Goal: Information Seeking & Learning: Learn about a topic

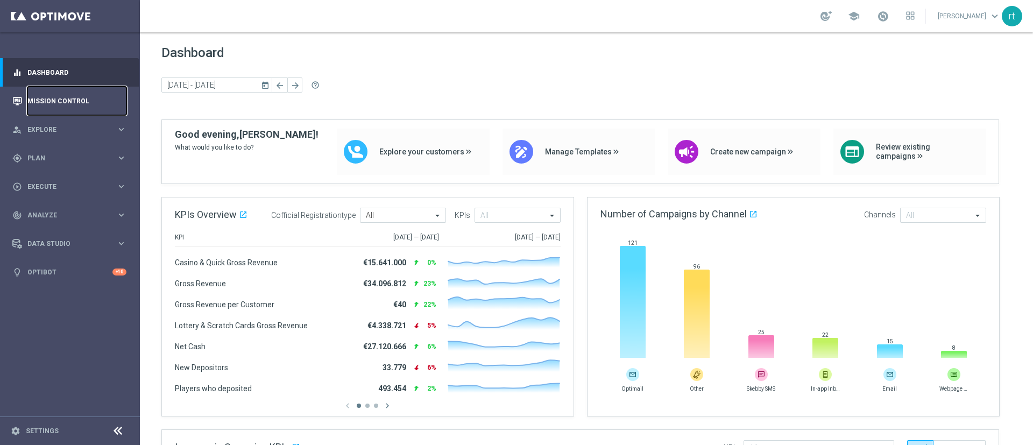
click at [61, 101] on link "Mission Control" at bounding box center [76, 101] width 99 height 29
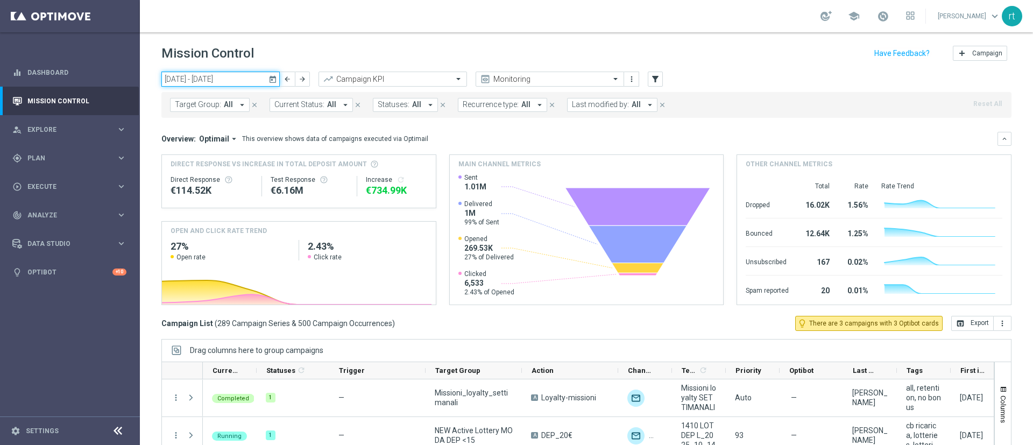
click at [238, 76] on input "13 Oct 2025 - 19 Oct 2025" at bounding box center [220, 79] width 118 height 15
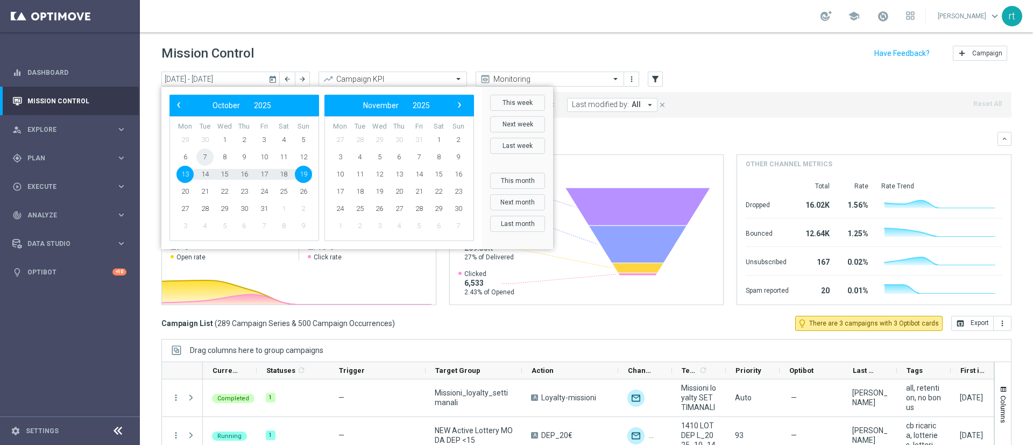
click at [201, 159] on span "7" at bounding box center [204, 157] width 17 height 17
type input "07 Oct 2025 - 07 Oct 2025"
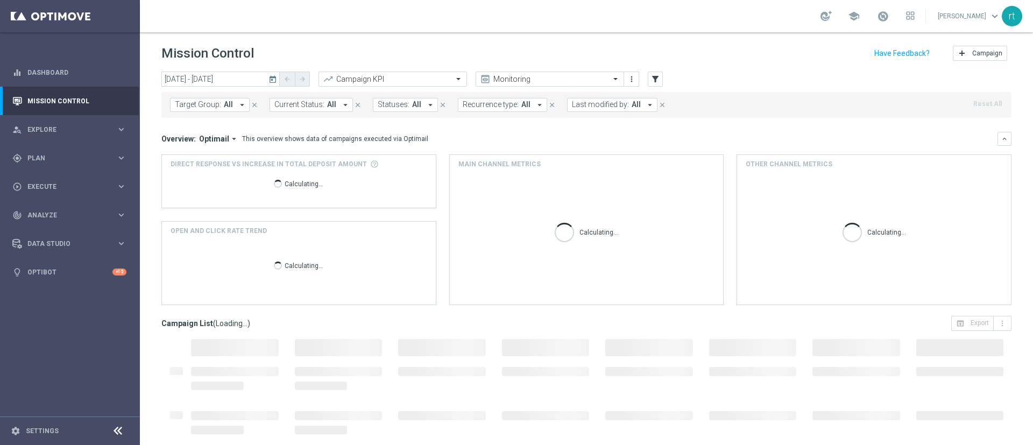
click at [600, 108] on span "Last modified by:" at bounding box center [600, 104] width 57 height 9
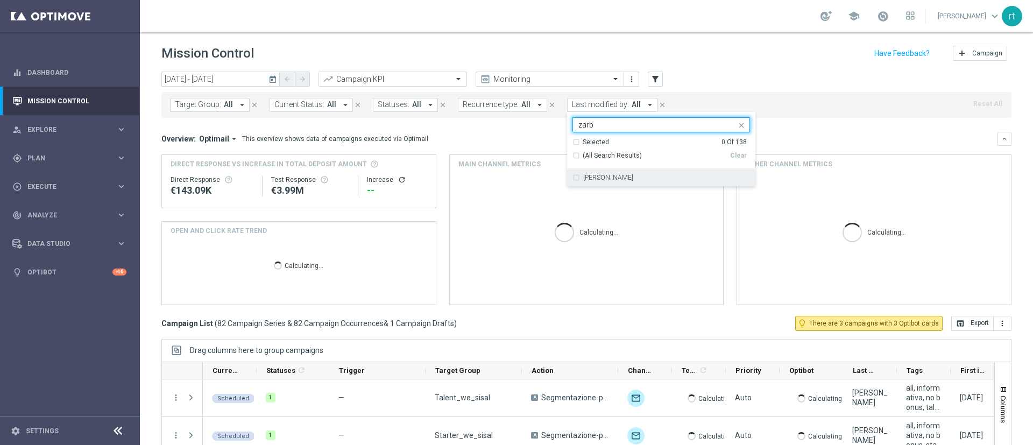
type input "zarb"
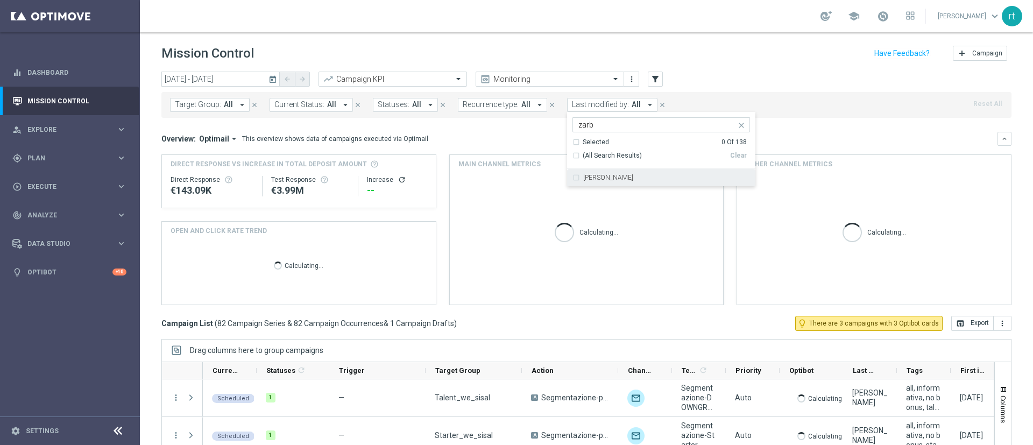
click at [599, 186] on div "Calculating..." at bounding box center [587, 238] width 274 height 131
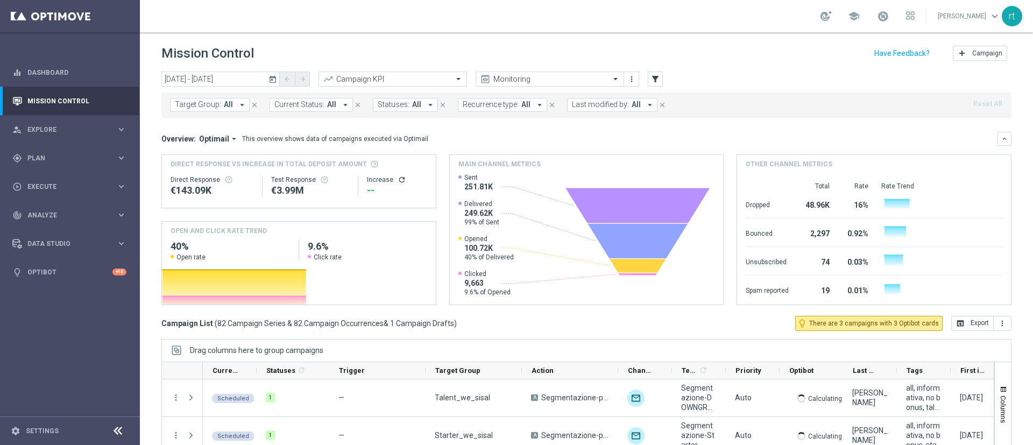
click at [600, 102] on span "Last modified by:" at bounding box center [600, 104] width 57 height 9
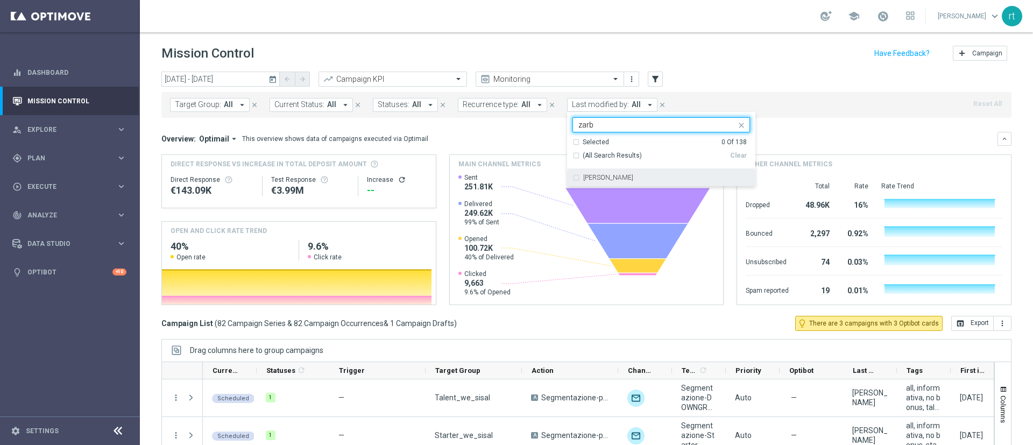
click at [599, 186] on div "Elena Zarbin" at bounding box center [662, 177] width 178 height 17
type input "zarb"
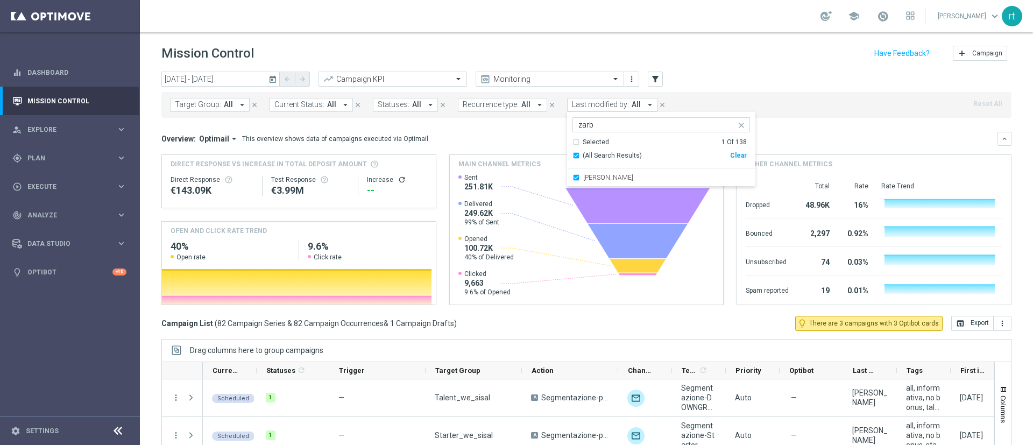
click at [730, 36] on header "Mission Control add Campaign" at bounding box center [586, 51] width 893 height 39
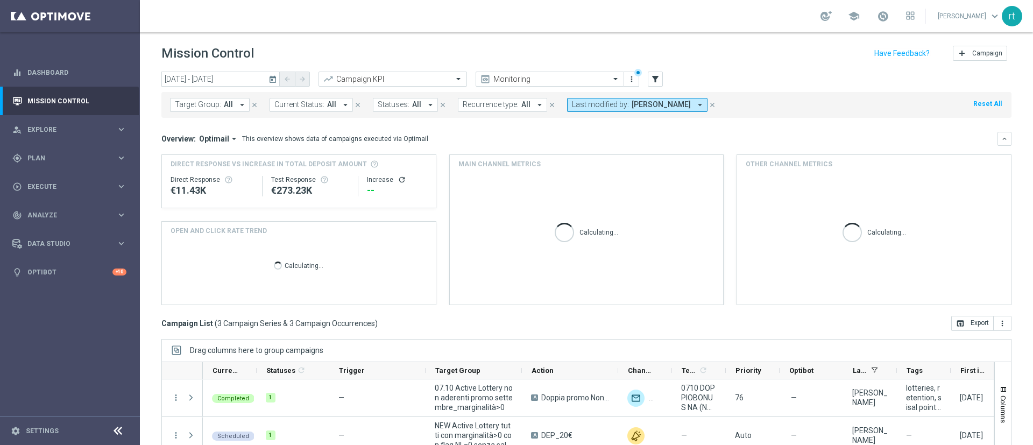
scroll to position [93, 0]
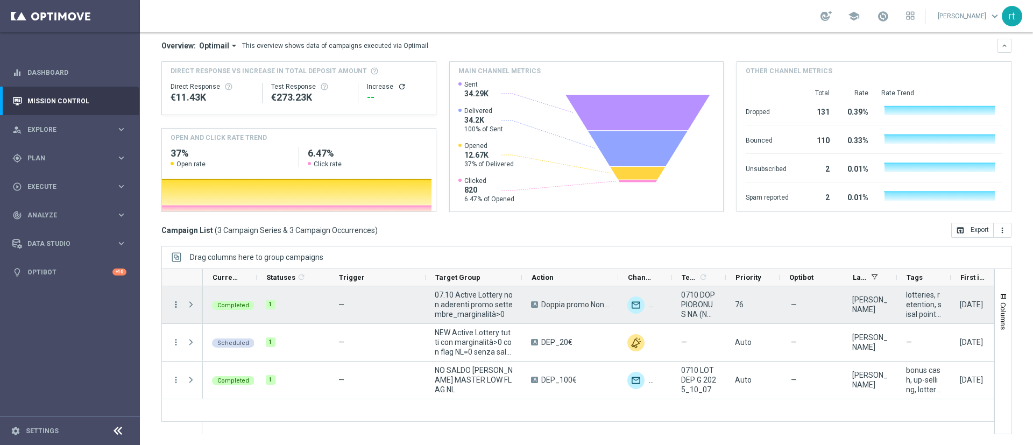
click at [178, 300] on icon "more_vert" at bounding box center [176, 305] width 10 height 10
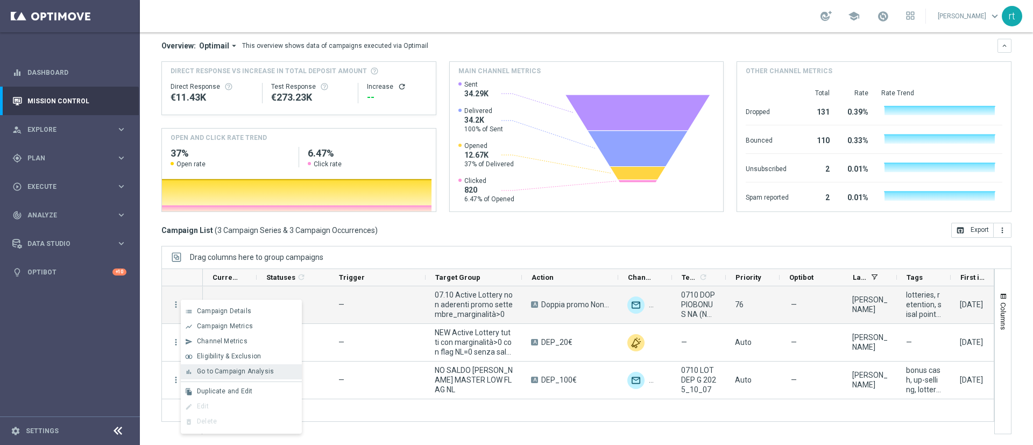
click at [238, 366] on div "bar_chart Go to Campaign Analysis" at bounding box center [241, 371] width 121 height 15
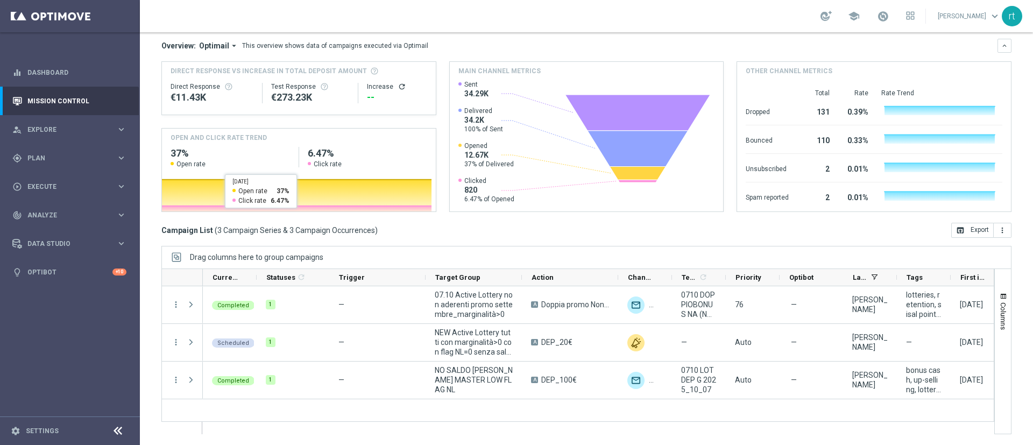
scroll to position [23, 0]
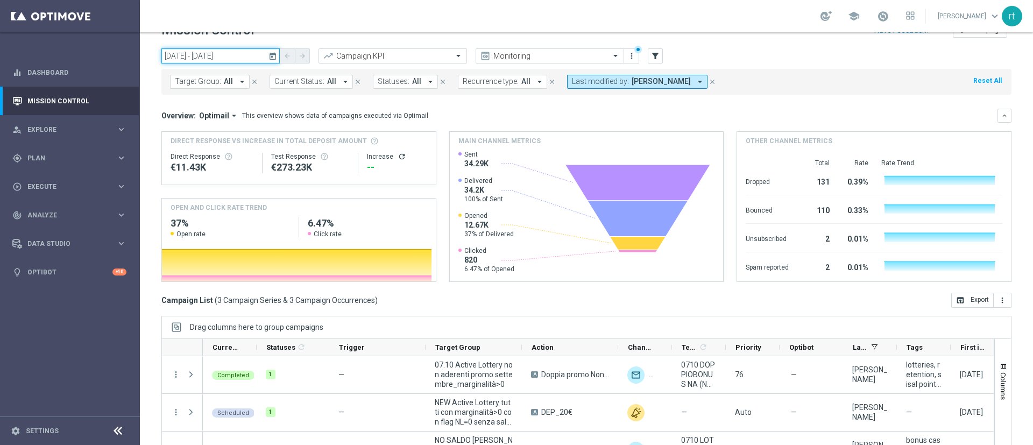
click at [239, 54] on input "07 Oct 2025 - 07 Oct 2025" at bounding box center [220, 55] width 118 height 15
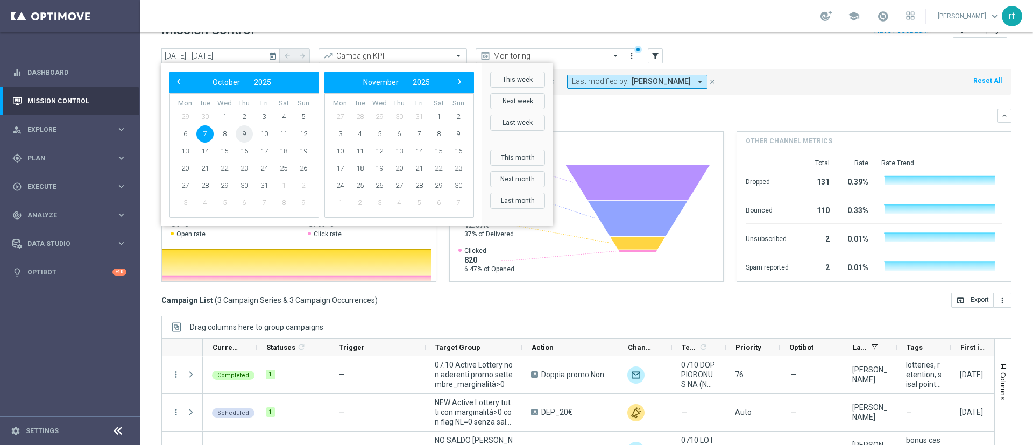
click at [245, 130] on span "9" at bounding box center [244, 133] width 17 height 17
type input "09 Oct 2025 - 09 Oct 2025"
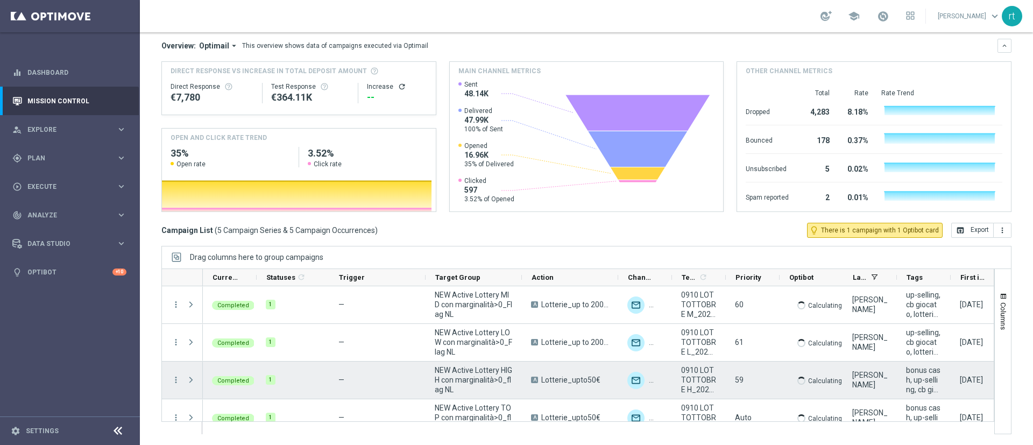
scroll to position [53, 0]
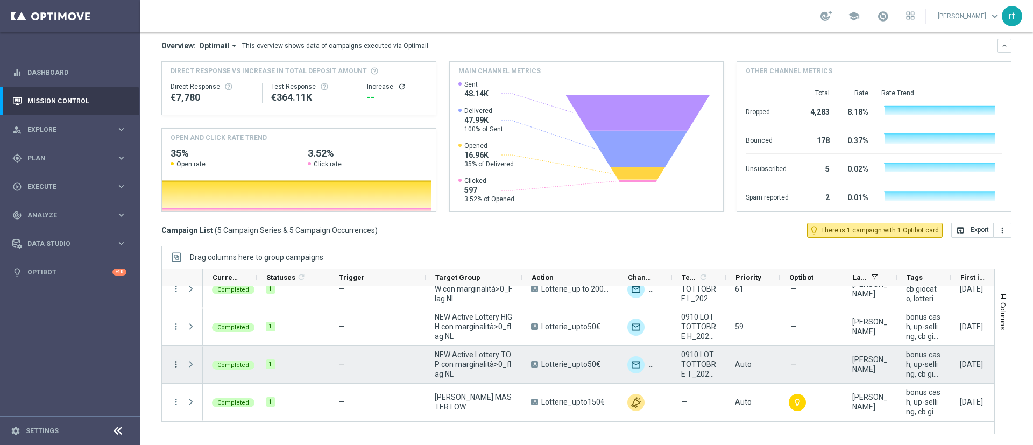
click at [173, 361] on icon "more_vert" at bounding box center [176, 365] width 10 height 10
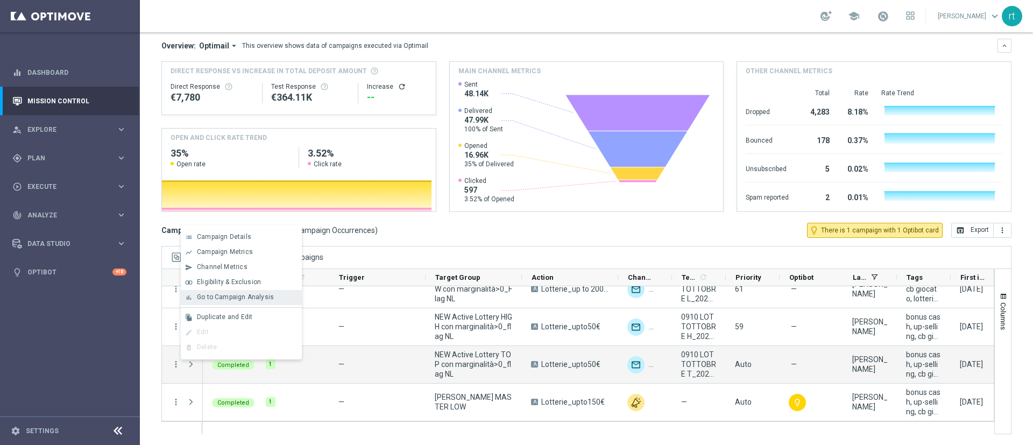
click at [276, 302] on div "bar_chart Go to Campaign Analysis" at bounding box center [241, 297] width 121 height 15
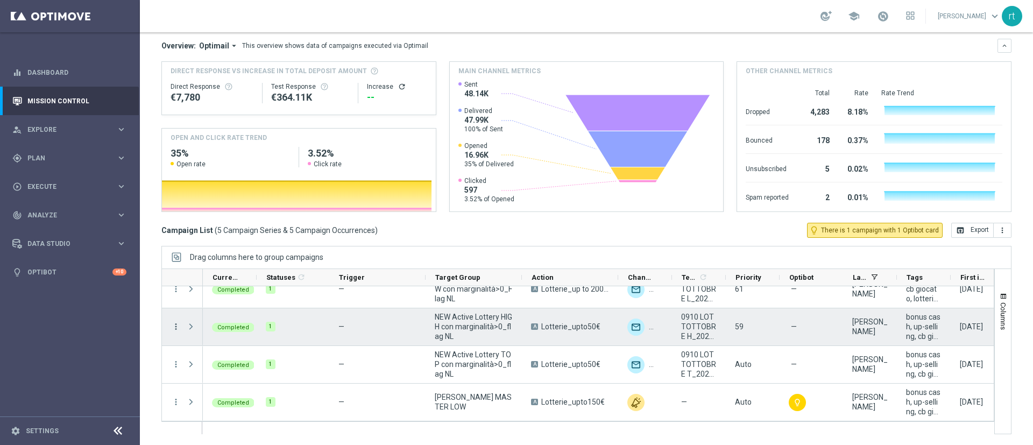
click at [178, 328] on icon "more_vert" at bounding box center [176, 327] width 10 height 10
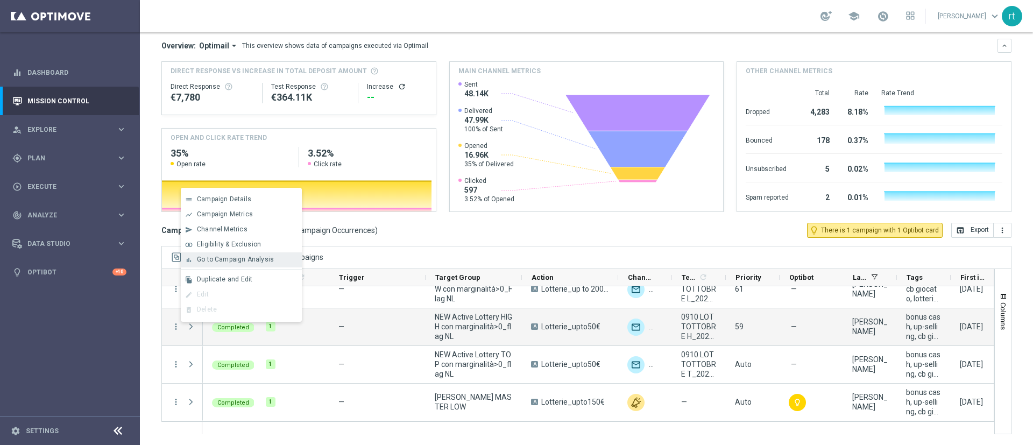
click at [244, 263] on div "Go to Campaign Analysis" at bounding box center [247, 260] width 100 height 8
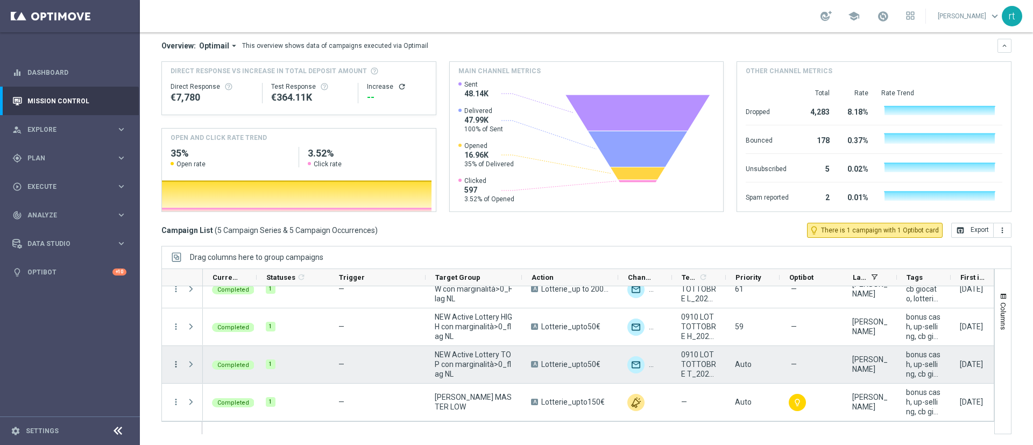
click at [180, 362] on icon "more_vert" at bounding box center [176, 365] width 10 height 10
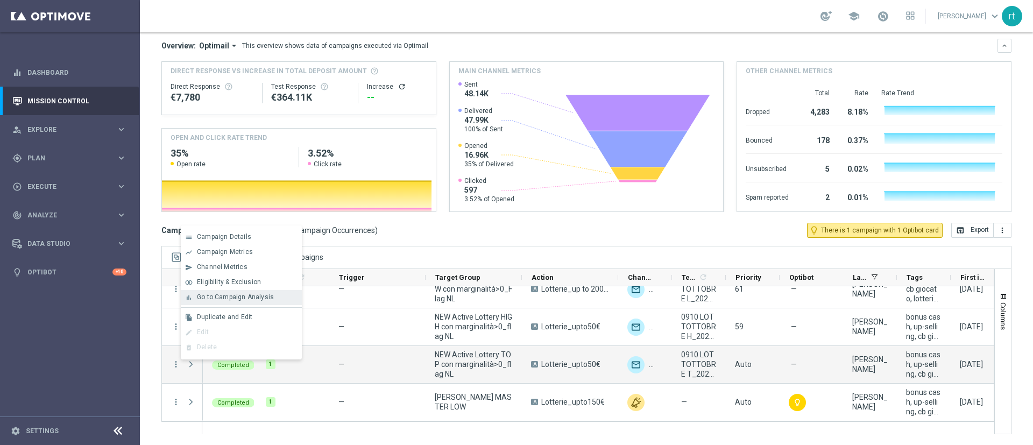
click at [247, 302] on div "bar_chart Go to Campaign Analysis" at bounding box center [241, 297] width 121 height 15
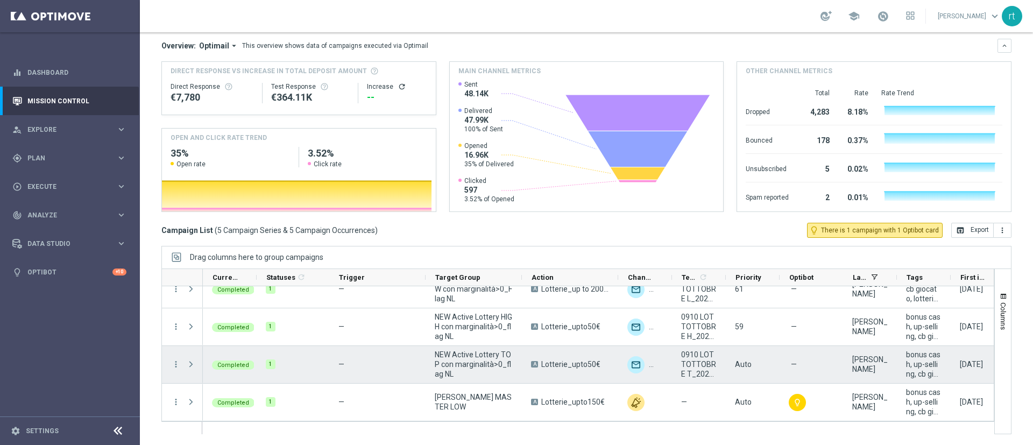
scroll to position [0, 0]
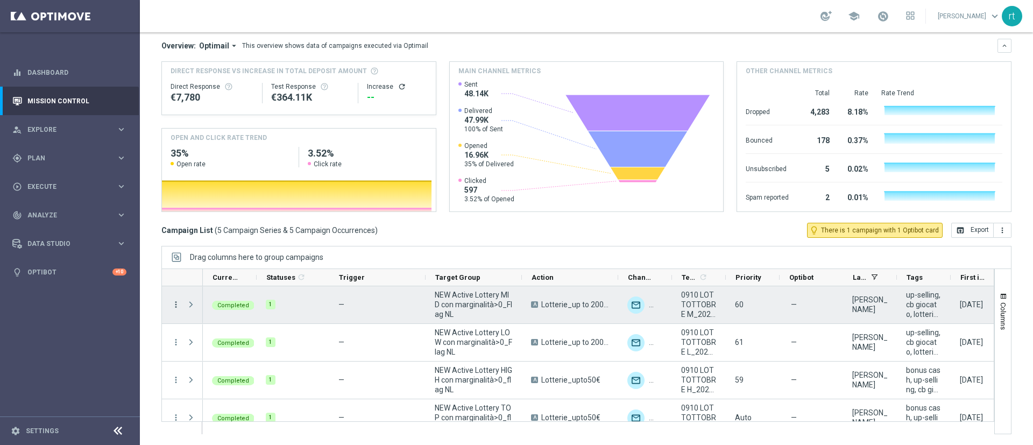
click at [174, 307] on icon "more_vert" at bounding box center [176, 305] width 10 height 10
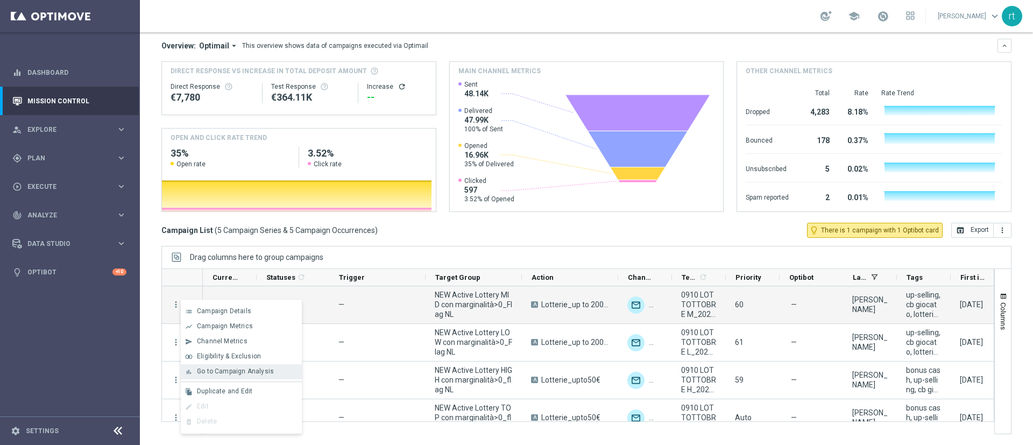
click at [216, 369] on span "Go to Campaign Analysis" at bounding box center [235, 372] width 77 height 8
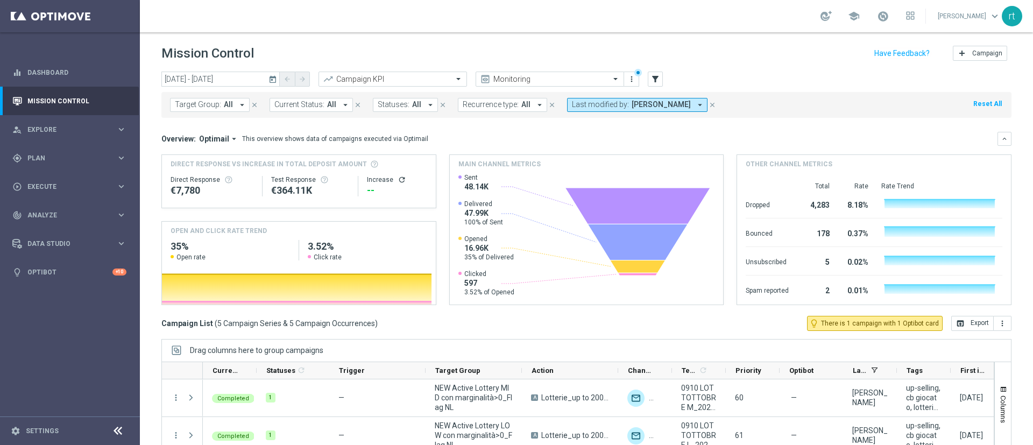
scroll to position [93, 0]
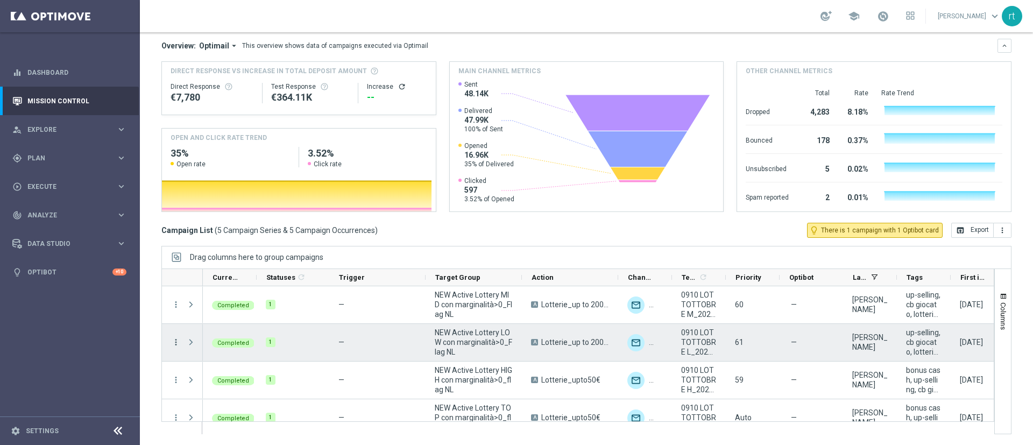
click at [175, 337] on icon "more_vert" at bounding box center [176, 342] width 10 height 10
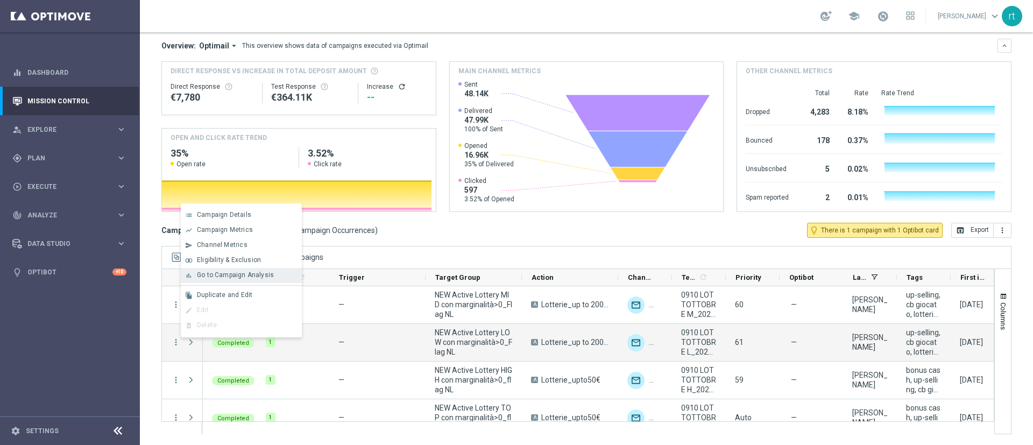
click at [260, 279] on div "bar_chart Go to Campaign Analysis" at bounding box center [241, 275] width 121 height 15
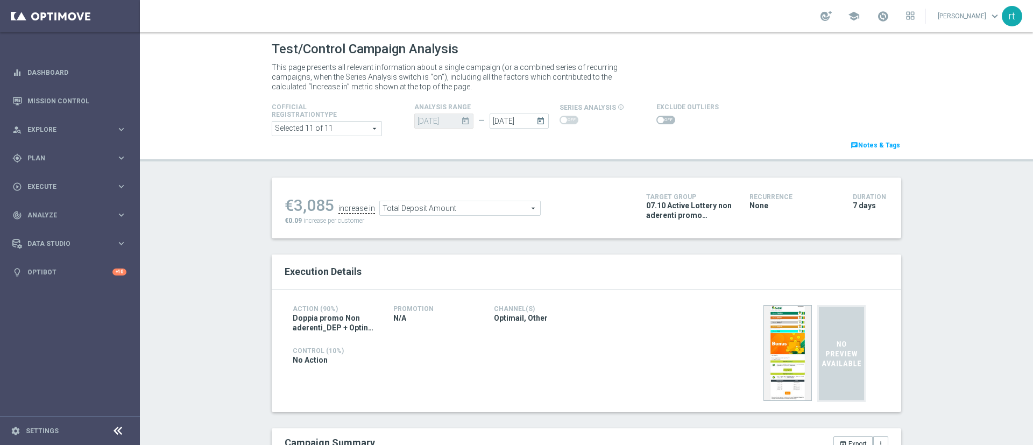
click at [658, 118] on span at bounding box center [661, 120] width 6 height 6
click at [657, 118] on input "checkbox" at bounding box center [666, 120] width 19 height 9
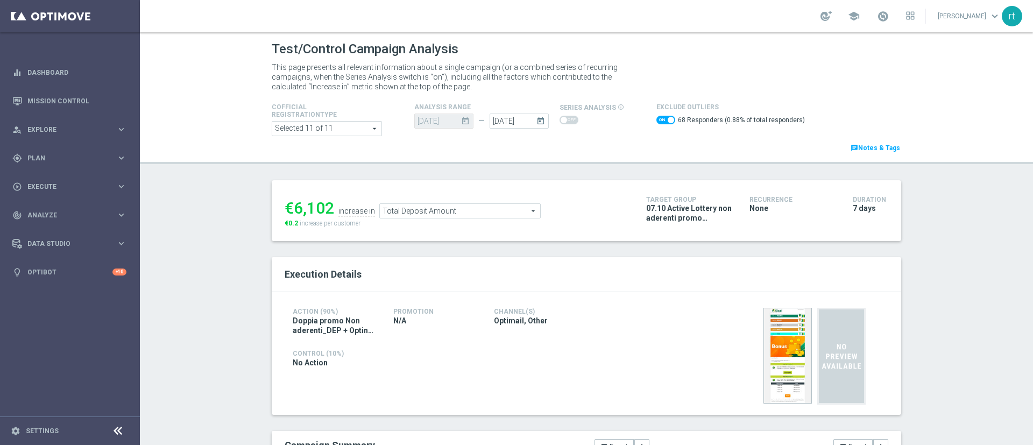
click at [442, 212] on span "Total Deposit Amount" at bounding box center [460, 211] width 160 height 14
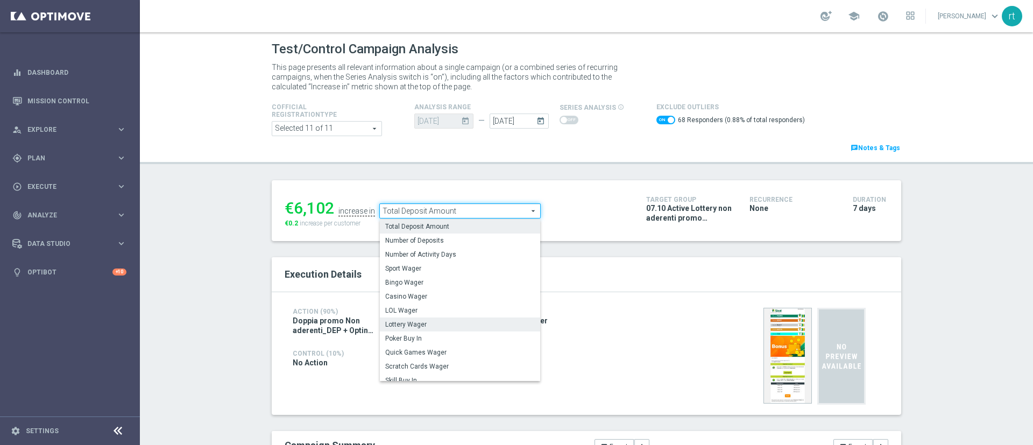
click at [405, 327] on span "Lottery Wager" at bounding box center [460, 324] width 150 height 9
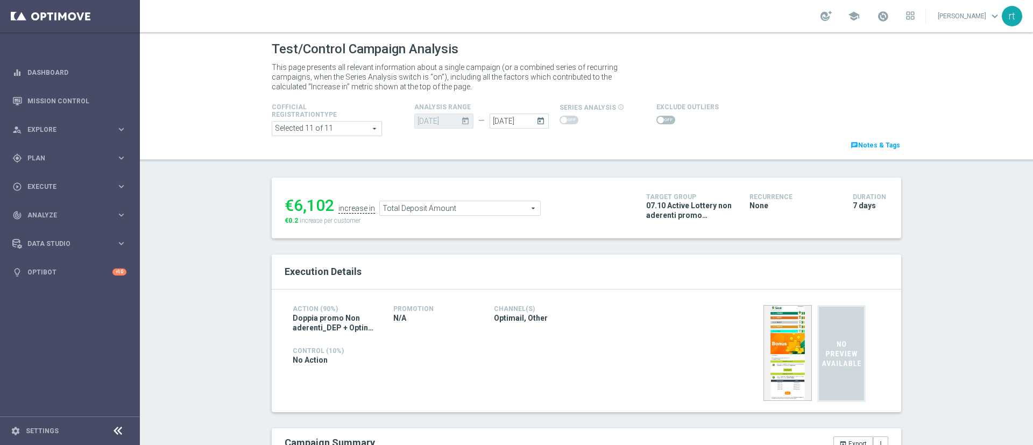
checkbox input "false"
type input "Lottery Wager"
click at [657, 118] on span at bounding box center [666, 120] width 19 height 9
click at [657, 118] on input "checkbox" at bounding box center [666, 120] width 19 height 9
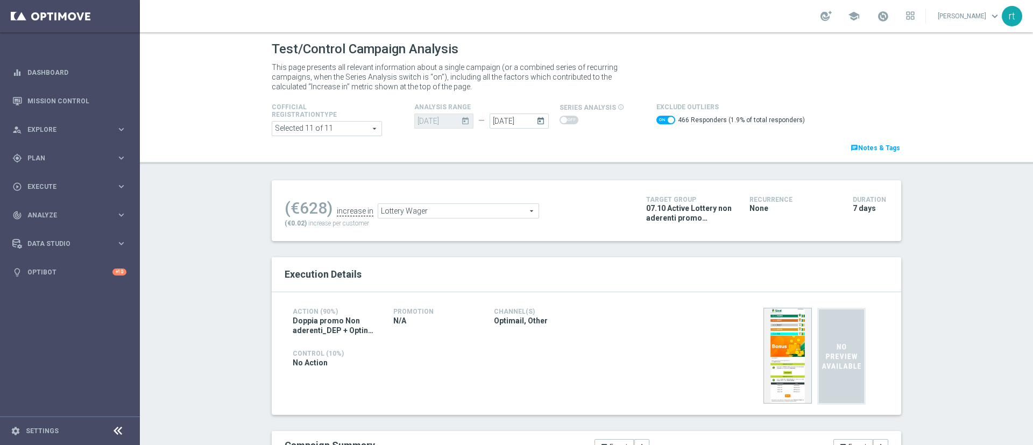
click at [489, 205] on span "Lottery Wager" at bounding box center [458, 211] width 160 height 14
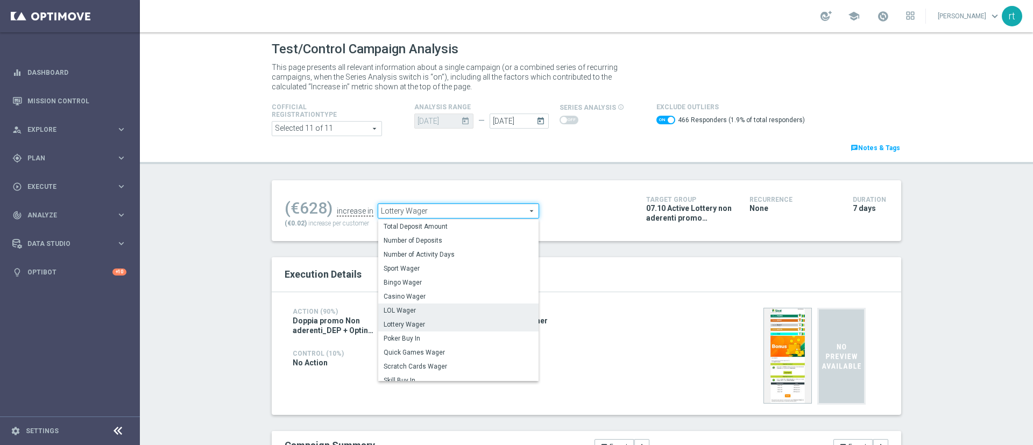
click at [418, 312] on span "LOL Wager" at bounding box center [459, 310] width 150 height 9
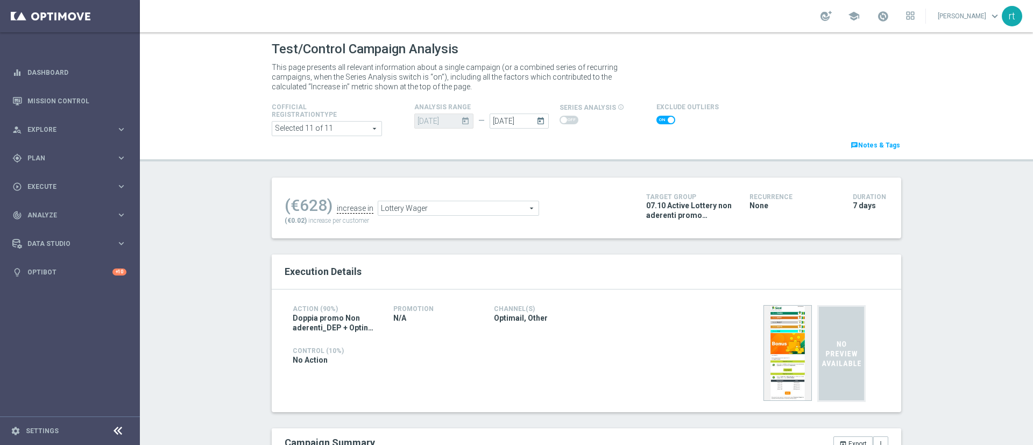
checkbox input "false"
type input "LOL Wager"
click at [657, 122] on span at bounding box center [666, 120] width 19 height 9
click at [657, 122] on input "checkbox" at bounding box center [666, 120] width 19 height 9
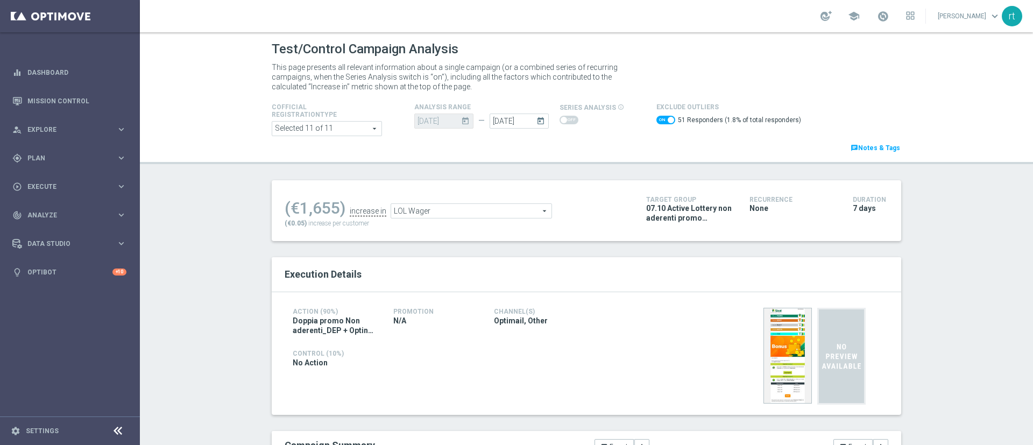
click at [504, 210] on span "LOL Wager" at bounding box center [471, 211] width 160 height 14
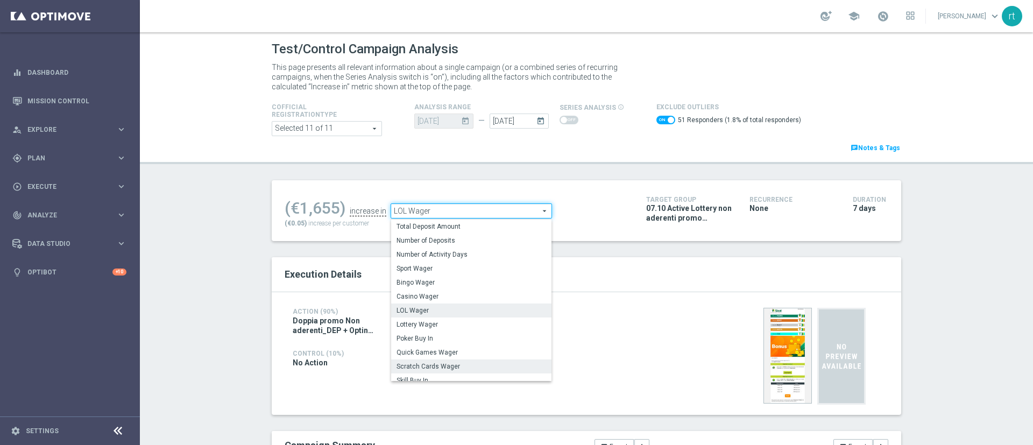
click at [456, 367] on span "Scratch Cards Wager" at bounding box center [472, 366] width 150 height 9
checkbox input "false"
type input "Scratch Cards Wager"
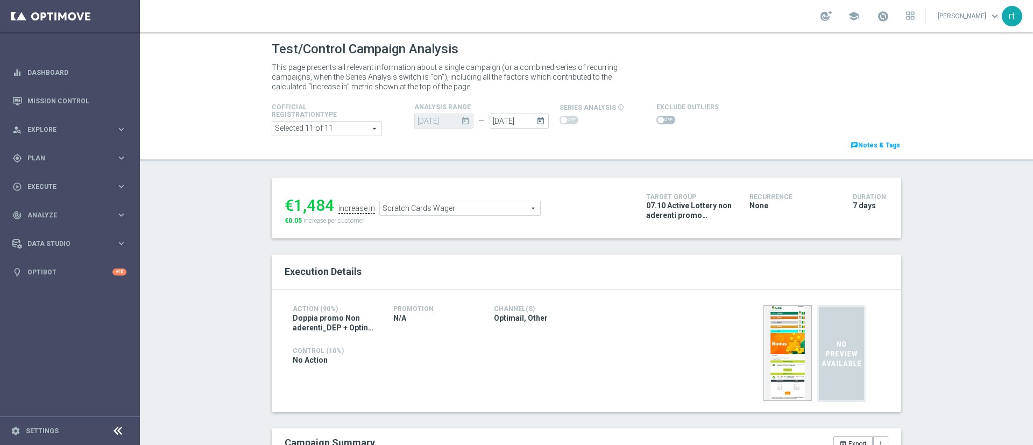
click at [658, 119] on span at bounding box center [661, 120] width 6 height 6
click at [657, 119] on input "checkbox" at bounding box center [666, 120] width 19 height 9
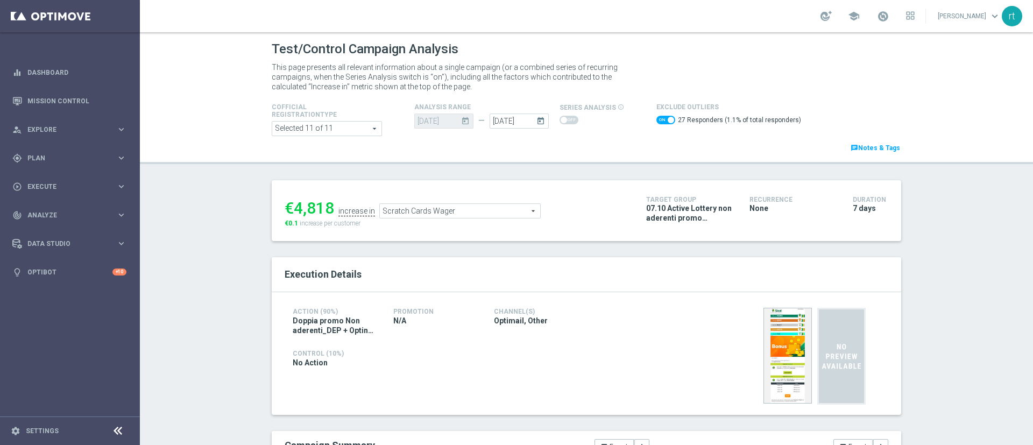
click at [657, 119] on span at bounding box center [666, 120] width 19 height 9
click at [657, 119] on input "checkbox" at bounding box center [666, 120] width 19 height 9
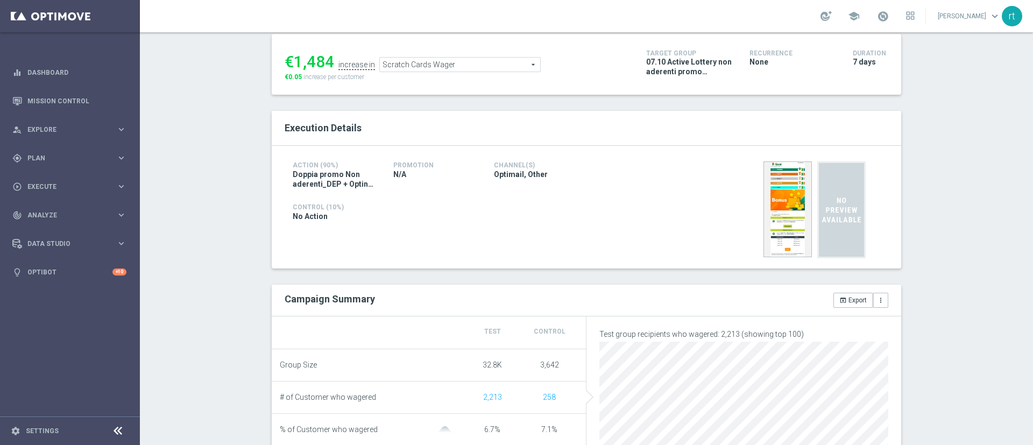
scroll to position [37, 0]
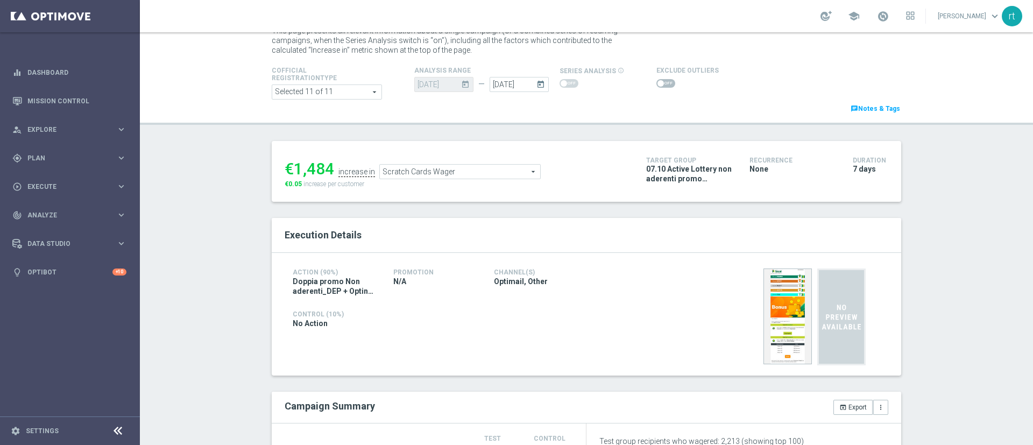
click at [664, 86] on span at bounding box center [666, 83] width 19 height 9
click at [664, 86] on input "checkbox" at bounding box center [666, 83] width 19 height 9
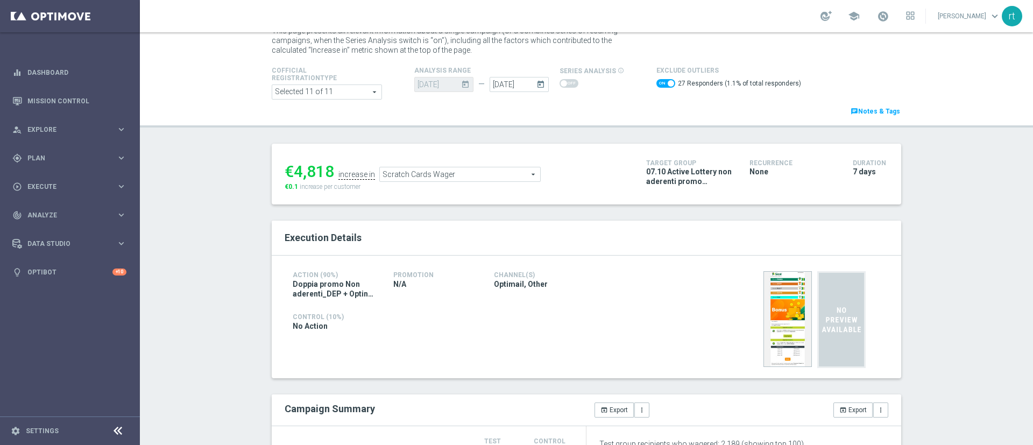
click at [457, 181] on span "Scratch Cards Wager" at bounding box center [460, 174] width 160 height 14
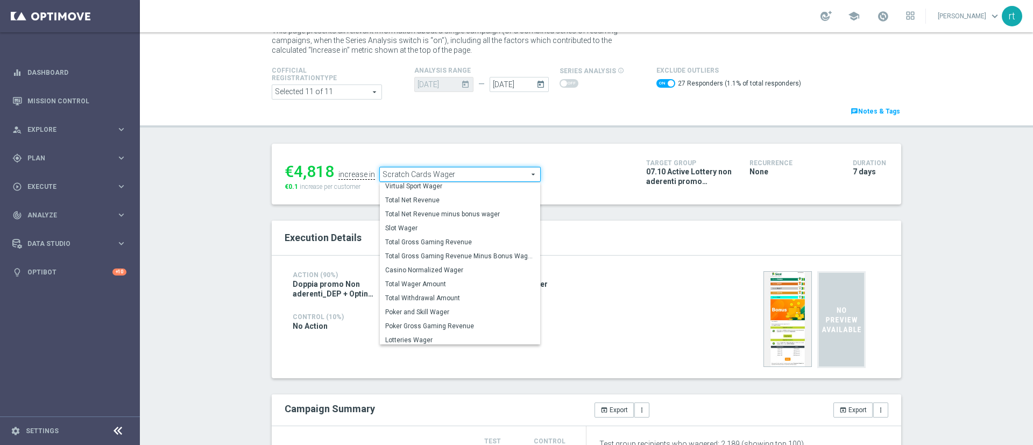
scroll to position [167, 0]
click at [424, 256] on span "Total Gross Gaming Revenue Minus Bonus Wagared" at bounding box center [460, 254] width 150 height 9
checkbox input "false"
type input "Total Gross Gaming Revenue Minus Bonus Wagared"
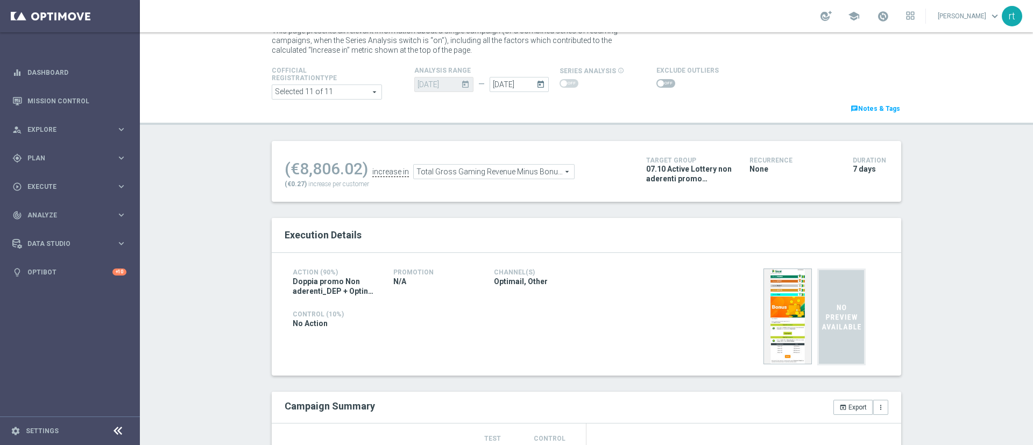
click at [658, 81] on span at bounding box center [661, 83] width 6 height 6
click at [657, 81] on input "checkbox" at bounding box center [666, 83] width 19 height 9
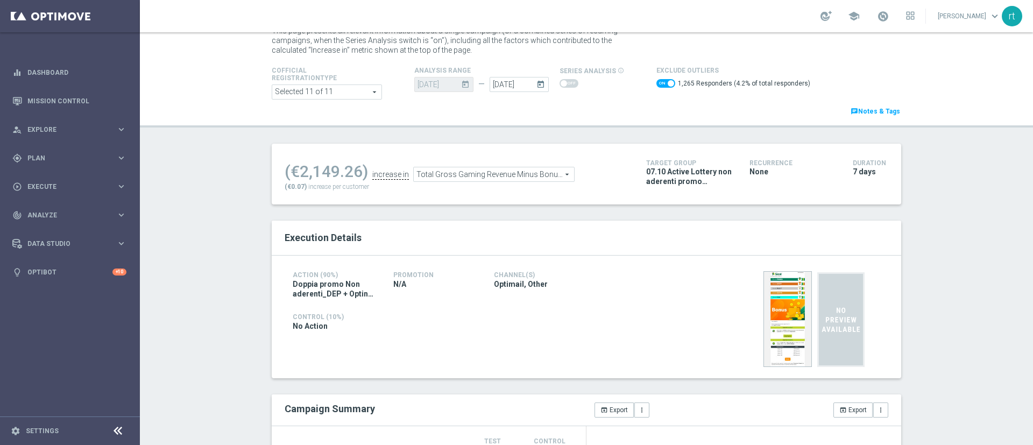
click at [657, 84] on span at bounding box center [666, 83] width 19 height 9
click at [657, 84] on input "checkbox" at bounding box center [666, 83] width 19 height 9
checkbox input "false"
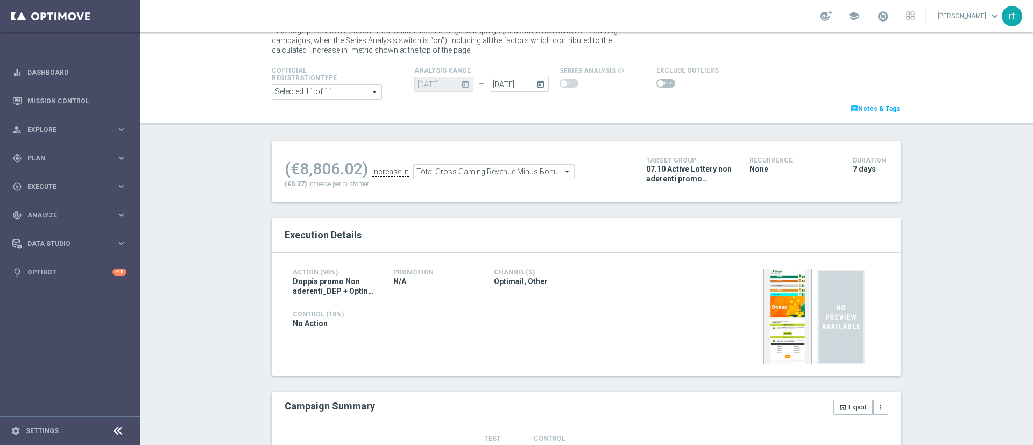
click at [215, 196] on div "Test/Control Campaign Analysis This page presents all relevant information abou…" at bounding box center [586, 238] width 893 height 413
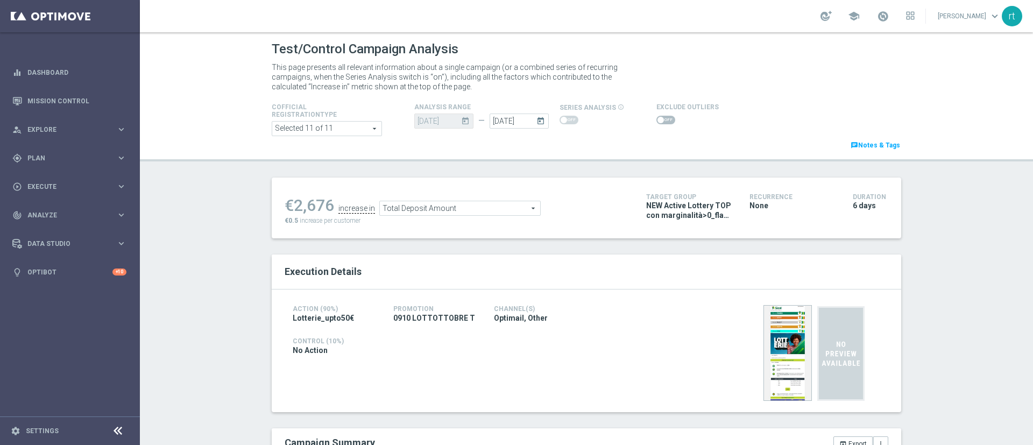
click at [657, 118] on span at bounding box center [666, 120] width 19 height 9
click at [657, 118] on input "checkbox" at bounding box center [666, 120] width 19 height 9
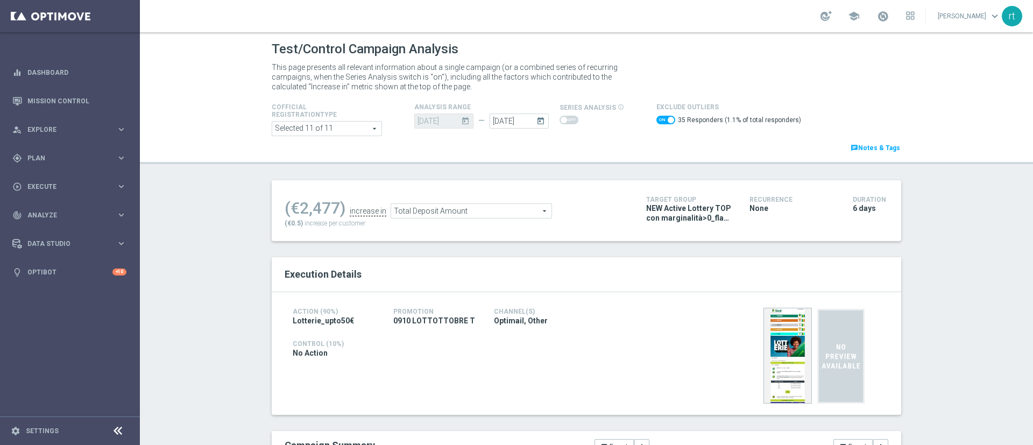
click at [435, 207] on span "Total Deposit Amount" at bounding box center [471, 211] width 160 height 14
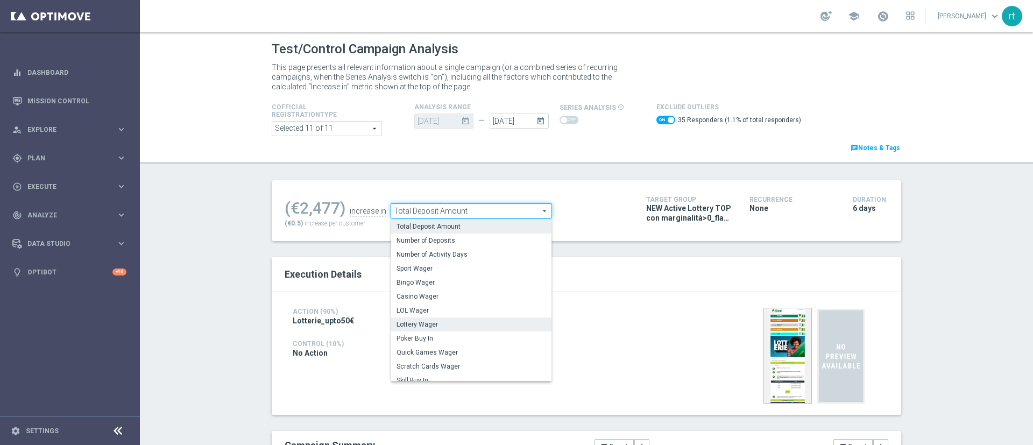
click at [425, 323] on span "Lottery Wager" at bounding box center [472, 324] width 150 height 9
checkbox input "false"
type input "Lottery Wager"
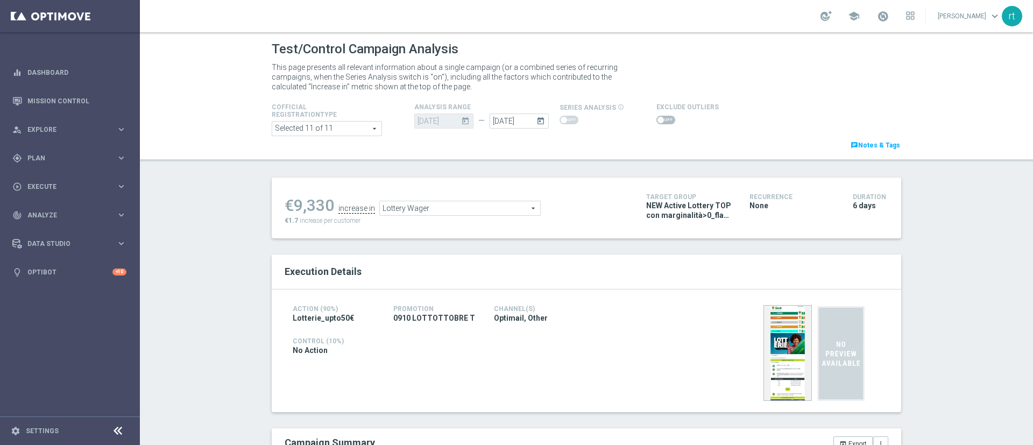
click at [662, 119] on span at bounding box center [666, 120] width 19 height 9
click at [662, 119] on input "checkbox" at bounding box center [666, 120] width 19 height 9
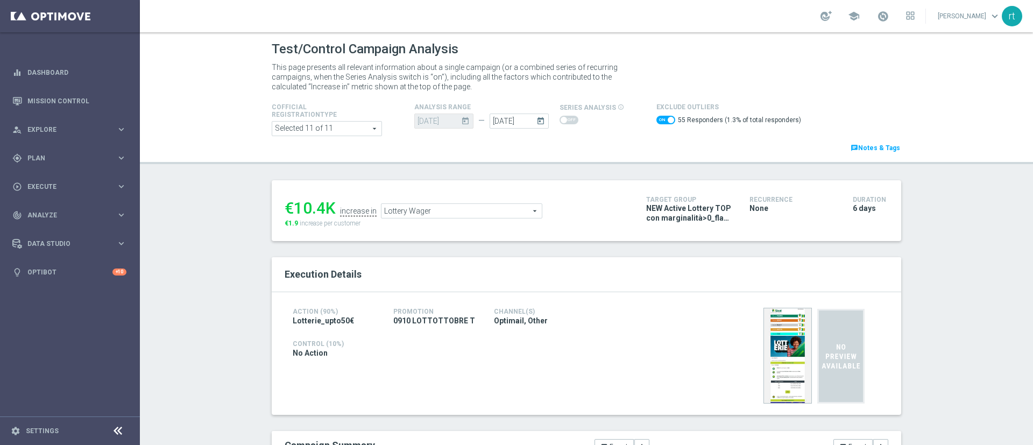
click at [478, 211] on span "Lottery Wager" at bounding box center [462, 211] width 160 height 14
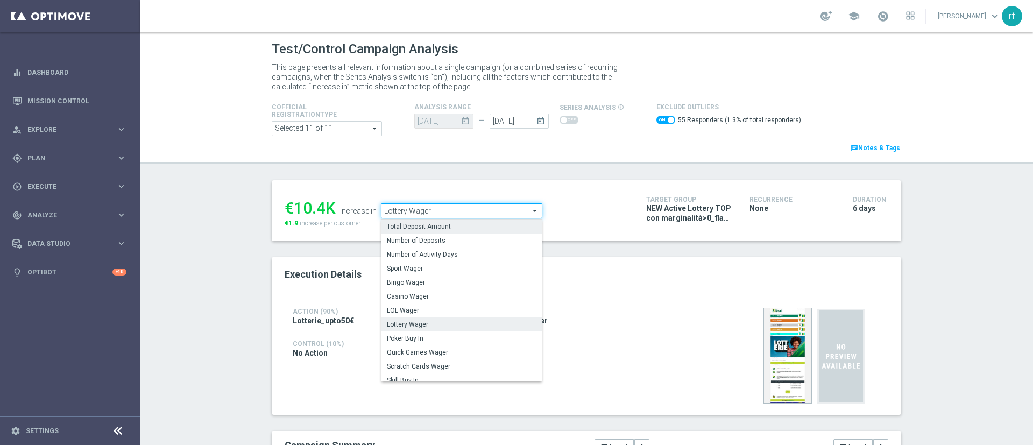
click at [430, 223] on span "Total Deposit Amount" at bounding box center [462, 226] width 150 height 9
checkbox input "false"
type input "Total Deposit Amount"
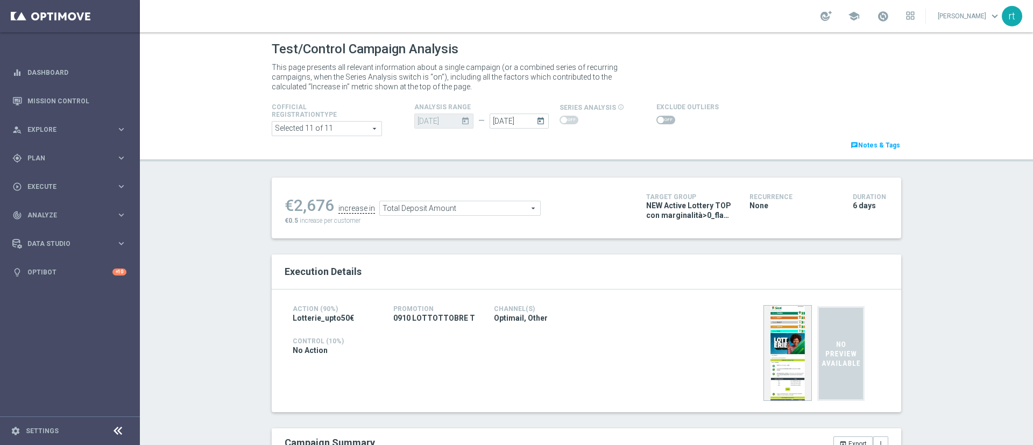
click at [658, 123] on span at bounding box center [666, 120] width 19 height 9
click at [658, 123] on input "checkbox" at bounding box center [666, 120] width 19 height 9
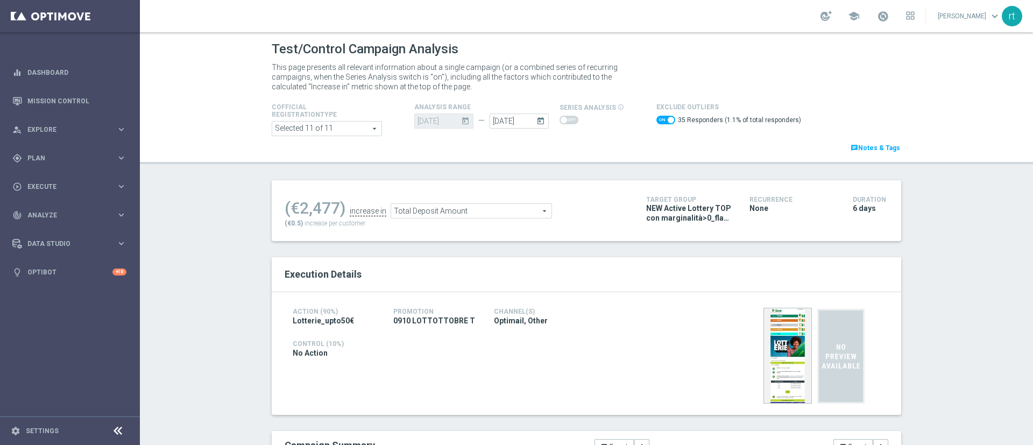
click at [397, 214] on span "Total Deposit Amount" at bounding box center [471, 211] width 160 height 14
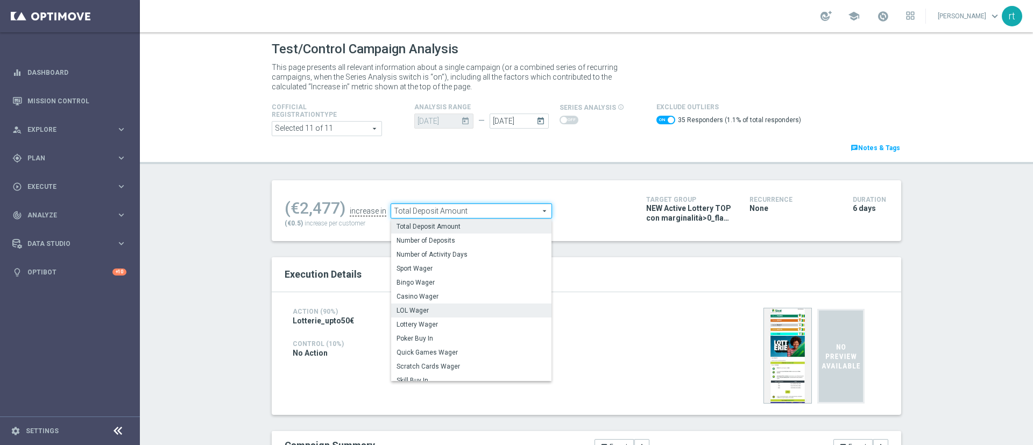
click at [418, 316] on label "LOL Wager" at bounding box center [471, 311] width 160 height 14
checkbox input "false"
type input "LOL Wager"
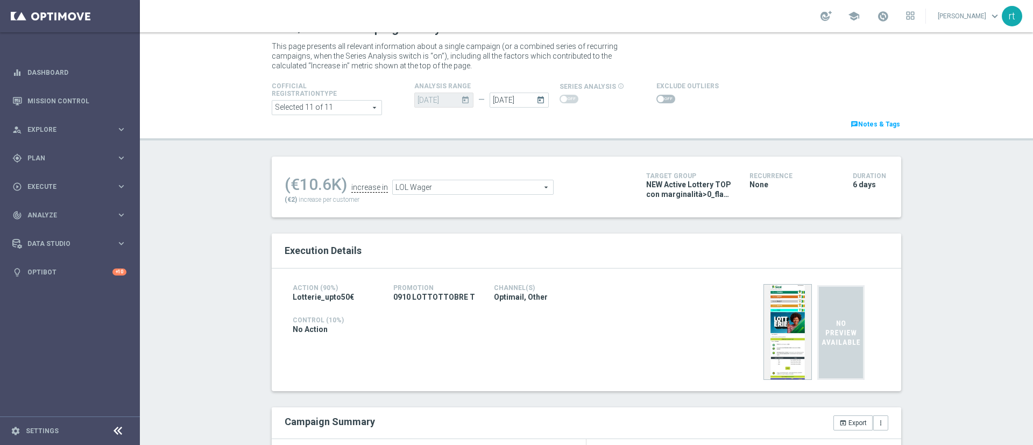
scroll to position [18, 0]
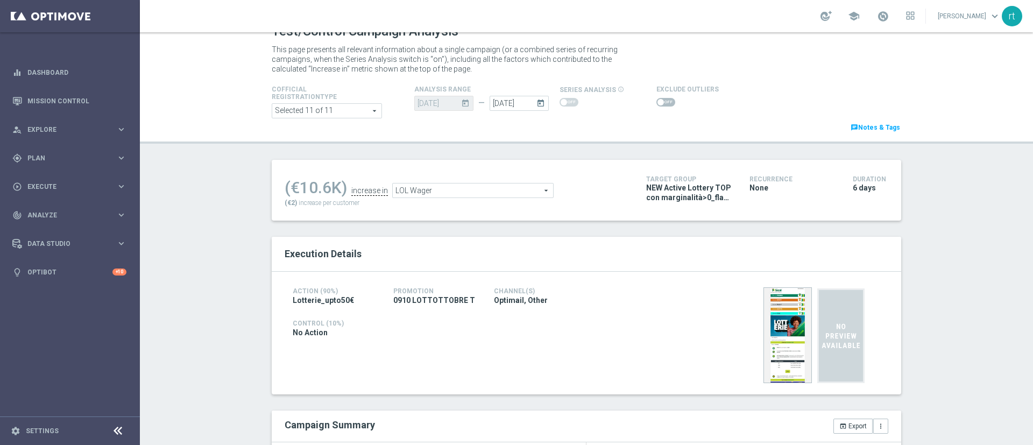
click at [657, 106] on span at bounding box center [666, 102] width 19 height 9
click at [657, 106] on input "checkbox" at bounding box center [666, 102] width 19 height 9
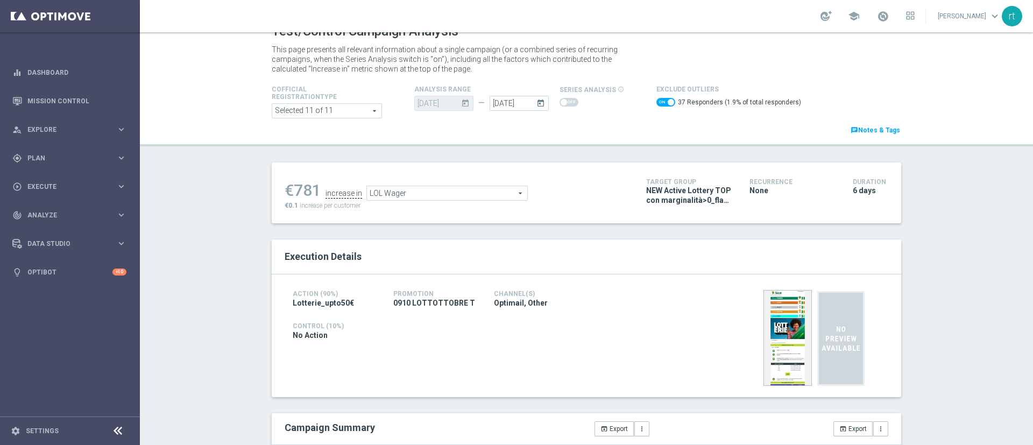
click at [408, 193] on span "LOL Wager" at bounding box center [447, 193] width 160 height 14
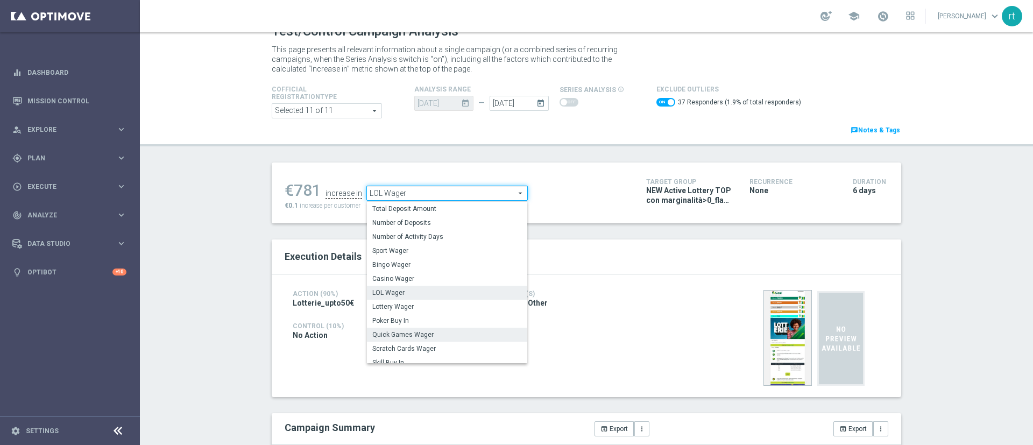
click at [401, 342] on label "Scratch Cards Wager" at bounding box center [447, 349] width 160 height 14
checkbox input "false"
type input "Scratch Cards Wager"
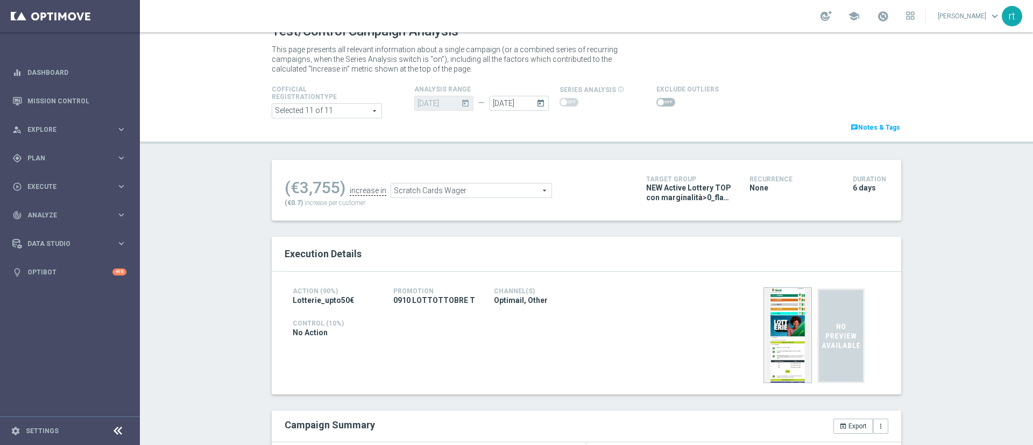
click at [657, 101] on span at bounding box center [666, 102] width 19 height 9
click at [657, 101] on input "checkbox" at bounding box center [666, 102] width 19 height 9
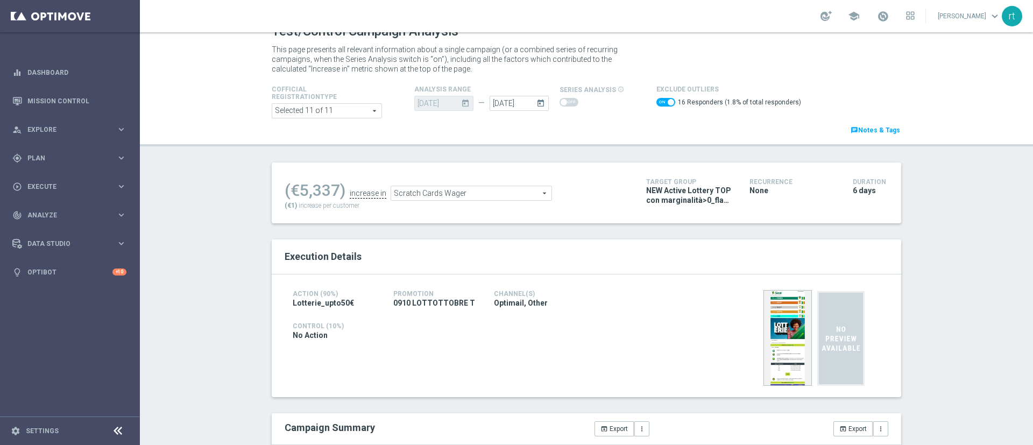
click at [447, 196] on span "Scratch Cards Wager" at bounding box center [471, 193] width 160 height 14
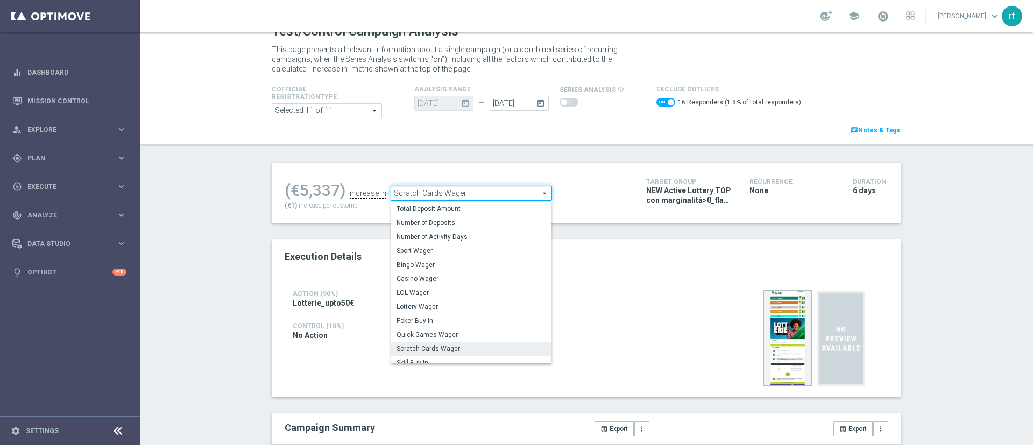
checkbox input "false"
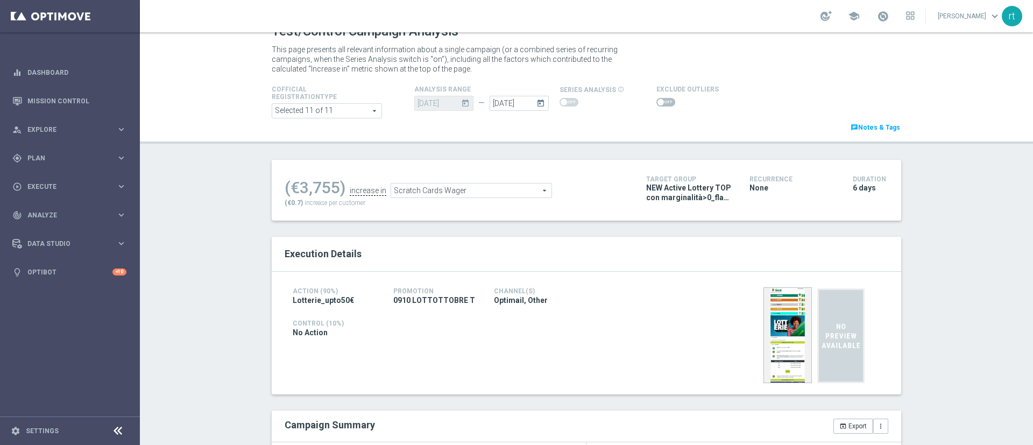
click at [455, 191] on span "Scratch Cards Wager" at bounding box center [471, 191] width 160 height 14
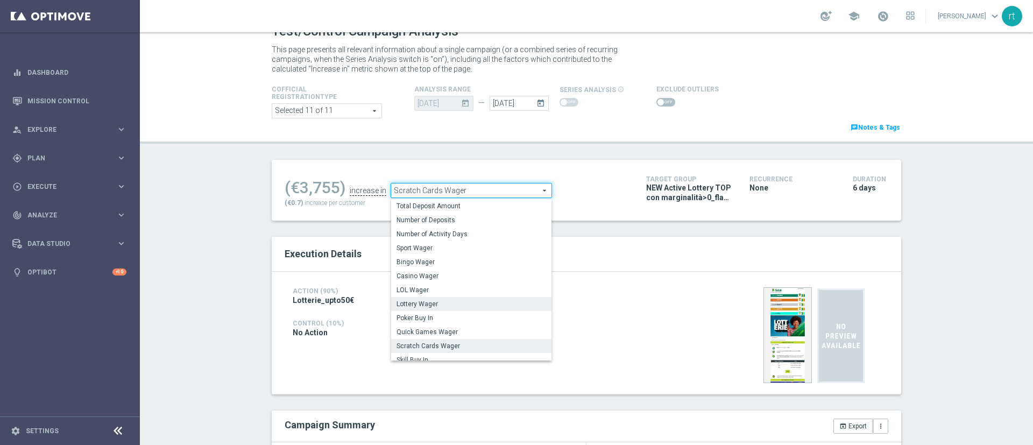
click at [416, 307] on span "Lottery Wager" at bounding box center [472, 304] width 150 height 9
type input "Lottery Wager"
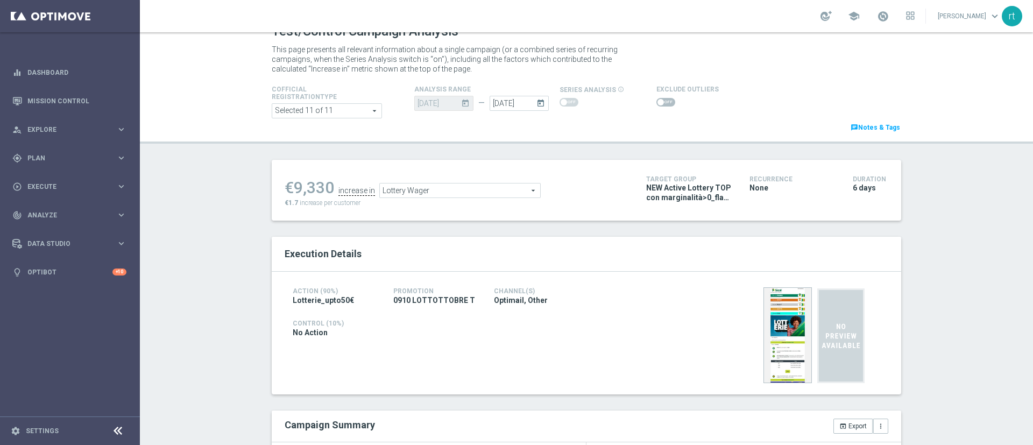
click at [661, 101] on span at bounding box center [666, 102] width 19 height 9
click at [661, 101] on input "checkbox" at bounding box center [666, 102] width 19 height 9
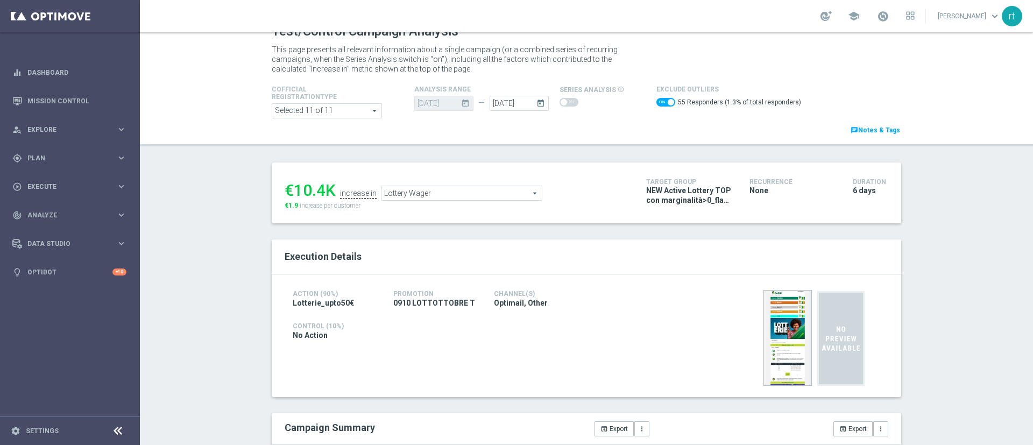
click at [427, 196] on span "Lottery Wager" at bounding box center [462, 193] width 160 height 14
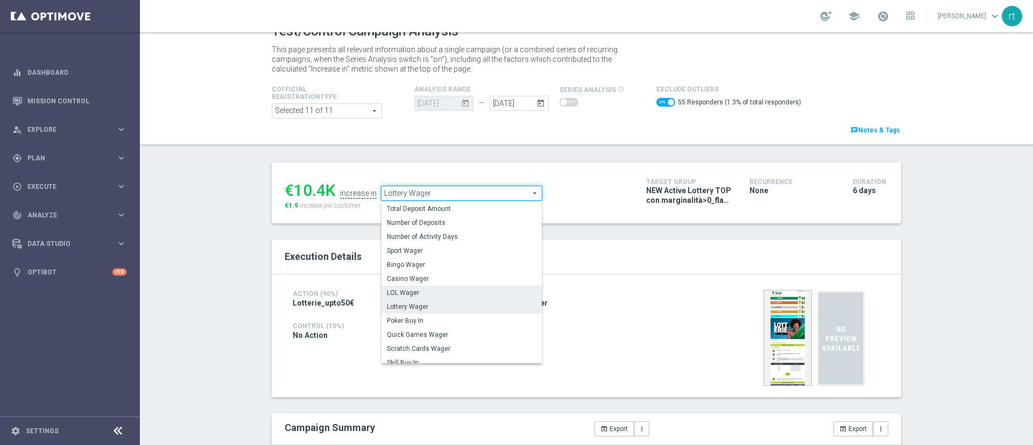
click at [405, 294] on span "LOL Wager" at bounding box center [462, 292] width 150 height 9
checkbox input "false"
type input "LOL Wager"
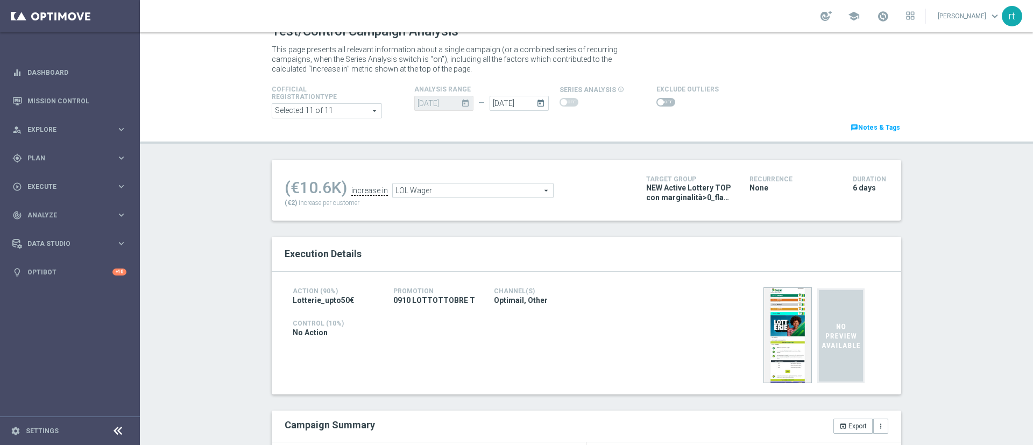
click at [657, 104] on span at bounding box center [666, 102] width 19 height 9
click at [657, 104] on input "checkbox" at bounding box center [666, 102] width 19 height 9
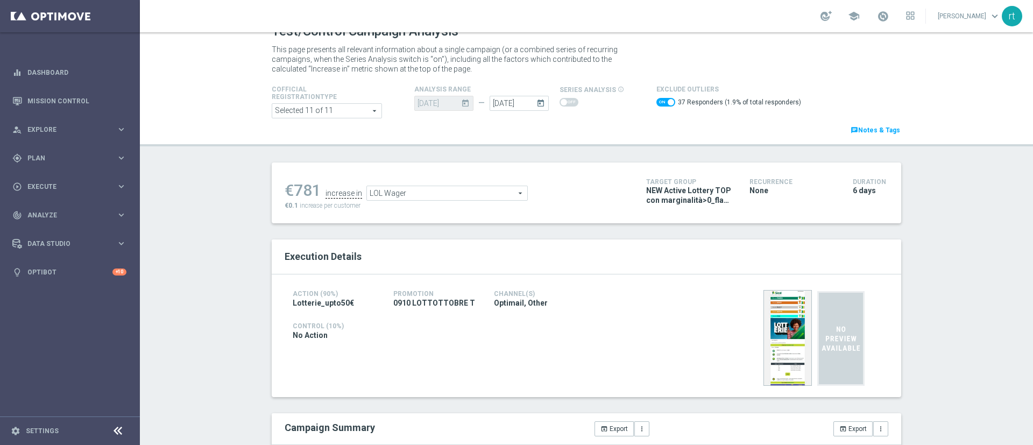
click at [425, 202] on div "€781 increase in LOL Wager LOL Wager arrow_drop_down search €0.1 increase per c…" at bounding box center [458, 192] width 346 height 35
click at [419, 196] on span "LOL Wager" at bounding box center [447, 193] width 160 height 14
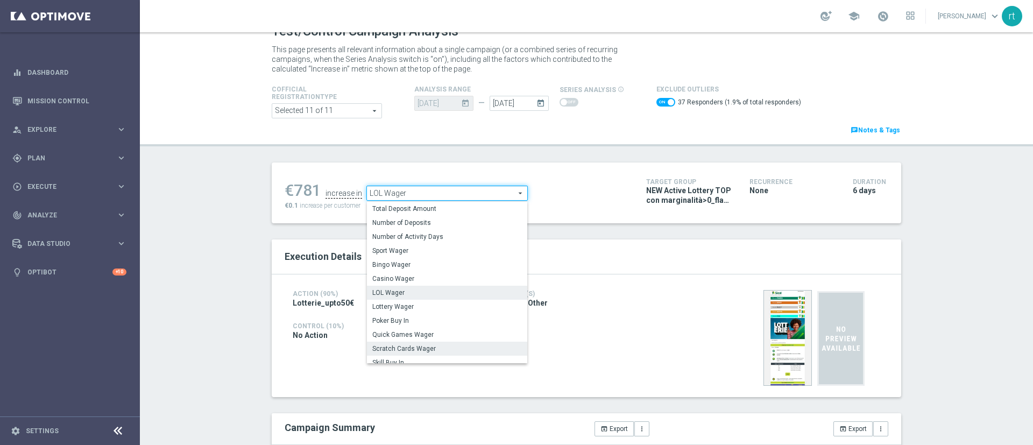
click at [408, 344] on span "Scratch Cards Wager" at bounding box center [447, 348] width 150 height 9
checkbox input "false"
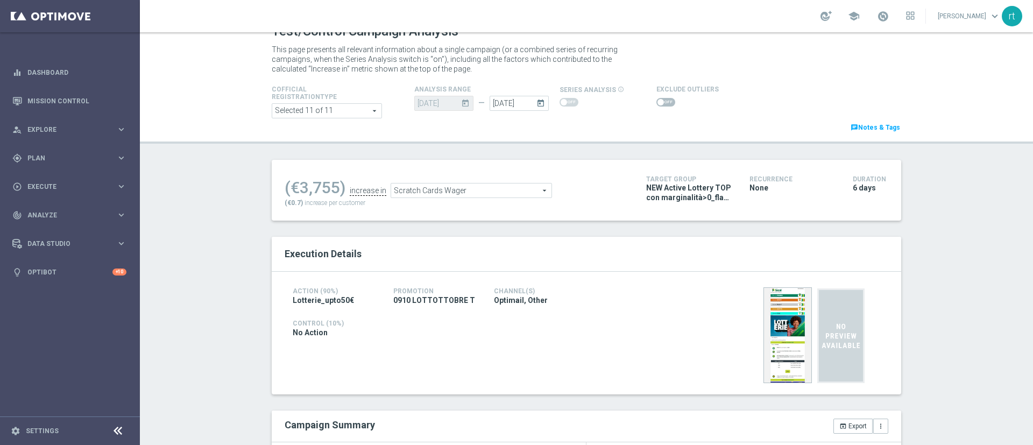
click at [449, 194] on span "Scratch Cards Wager" at bounding box center [471, 191] width 160 height 14
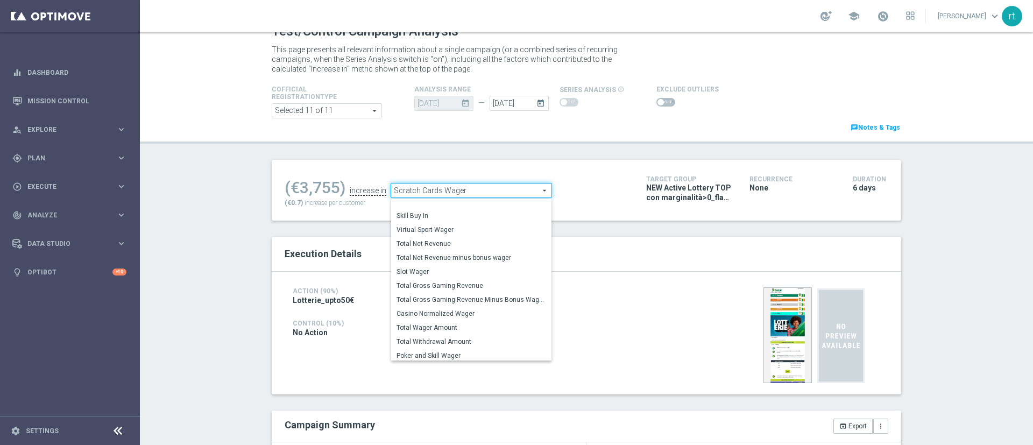
scroll to position [168, 0]
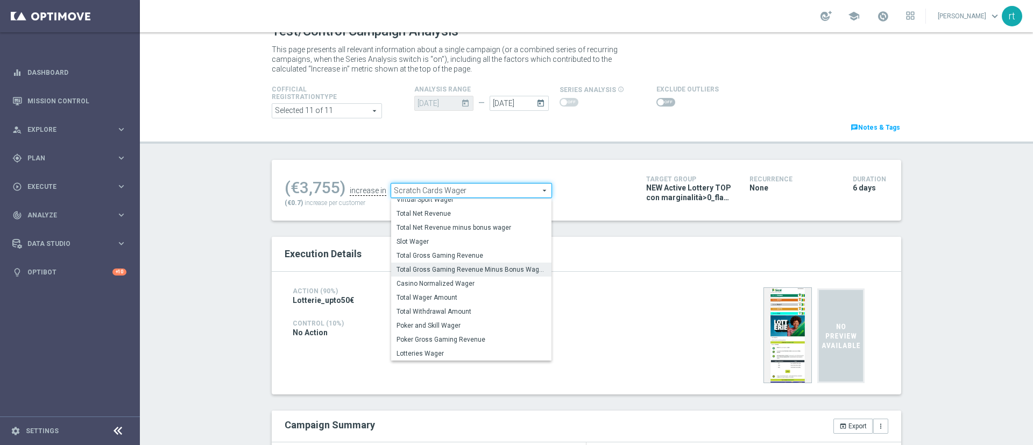
click at [446, 271] on span "Total Gross Gaming Revenue Minus Bonus Wagared" at bounding box center [472, 269] width 150 height 9
type input "Total Gross Gaming Revenue Minus Bonus Wagared"
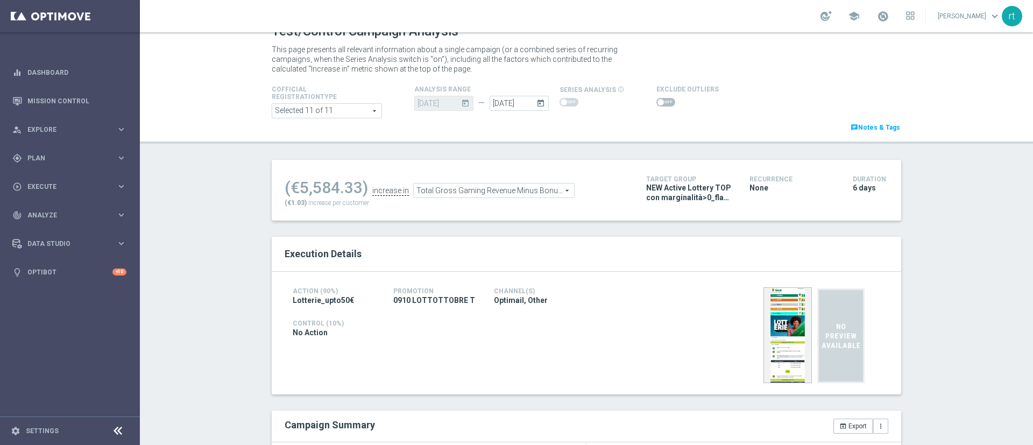
click at [657, 105] on span at bounding box center [666, 102] width 19 height 9
click at [657, 105] on input "checkbox" at bounding box center [666, 102] width 19 height 9
checkbox input "true"
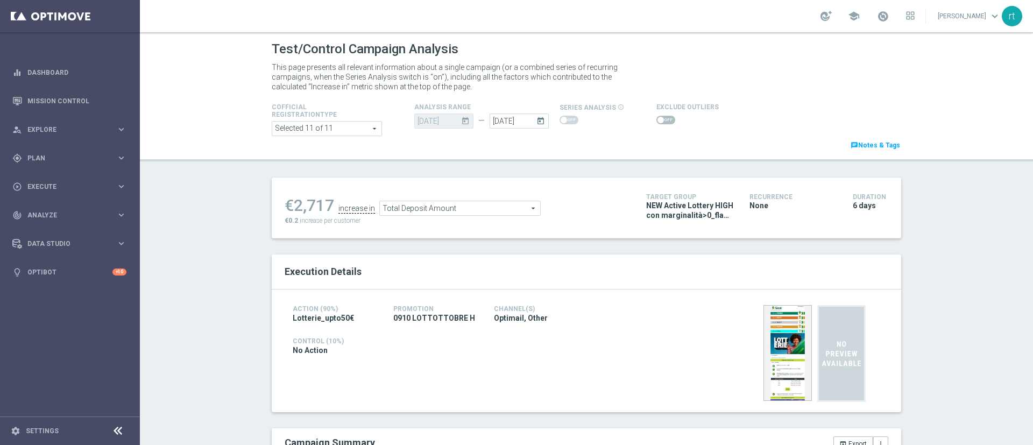
click at [657, 116] on span at bounding box center [666, 120] width 19 height 9
click at [657, 116] on input "checkbox" at bounding box center [666, 120] width 19 height 9
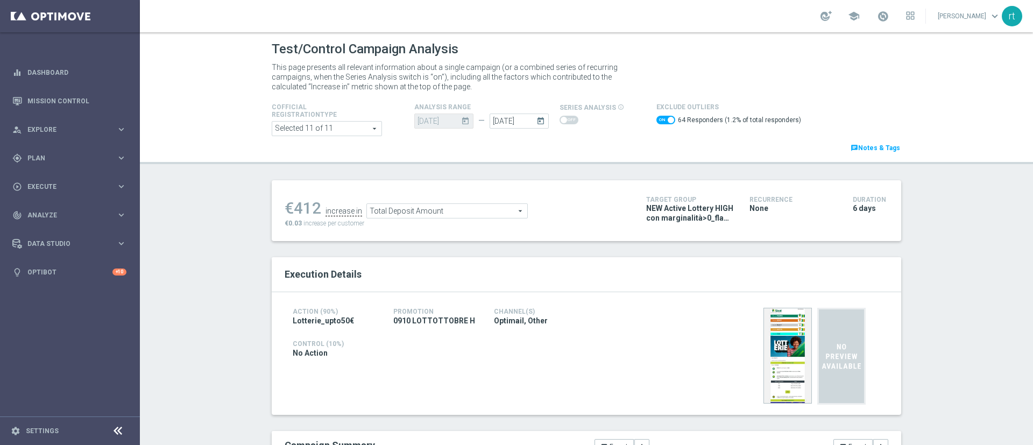
click at [668, 118] on span at bounding box center [671, 120] width 6 height 6
click at [658, 118] on input "checkbox" at bounding box center [666, 120] width 19 height 9
checkbox input "false"
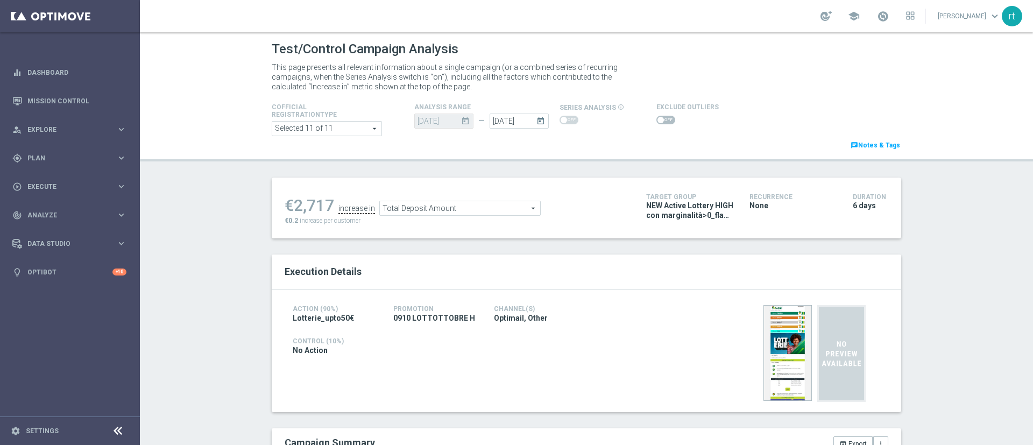
click at [435, 202] on span "Total Deposit Amount" at bounding box center [460, 208] width 160 height 14
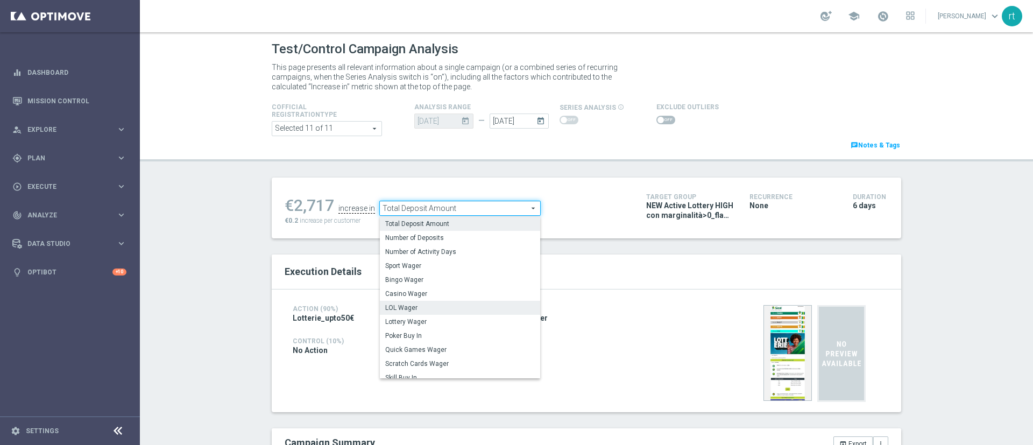
click at [411, 314] on label "LOL Wager" at bounding box center [460, 308] width 160 height 14
type input "LOL Wager"
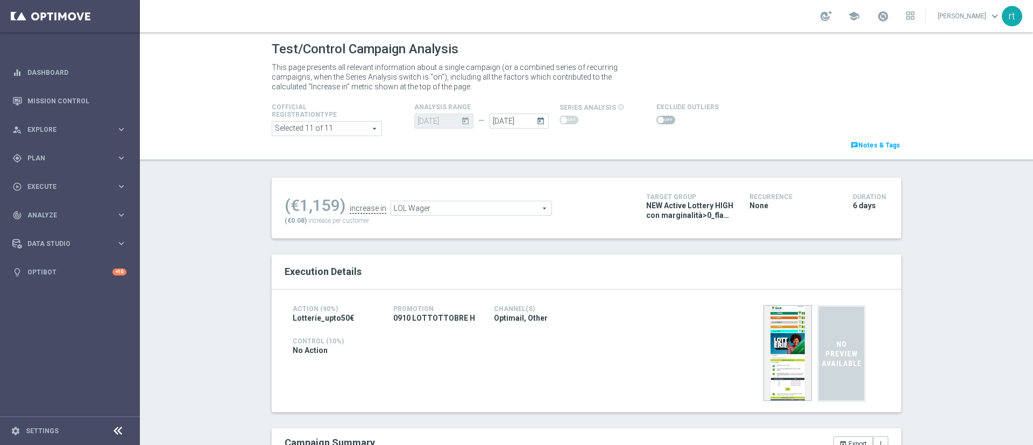
click at [659, 115] on div at bounding box center [688, 120] width 62 height 13
click at [658, 121] on span at bounding box center [666, 120] width 19 height 9
click at [658, 121] on input "checkbox" at bounding box center [666, 120] width 19 height 9
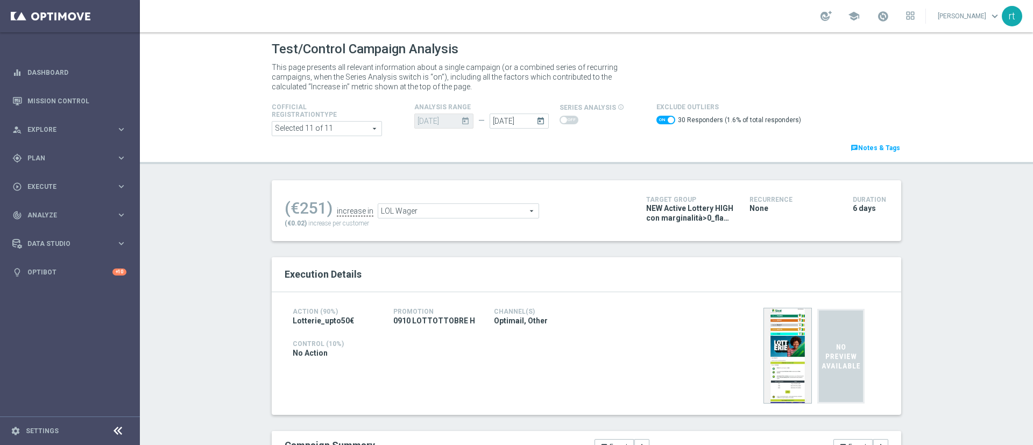
click at [392, 216] on span "LOL Wager" at bounding box center [458, 211] width 160 height 14
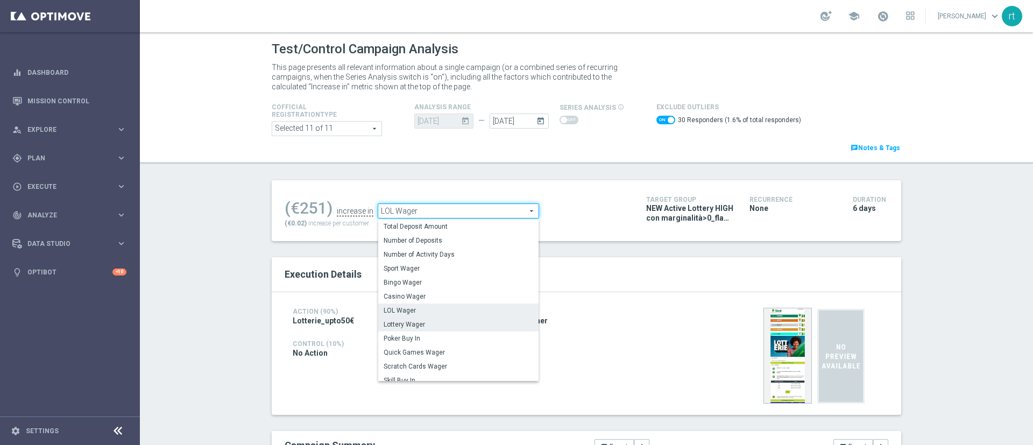
click at [400, 323] on span "Lottery Wager" at bounding box center [459, 324] width 150 height 9
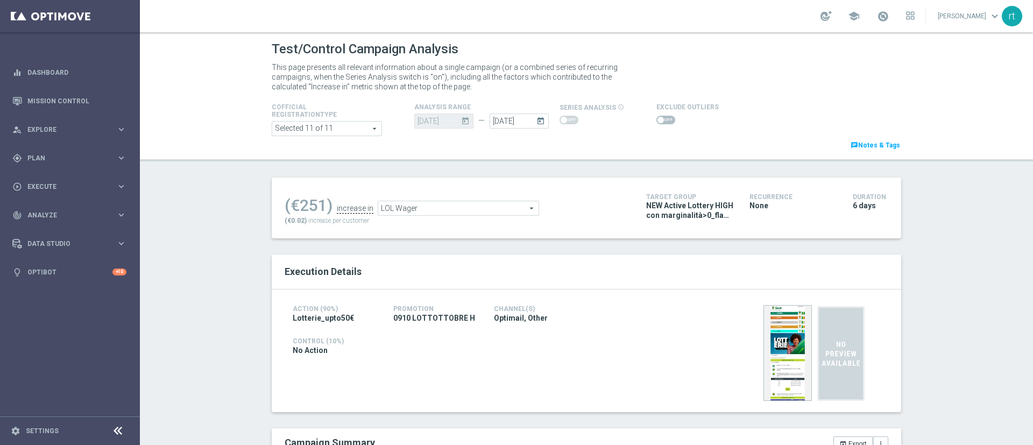
checkbox input "false"
type input "Lottery Wager"
click at [657, 117] on span at bounding box center [666, 120] width 19 height 9
click at [657, 117] on input "checkbox" at bounding box center [666, 120] width 19 height 9
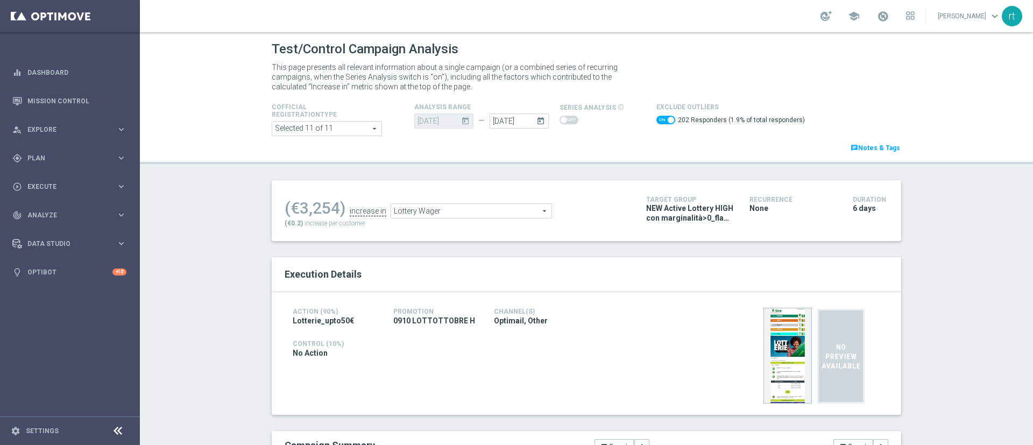
click at [232, 219] on div "Test/Control Campaign Analysis This page presents all relevant information abou…" at bounding box center [586, 238] width 893 height 413
click at [889, 13] on span at bounding box center [883, 16] width 12 height 12
click at [739, 40] on div "Test/Control Campaign Analysis" at bounding box center [587, 49] width 630 height 21
click at [413, 217] on span "Lottery Wager" at bounding box center [471, 211] width 160 height 14
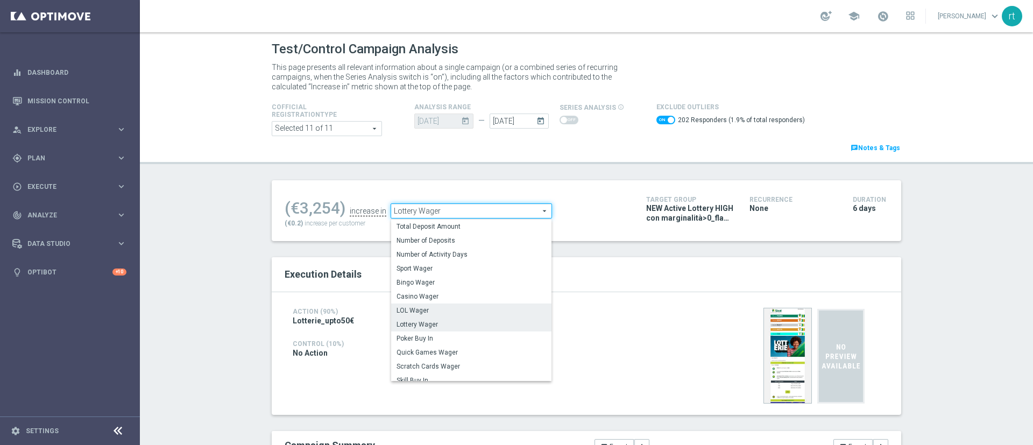
click at [417, 308] on span "LOL Wager" at bounding box center [472, 310] width 150 height 9
checkbox input "false"
type input "LOL Wager"
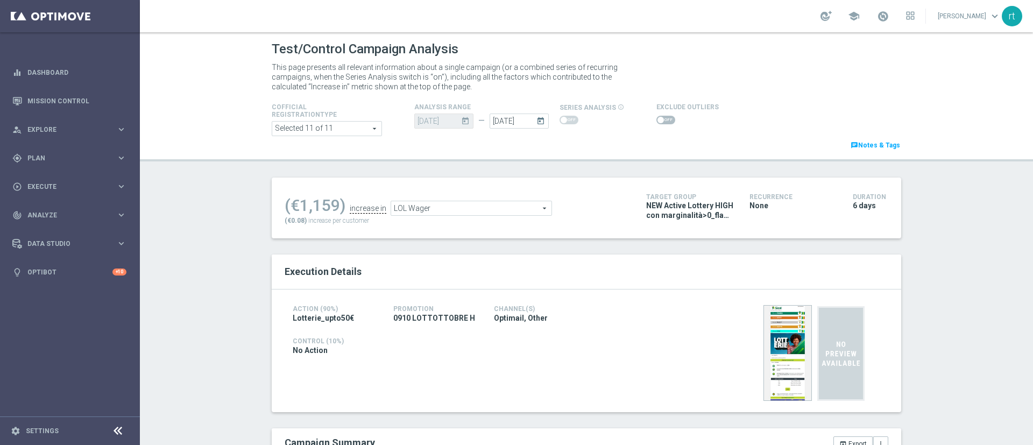
click at [657, 116] on span at bounding box center [666, 120] width 19 height 9
click at [657, 116] on input "checkbox" at bounding box center [666, 120] width 19 height 9
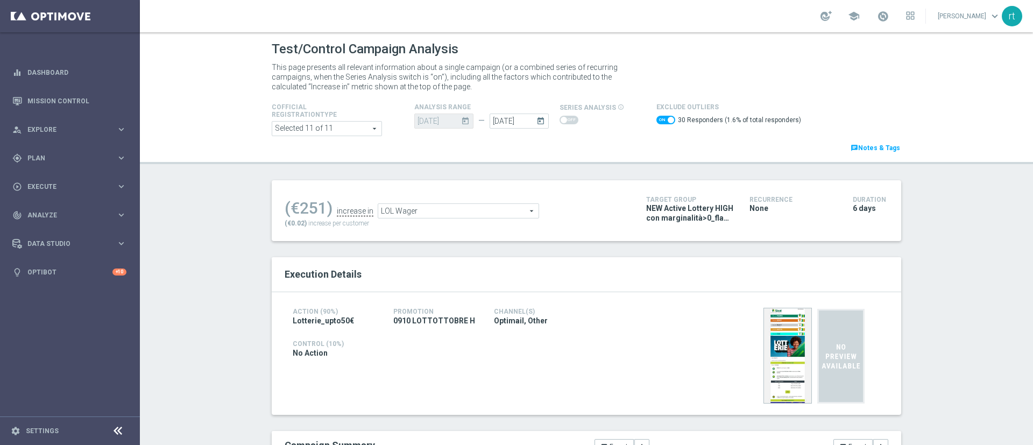
click at [398, 209] on span "LOL Wager" at bounding box center [458, 211] width 160 height 14
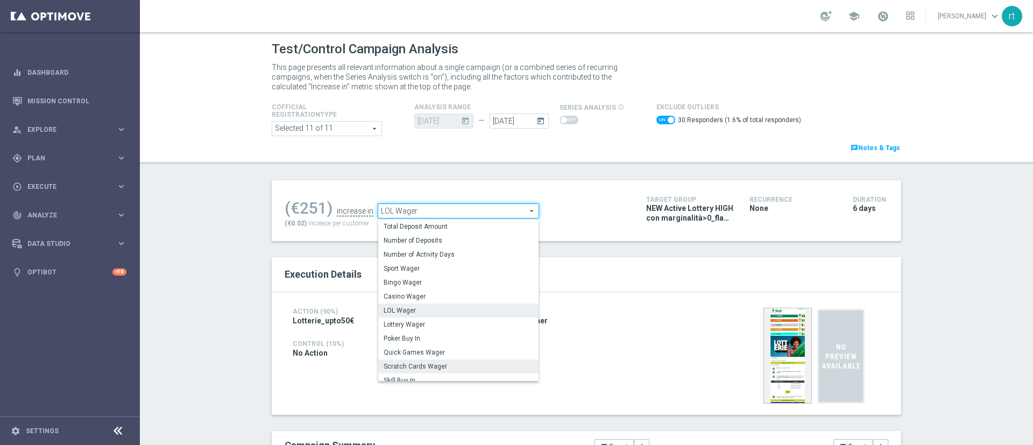
click at [400, 364] on span "Scratch Cards Wager" at bounding box center [459, 366] width 150 height 9
checkbox input "false"
type input "Scratch Cards Wager"
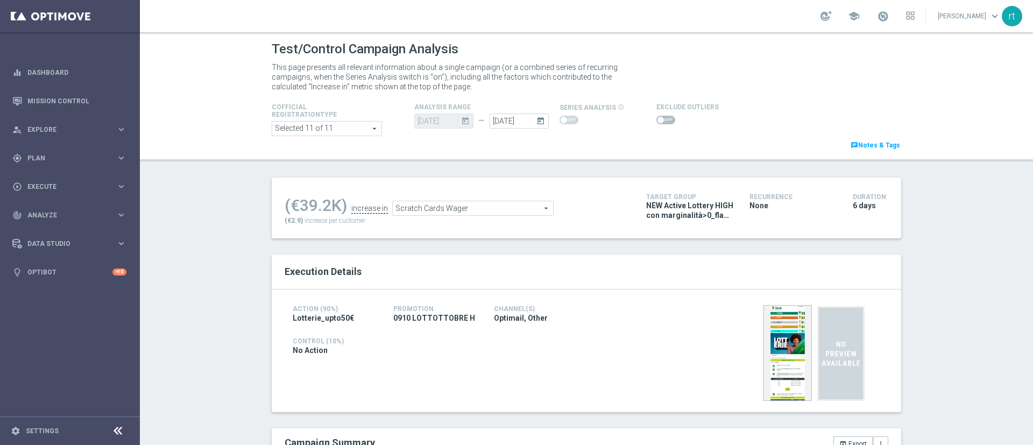
click at [658, 118] on span at bounding box center [661, 120] width 6 height 6
click at [657, 118] on input "checkbox" at bounding box center [666, 120] width 19 height 9
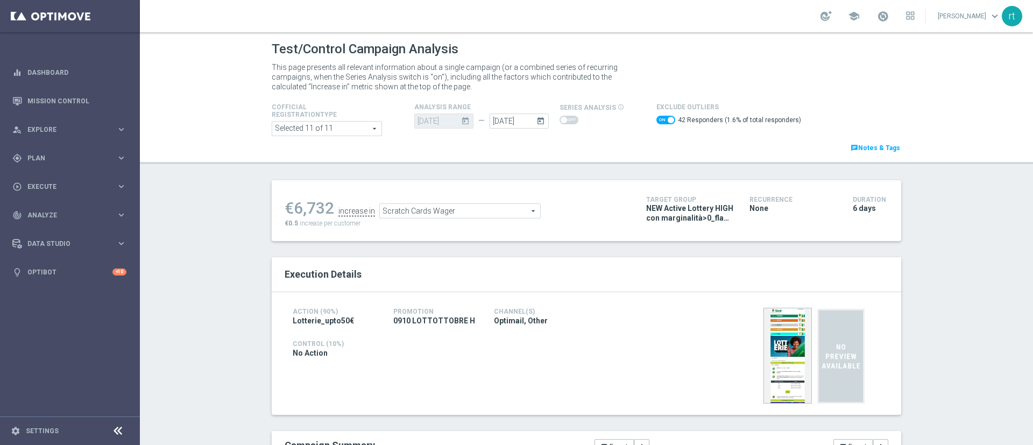
click at [399, 207] on span "Scratch Cards Wager" at bounding box center [460, 211] width 160 height 14
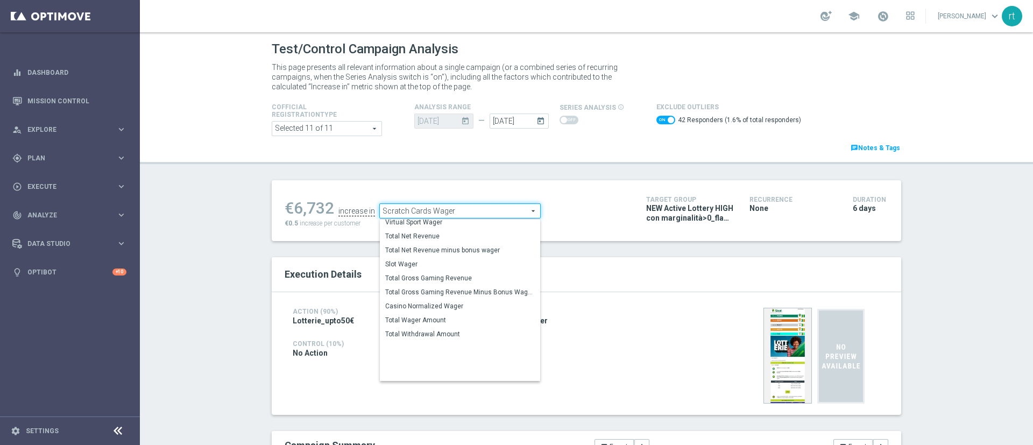
scroll to position [168, 0]
click at [405, 291] on span "Total Gross Gaming Revenue Minus Bonus Wagared" at bounding box center [460, 290] width 150 height 9
checkbox input "false"
type input "Total Gross Gaming Revenue Minus Bonus Wagared"
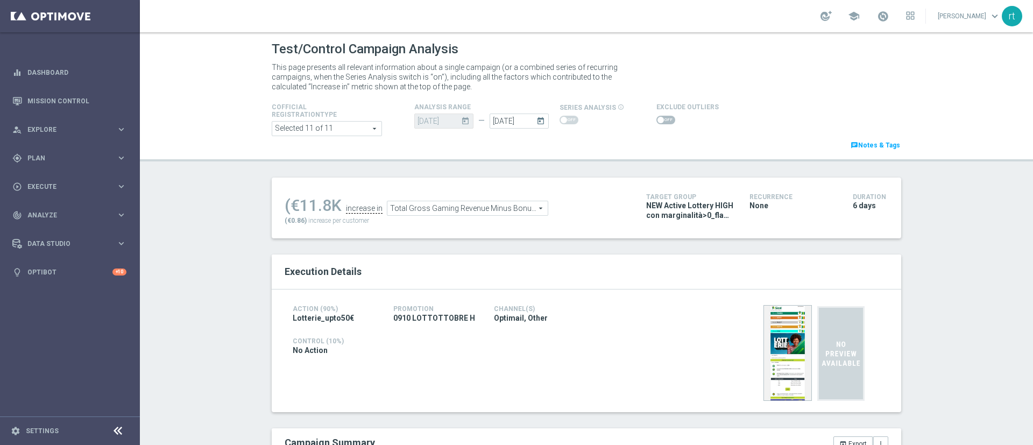
click at [658, 117] on span at bounding box center [661, 120] width 6 height 6
click at [657, 116] on input "checkbox" at bounding box center [666, 120] width 19 height 9
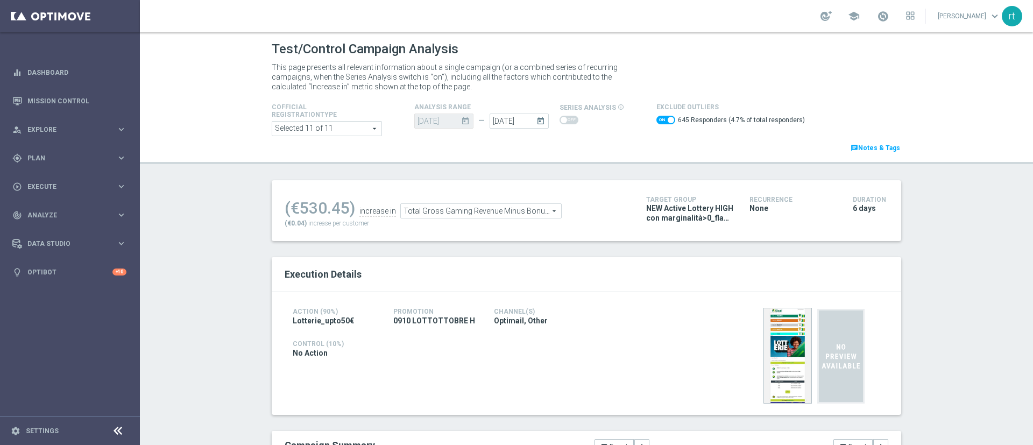
click at [432, 209] on span "Total Gross Gaming Revenue Minus Bonus Wagared" at bounding box center [481, 211] width 160 height 14
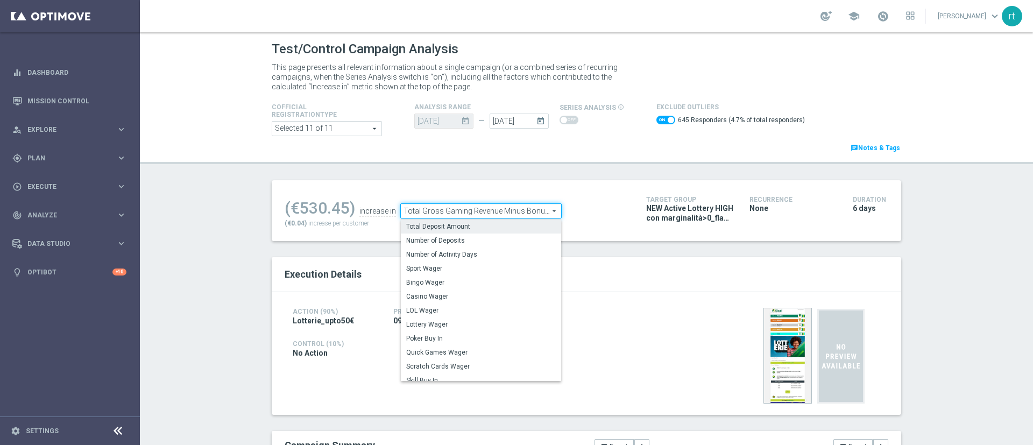
click at [481, 228] on span "Total Deposit Amount" at bounding box center [481, 226] width 150 height 9
checkbox input "false"
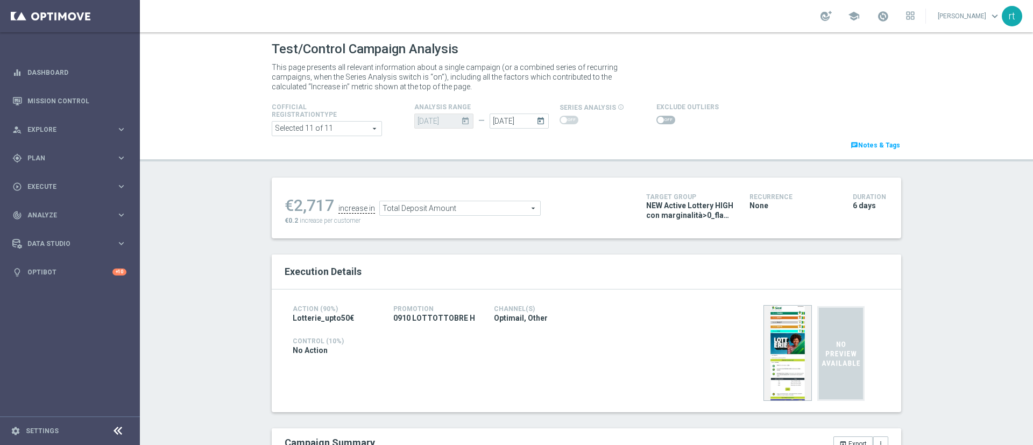
click at [496, 203] on span "Total Deposit Amount" at bounding box center [460, 208] width 160 height 14
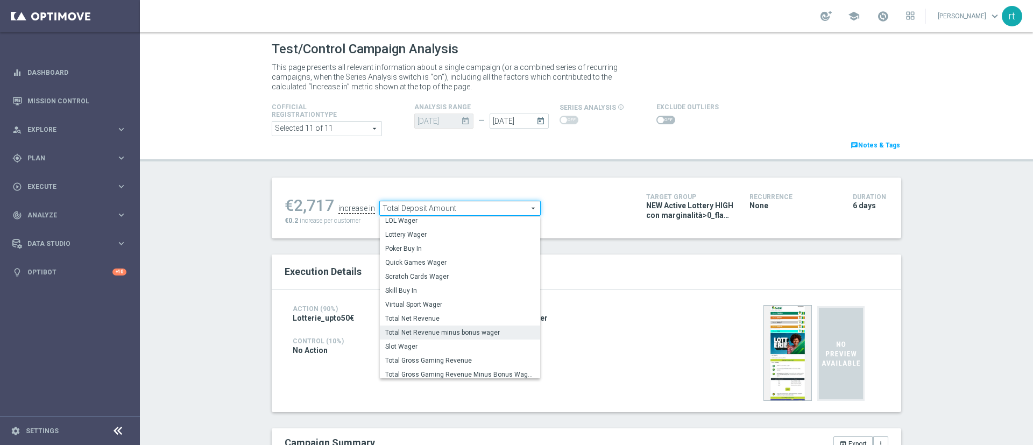
scroll to position [121, 0]
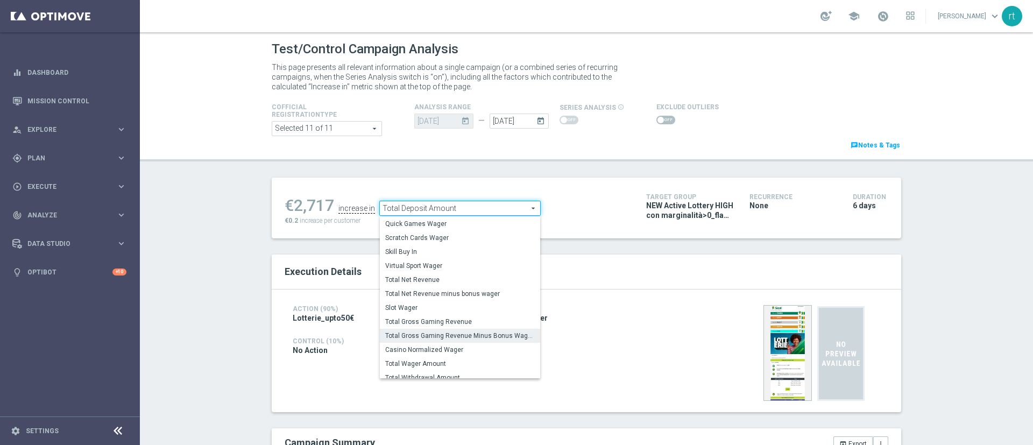
click at [461, 330] on label "Total Gross Gaming Revenue Minus Bonus Wagared" at bounding box center [460, 336] width 160 height 14
type input "Total Gross Gaming Revenue Minus Bonus Wagared"
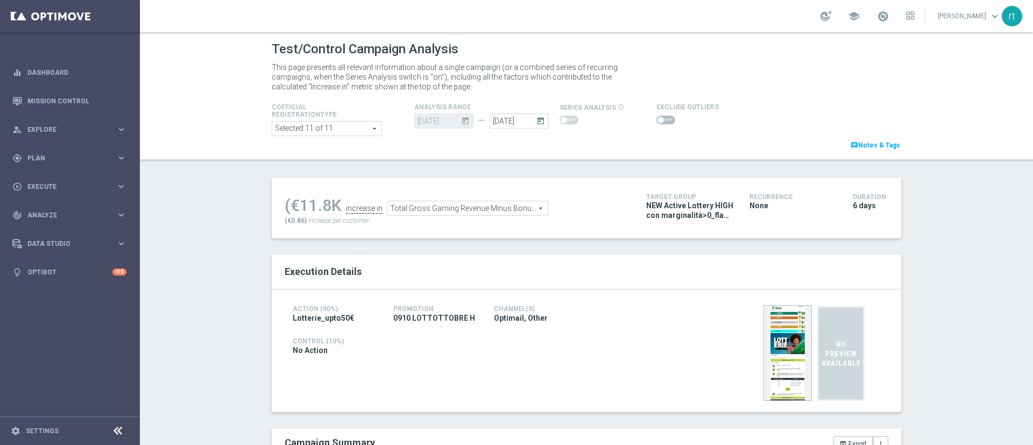
click at [658, 122] on span at bounding box center [666, 120] width 19 height 9
click at [658, 122] on input "checkbox" at bounding box center [666, 120] width 19 height 9
checkbox input "true"
click at [461, 211] on span "Total Deposit Amount" at bounding box center [460, 208] width 160 height 14
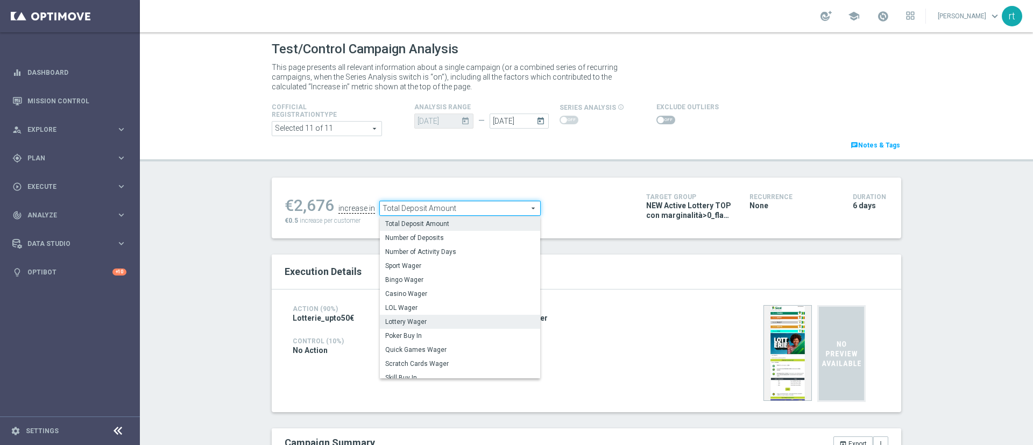
click at [421, 321] on span "Lottery Wager" at bounding box center [460, 322] width 150 height 9
type input "Lottery Wager"
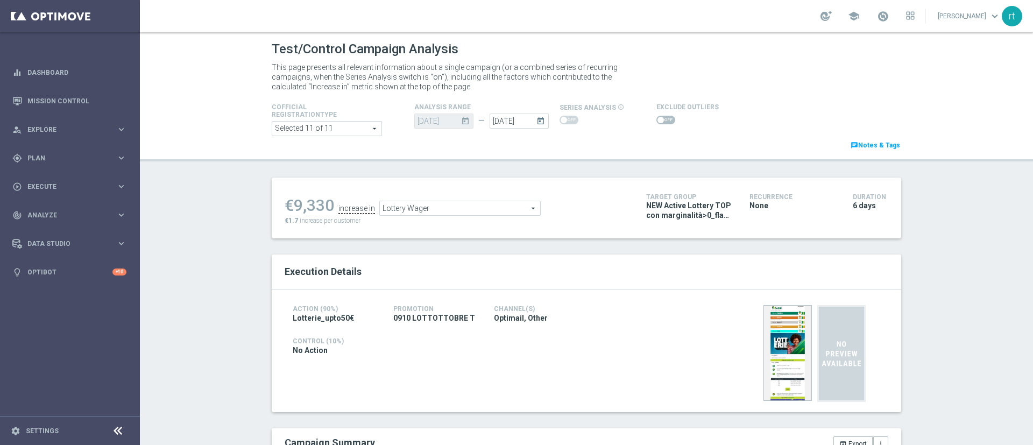
click at [659, 125] on div at bounding box center [688, 120] width 62 height 13
click at [659, 123] on span at bounding box center [666, 120] width 19 height 9
click at [659, 123] on input "checkbox" at bounding box center [666, 120] width 19 height 9
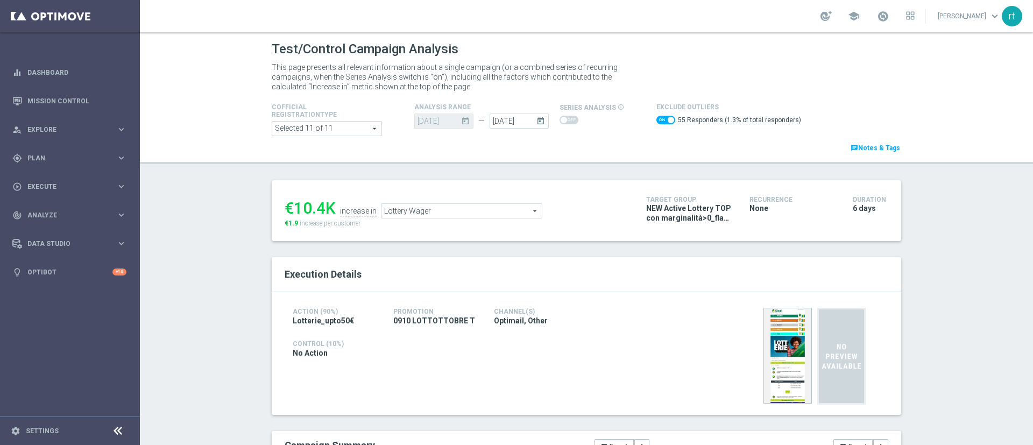
click at [657, 118] on span at bounding box center [666, 120] width 19 height 9
click at [657, 118] on input "checkbox" at bounding box center [666, 120] width 19 height 9
checkbox input "false"
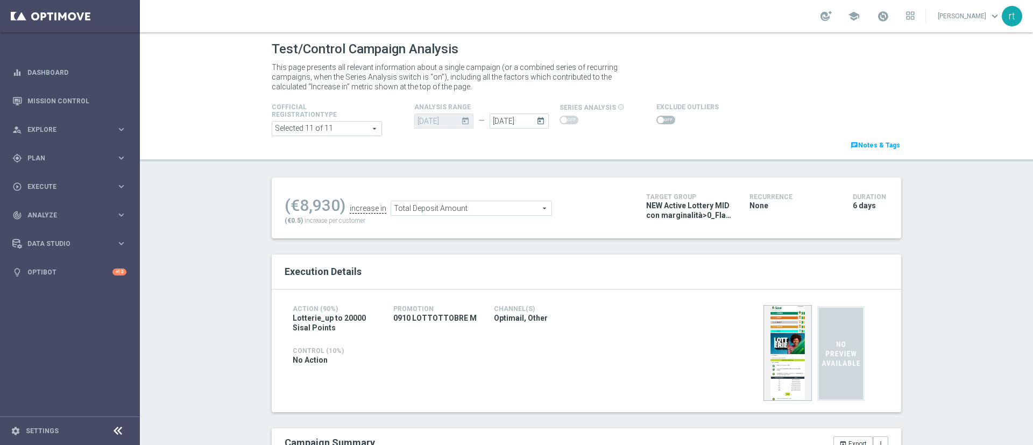
click at [658, 118] on span at bounding box center [661, 120] width 6 height 6
click at [657, 118] on input "checkbox" at bounding box center [666, 120] width 19 height 9
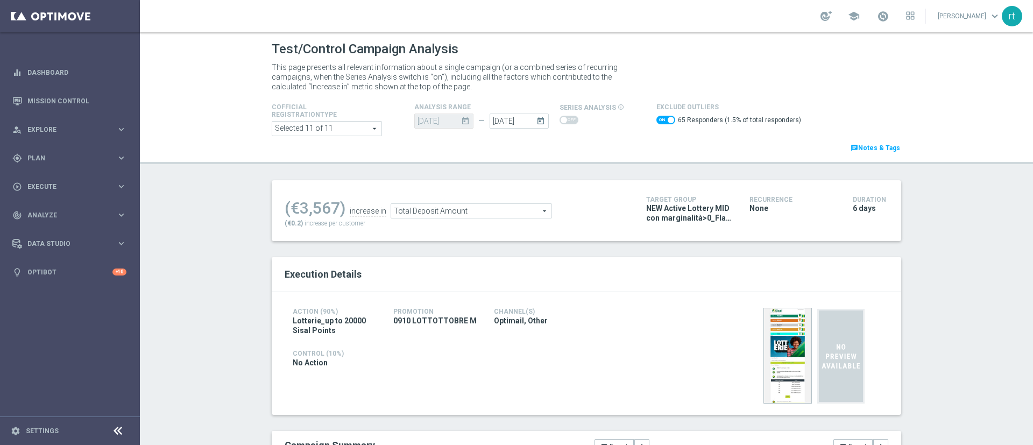
click at [417, 211] on span "Total Deposit Amount" at bounding box center [471, 211] width 160 height 14
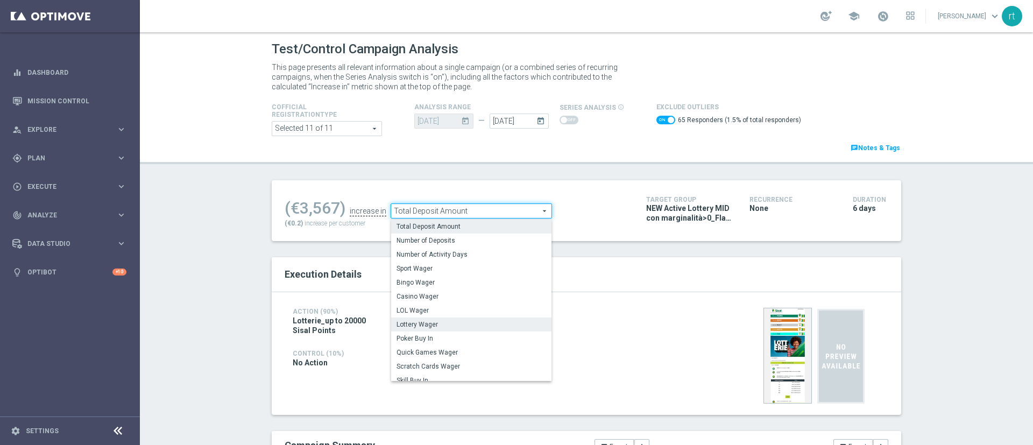
click at [431, 323] on span "Lottery Wager" at bounding box center [472, 324] width 150 height 9
checkbox input "false"
type input "Lottery Wager"
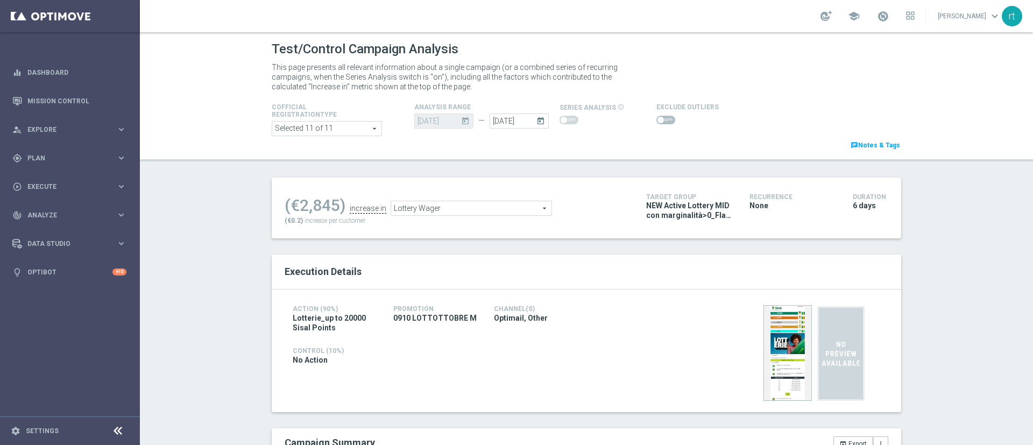
click at [657, 120] on span at bounding box center [666, 120] width 19 height 9
click at [657, 120] on input "checkbox" at bounding box center [666, 120] width 19 height 9
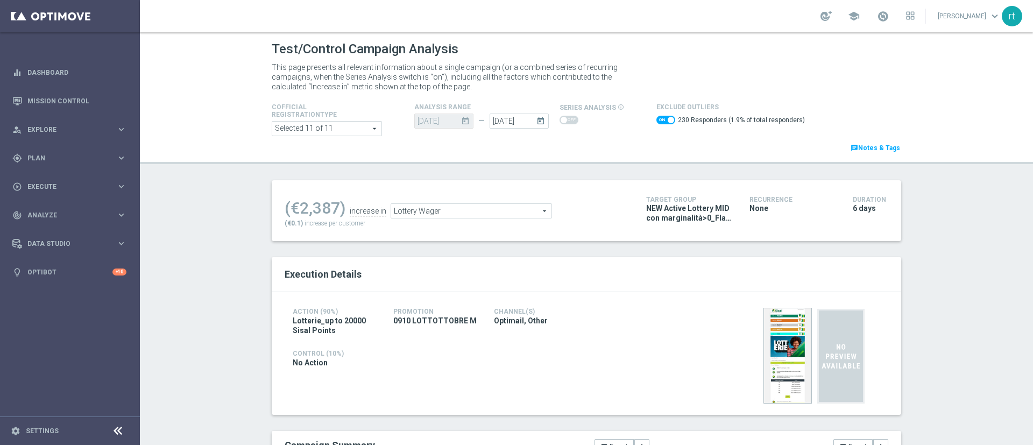
click at [420, 207] on span "Lottery Wager" at bounding box center [471, 211] width 160 height 14
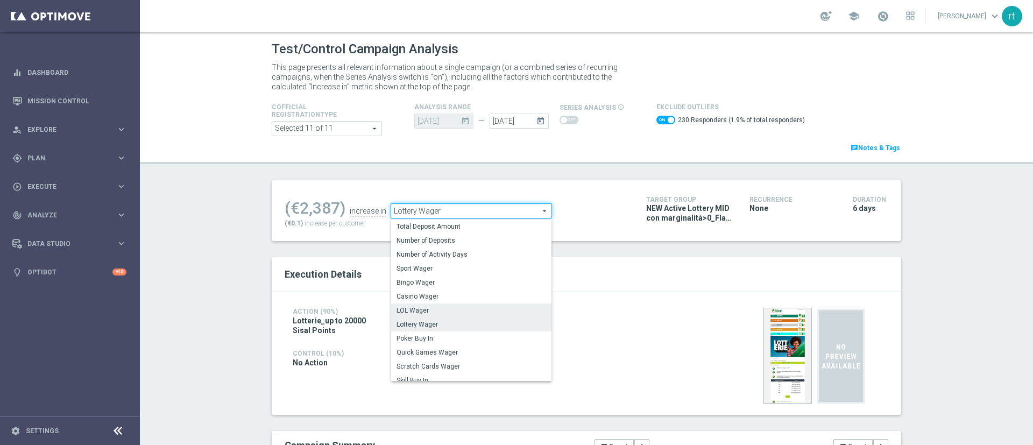
click at [432, 311] on span "LOL Wager" at bounding box center [472, 310] width 150 height 9
checkbox input "false"
type input "LOL Wager"
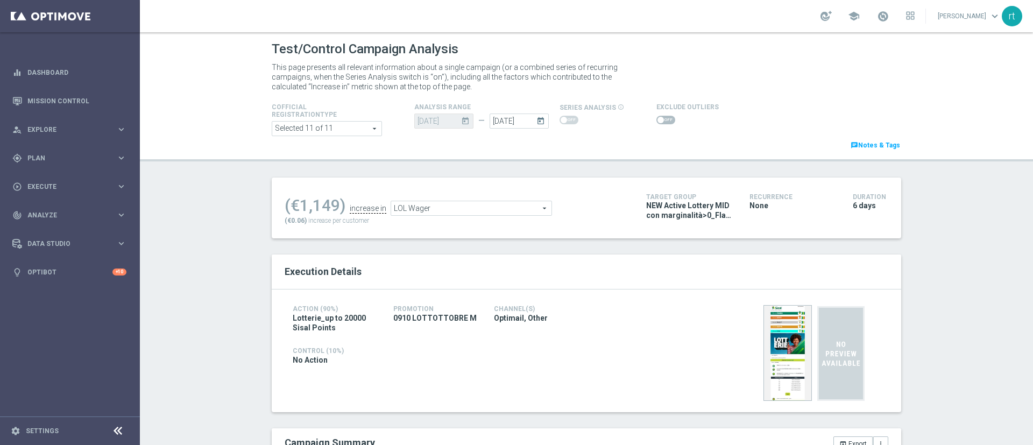
click at [658, 119] on span at bounding box center [661, 120] width 6 height 6
click at [657, 119] on input "checkbox" at bounding box center [666, 120] width 19 height 9
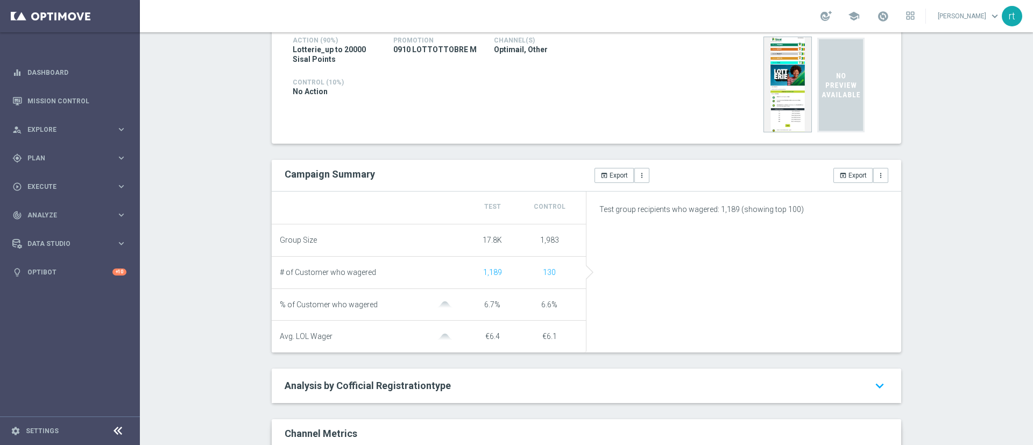
scroll to position [35, 0]
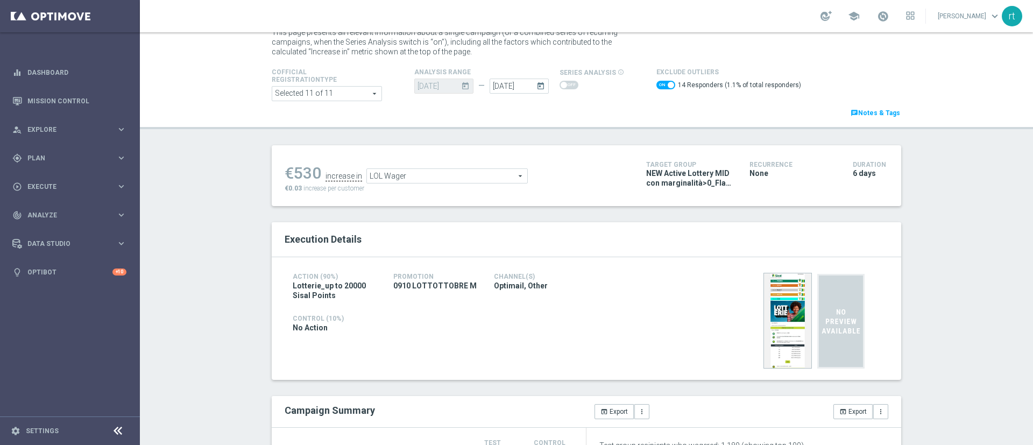
click at [392, 172] on span "LOL Wager" at bounding box center [447, 176] width 160 height 14
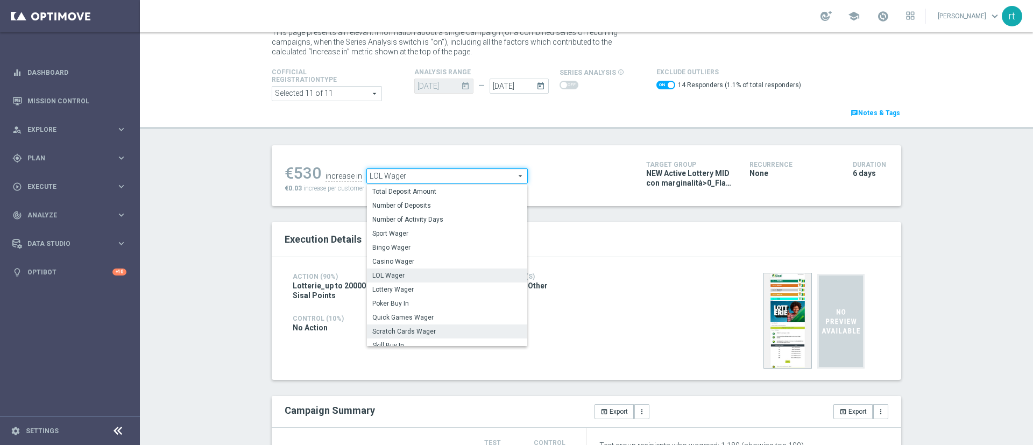
click at [421, 333] on span "Scratch Cards Wager" at bounding box center [447, 331] width 150 height 9
checkbox input "false"
type input "Scratch Cards Wager"
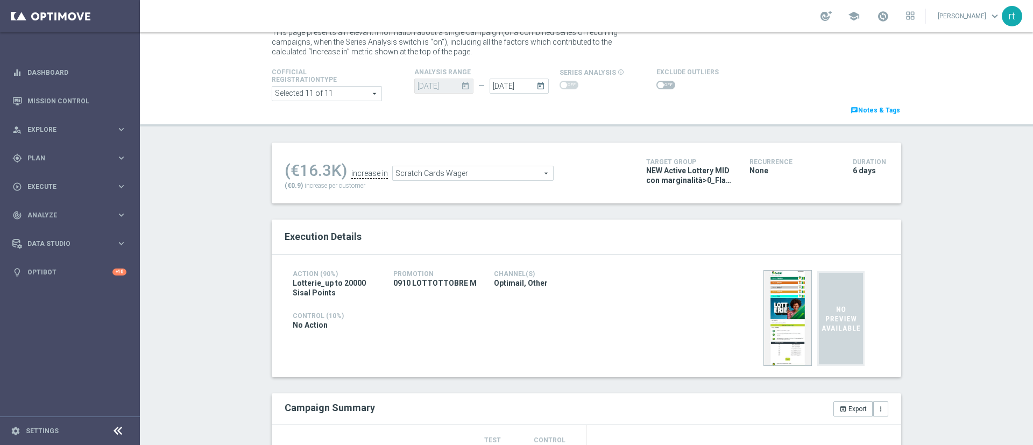
click at [658, 86] on span at bounding box center [666, 85] width 19 height 9
click at [658, 86] on input "checkbox" at bounding box center [666, 85] width 19 height 9
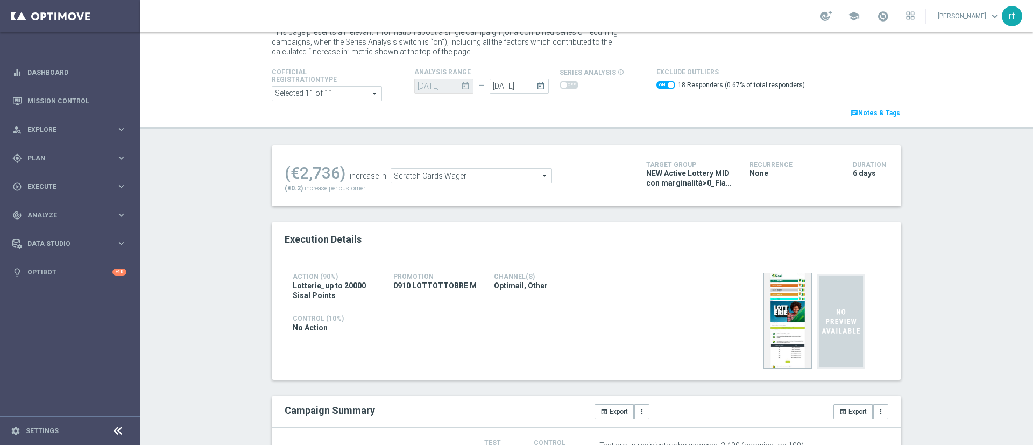
click at [400, 177] on span "Scratch Cards Wager" at bounding box center [471, 176] width 160 height 14
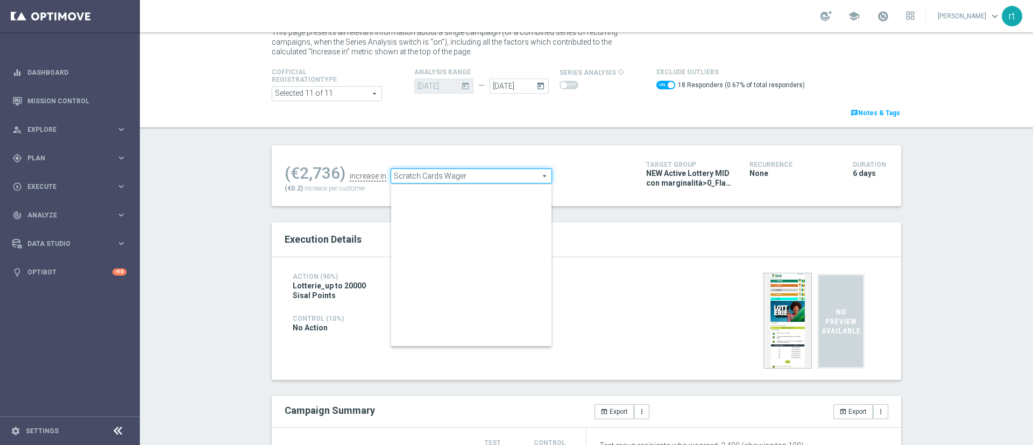
scroll to position [168, 0]
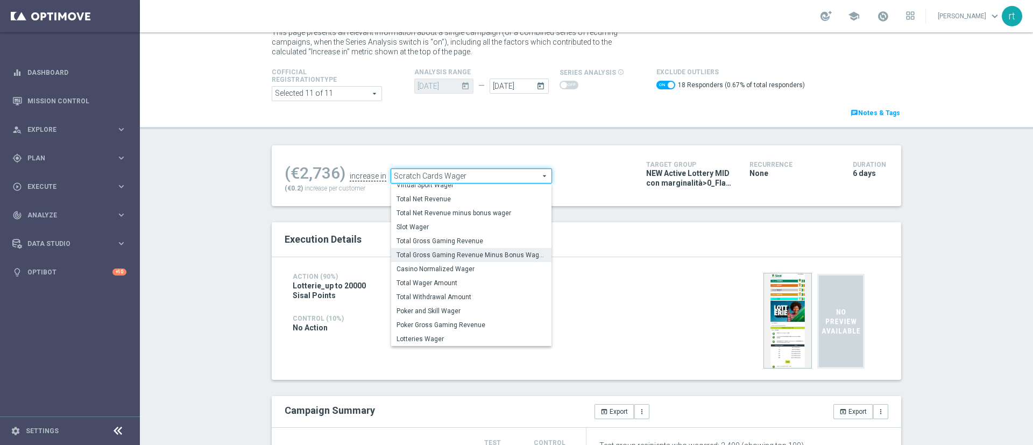
click at [426, 253] on span "Total Gross Gaming Revenue Minus Bonus Wagared" at bounding box center [472, 255] width 150 height 9
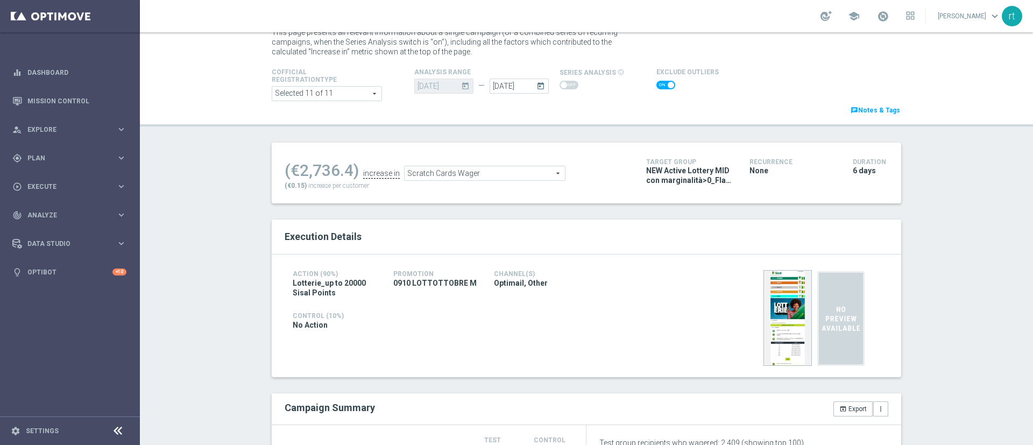
checkbox input "false"
type input "Total Gross Gaming Revenue Minus Bonus Wagared"
click at [660, 88] on span at bounding box center [666, 85] width 19 height 9
click at [660, 88] on input "checkbox" at bounding box center [666, 85] width 19 height 9
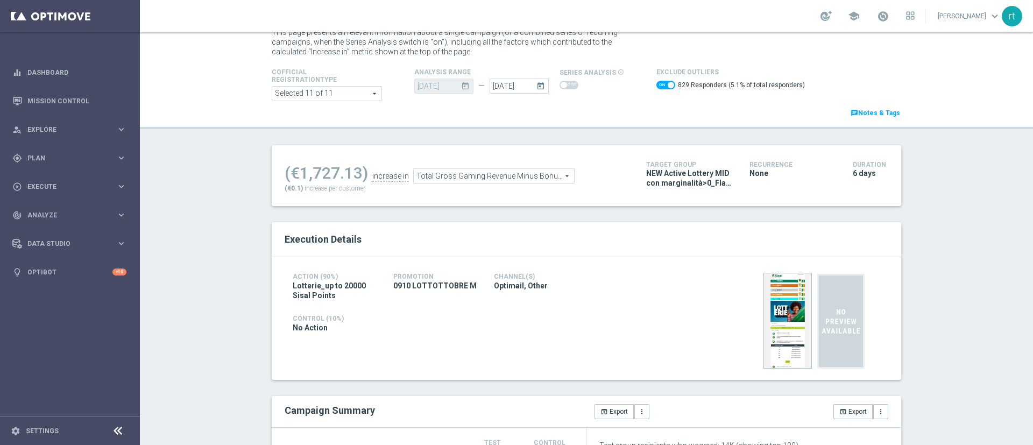
click at [469, 173] on span "Total Gross Gaming Revenue Minus Bonus Wagared" at bounding box center [494, 176] width 160 height 14
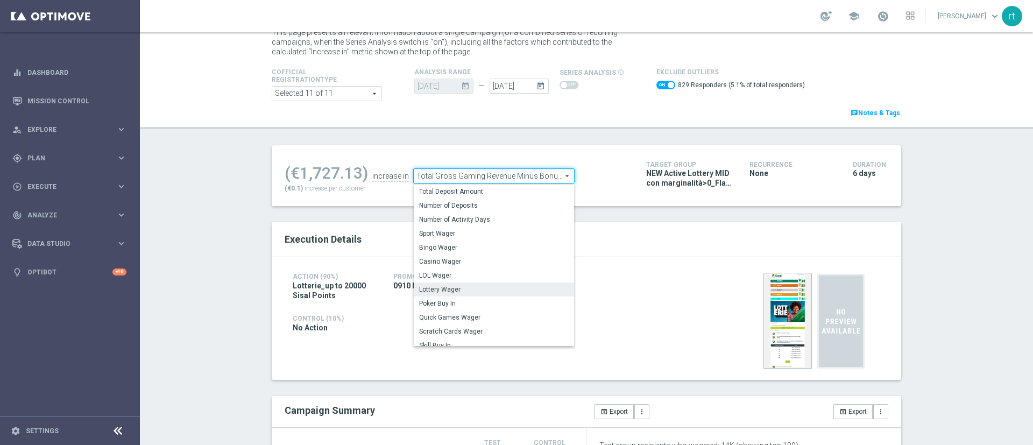
click at [456, 295] on label "Lottery Wager" at bounding box center [494, 290] width 160 height 14
checkbox input "false"
type input "Lottery Wager"
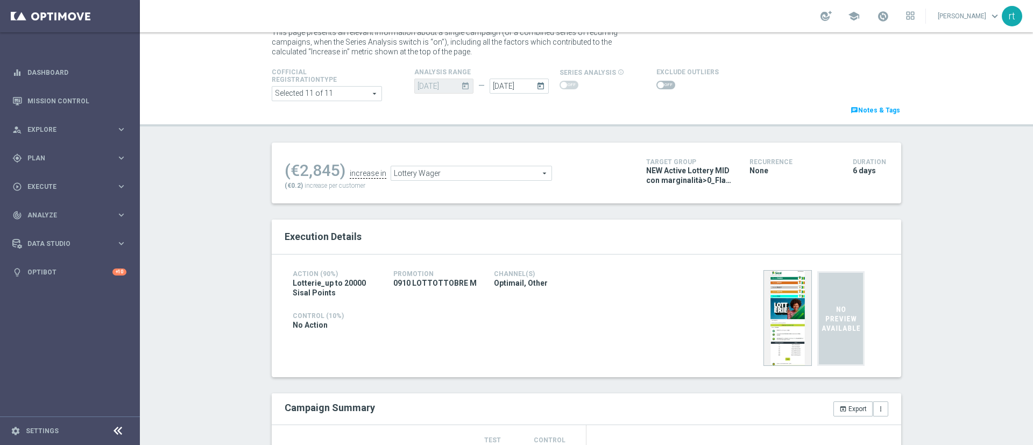
click at [658, 79] on div at bounding box center [688, 85] width 62 height 13
click at [657, 82] on span at bounding box center [666, 85] width 19 height 9
click at [657, 82] on input "checkbox" at bounding box center [666, 85] width 19 height 9
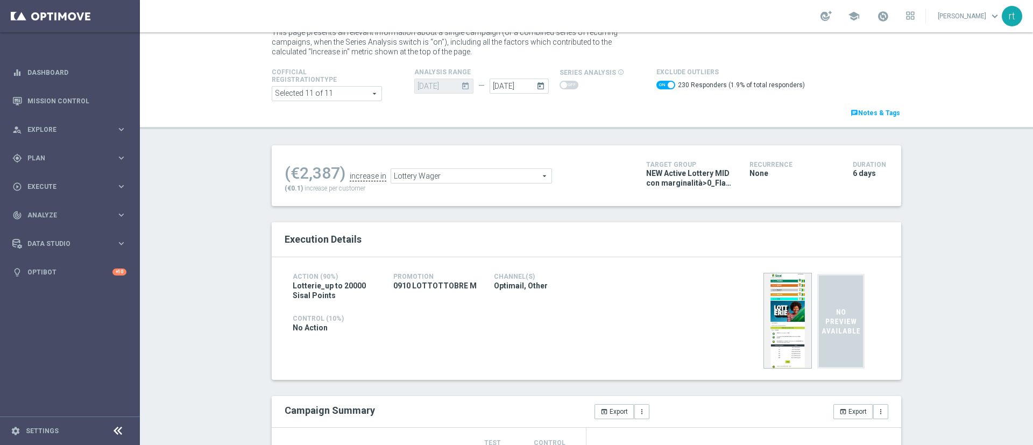
click at [411, 175] on span "Lottery Wager" at bounding box center [471, 176] width 160 height 14
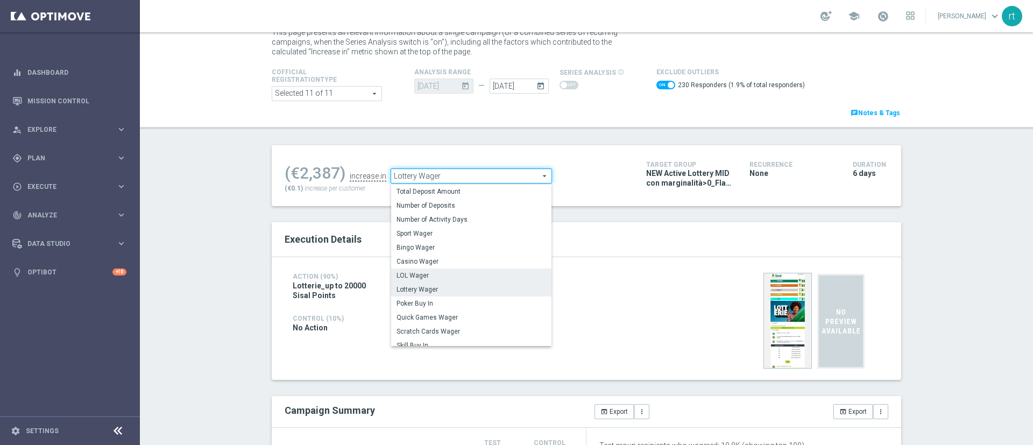
click at [426, 274] on span "LOL Wager" at bounding box center [472, 275] width 150 height 9
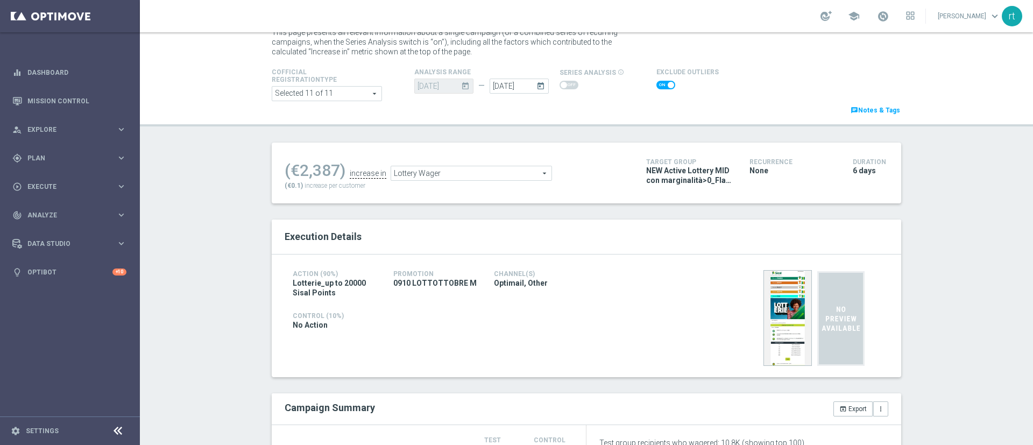
checkbox input "false"
type input "LOL Wager"
click at [661, 82] on span at bounding box center [666, 85] width 19 height 9
click at [661, 82] on input "checkbox" at bounding box center [666, 85] width 19 height 9
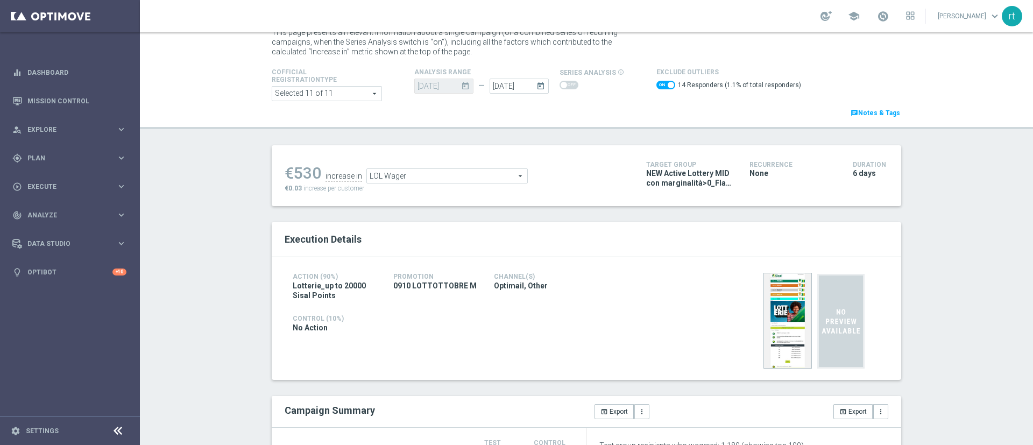
click at [404, 183] on span "LOL Wager" at bounding box center [447, 176] width 160 height 14
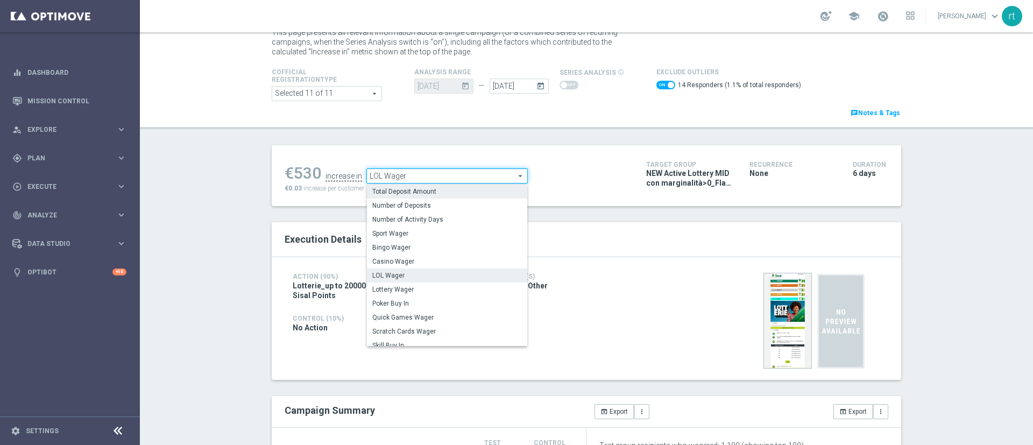
click at [393, 193] on span "Total Deposit Amount" at bounding box center [447, 191] width 150 height 9
checkbox input "false"
type input "Total Deposit Amount"
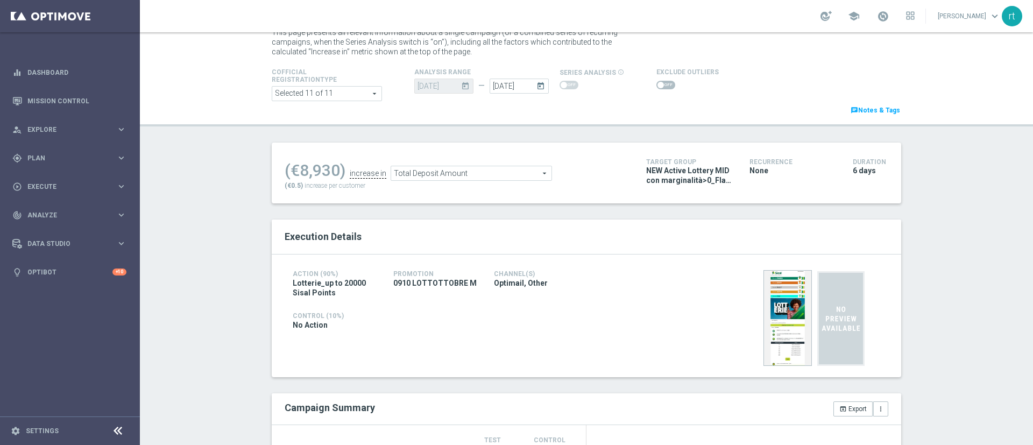
click at [657, 87] on span at bounding box center [666, 85] width 19 height 9
click at [657, 87] on input "checkbox" at bounding box center [666, 85] width 19 height 9
checkbox input "true"
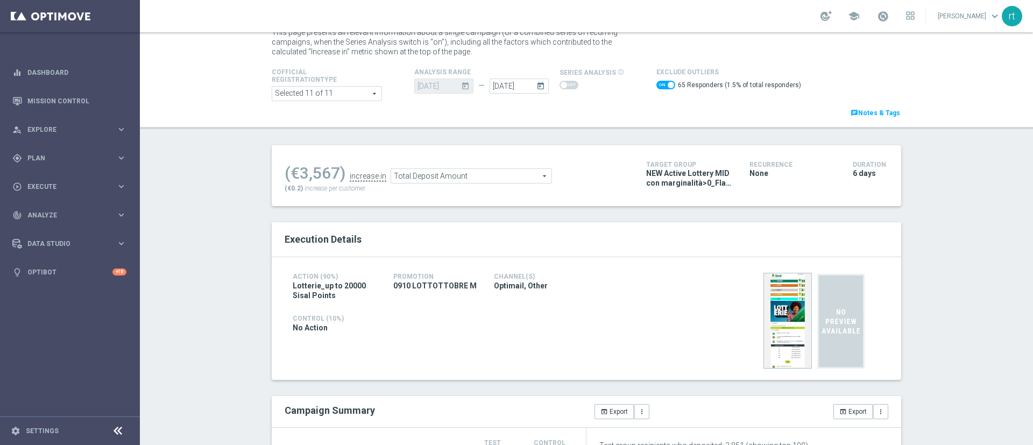
click at [584, 143] on div "Test/Control Campaign Analysis This page presents all relevant information abou…" at bounding box center [586, 238] width 893 height 413
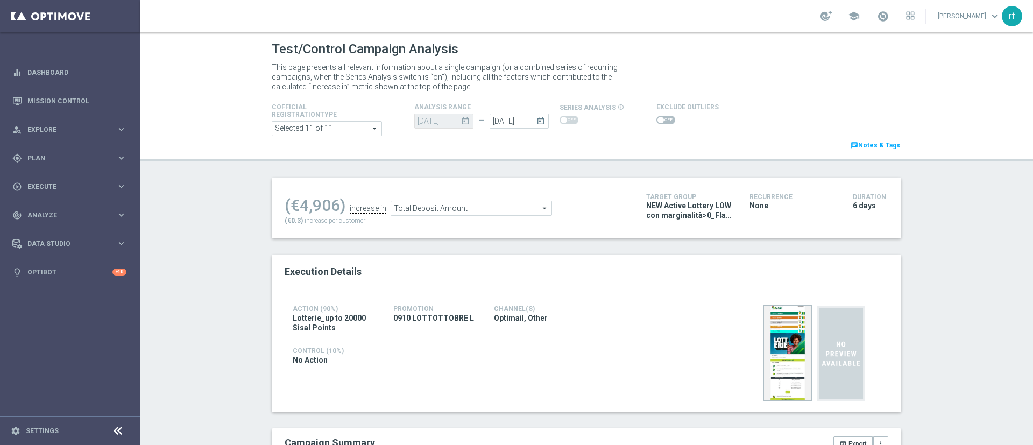
click at [657, 122] on span at bounding box center [666, 120] width 19 height 9
click at [657, 122] on input "checkbox" at bounding box center [666, 120] width 19 height 9
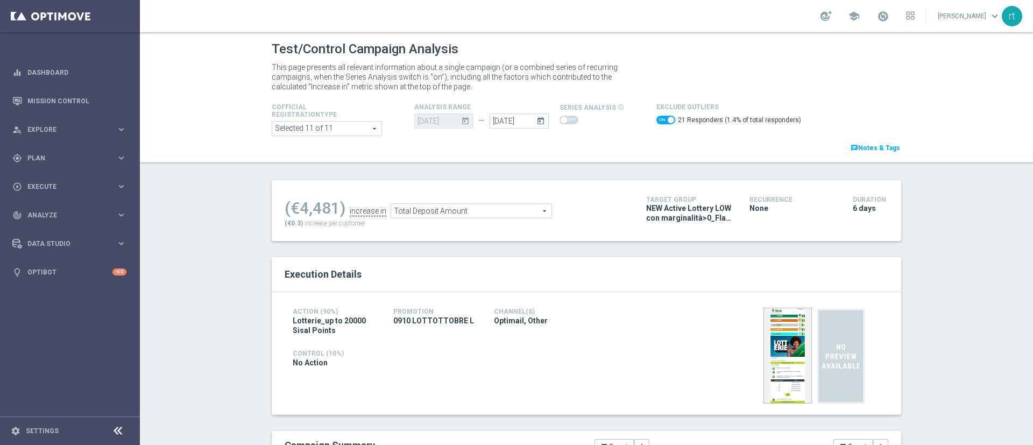
click at [467, 208] on span "Total Deposit Amount" at bounding box center [471, 211] width 160 height 14
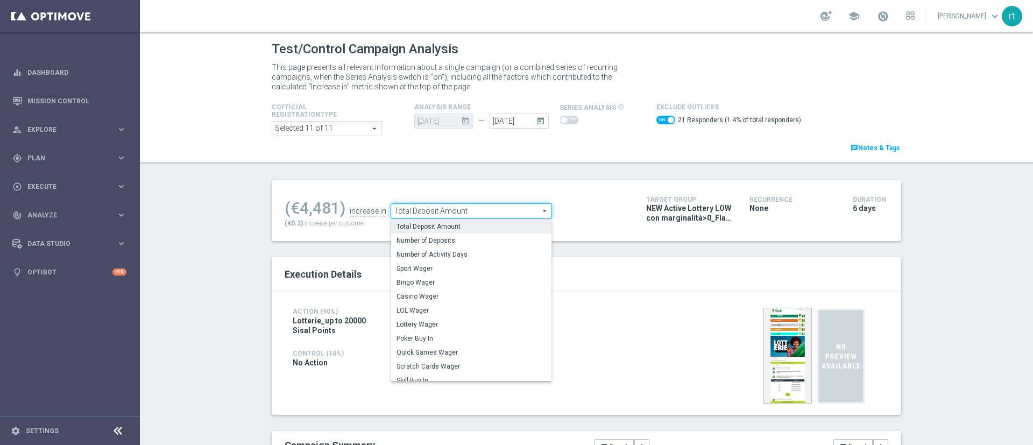
click at [572, 166] on div "Test/Control Campaign Analysis This page presents all relevant information abou…" at bounding box center [586, 238] width 893 height 413
checkbox input "false"
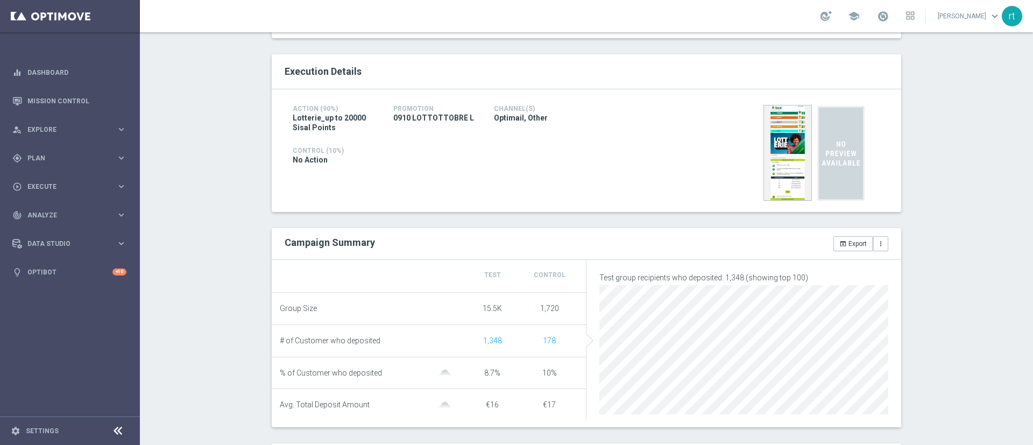
scroll to position [40, 0]
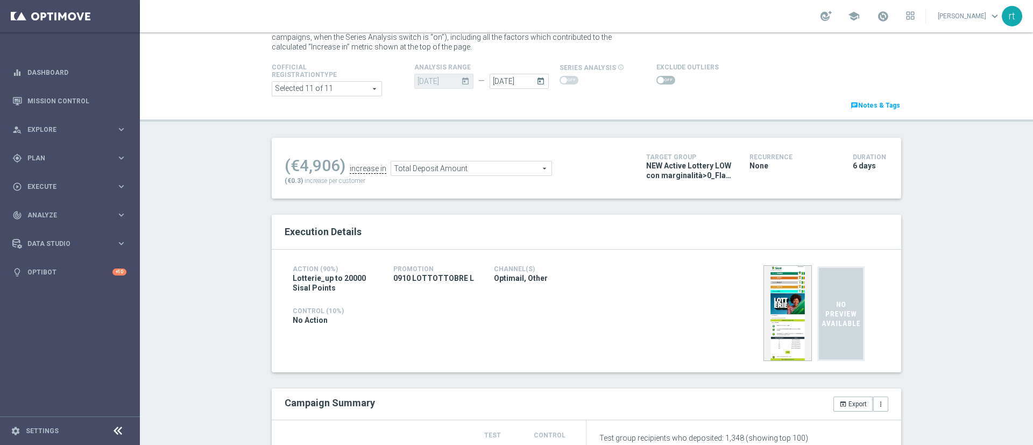
click at [510, 163] on span "Total Deposit Amount" at bounding box center [471, 168] width 160 height 14
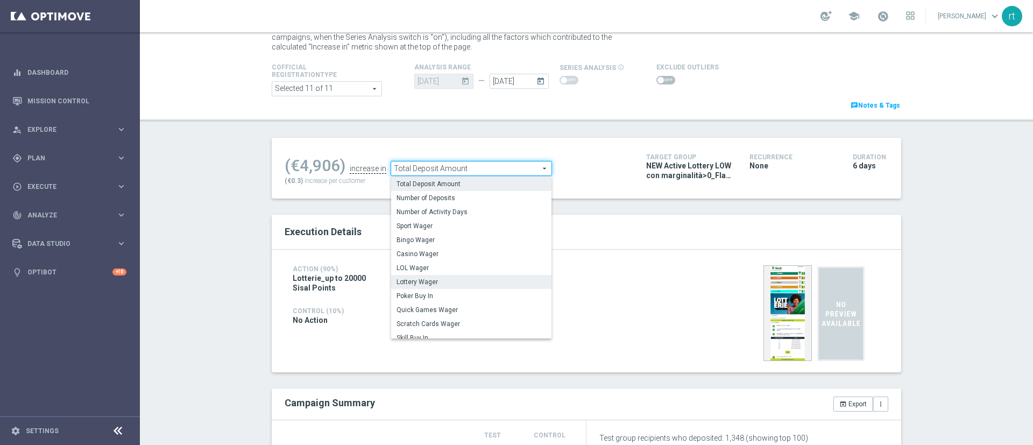
click at [439, 278] on span "Lottery Wager" at bounding box center [472, 282] width 150 height 9
type input "Lottery Wager"
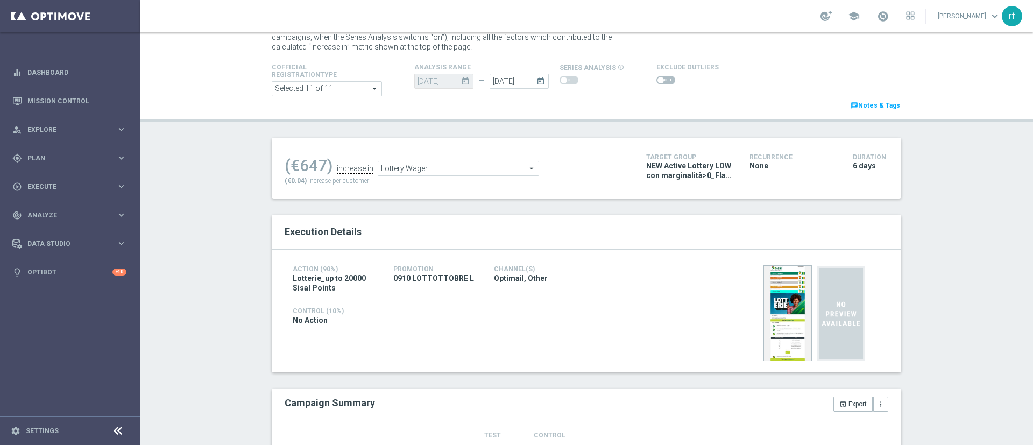
click at [657, 76] on span at bounding box center [666, 80] width 19 height 9
click at [657, 76] on input "checkbox" at bounding box center [666, 80] width 19 height 9
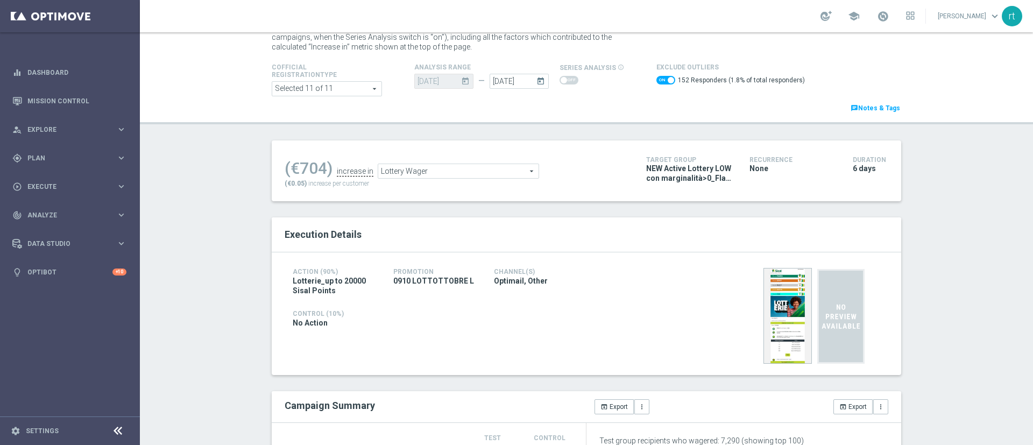
click at [422, 169] on span "Lottery Wager" at bounding box center [458, 171] width 160 height 14
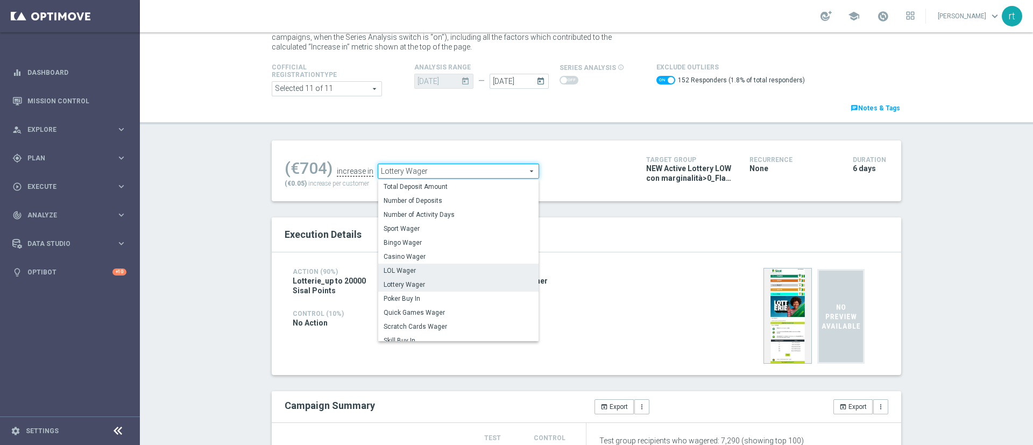
click at [411, 268] on span "LOL Wager" at bounding box center [459, 270] width 150 height 9
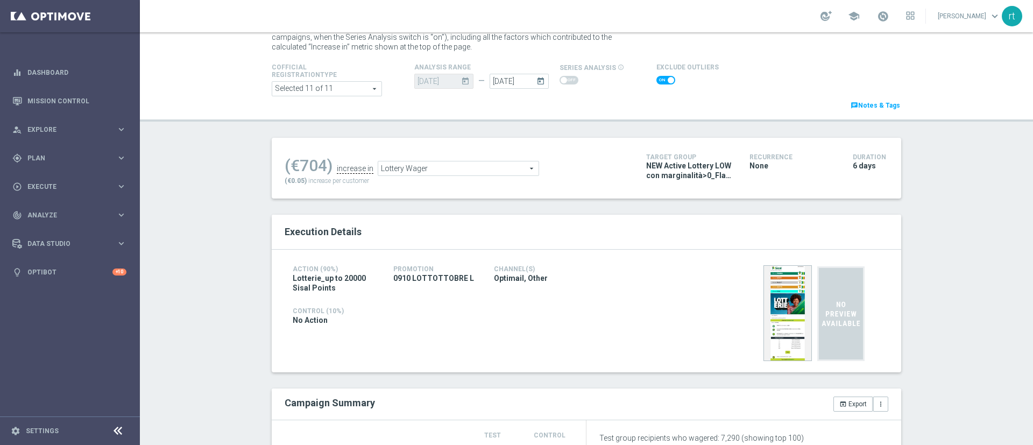
checkbox input "false"
type input "LOL Wager"
click at [657, 78] on span at bounding box center [666, 80] width 19 height 9
click at [657, 78] on input "checkbox" at bounding box center [666, 80] width 19 height 9
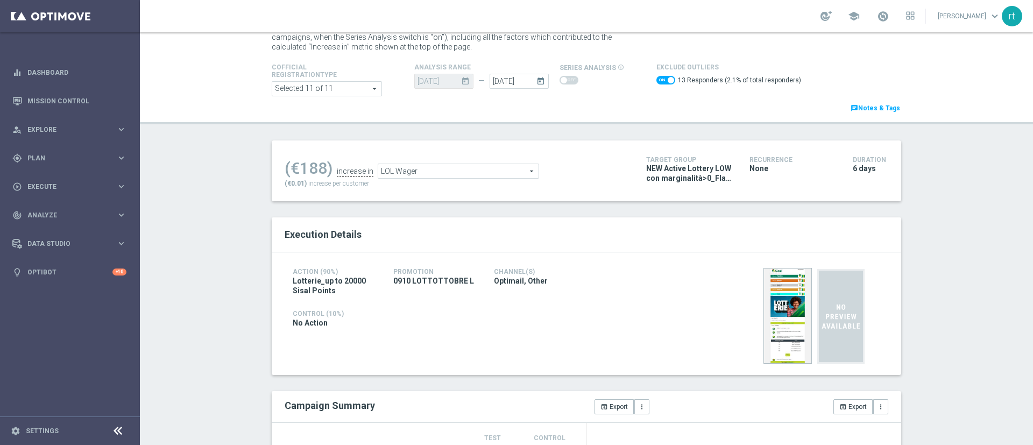
click at [396, 166] on span "LOL Wager" at bounding box center [458, 171] width 160 height 14
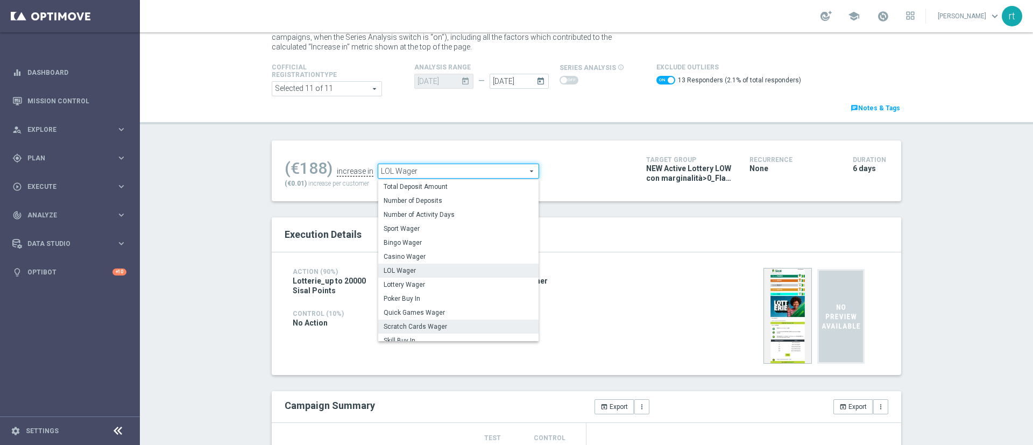
click at [424, 323] on span "Scratch Cards Wager" at bounding box center [459, 326] width 150 height 9
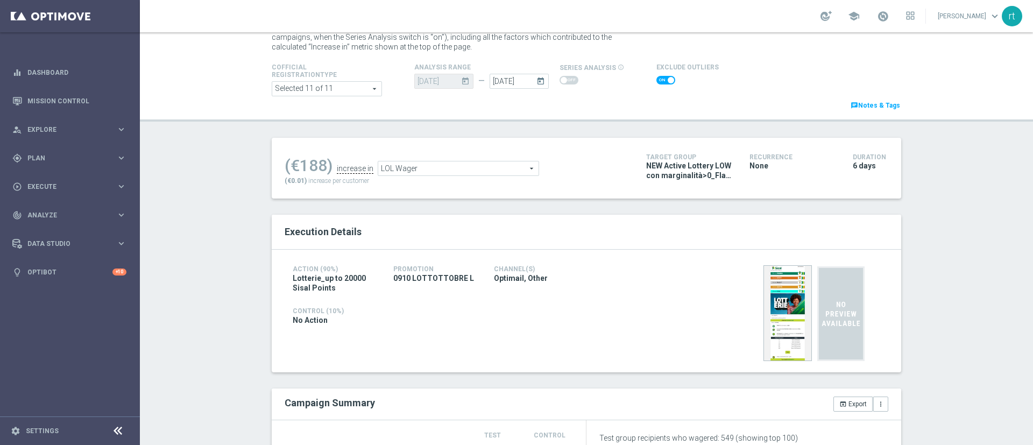
checkbox input "false"
type input "Scratch Cards Wager"
click at [657, 81] on span at bounding box center [666, 80] width 19 height 9
click at [657, 81] on input "checkbox" at bounding box center [666, 80] width 19 height 9
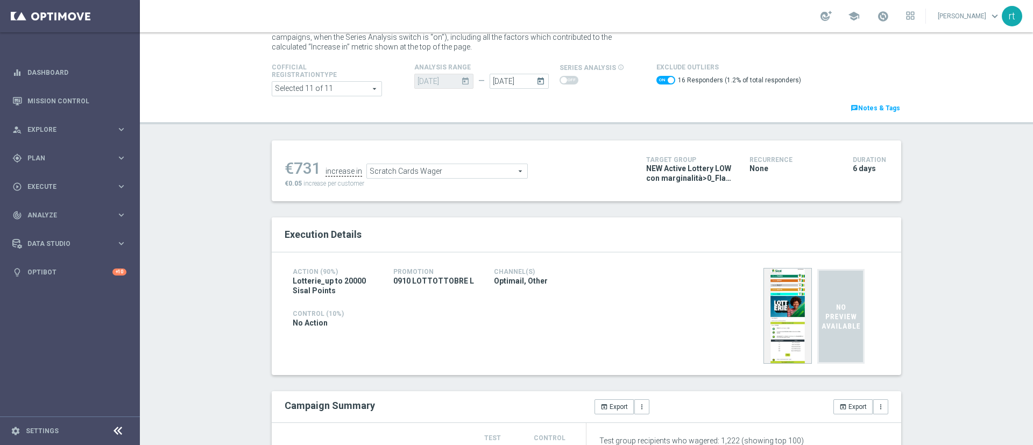
click at [382, 166] on span "Scratch Cards Wager" at bounding box center [447, 171] width 160 height 14
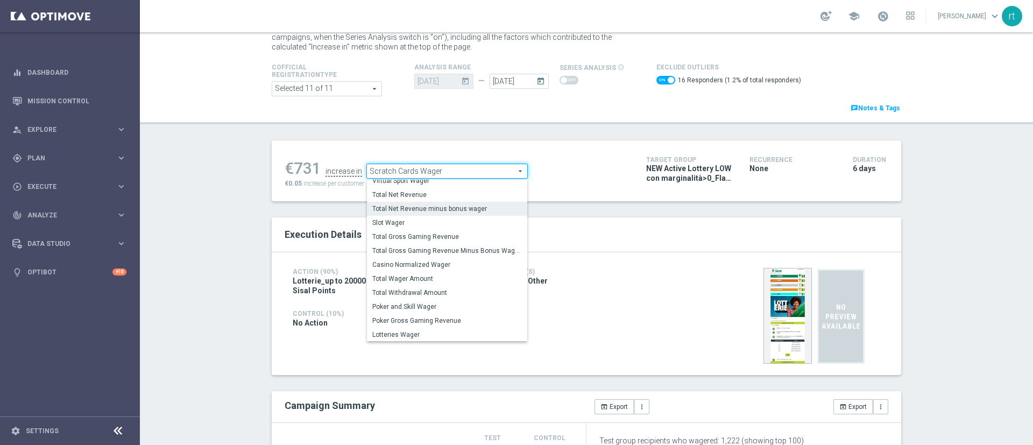
scroll to position [168, 0]
click at [409, 251] on span "Total Gross Gaming Revenue Minus Bonus Wagared" at bounding box center [447, 250] width 150 height 9
checkbox input "false"
type input "Total Gross Gaming Revenue Minus Bonus Wagared"
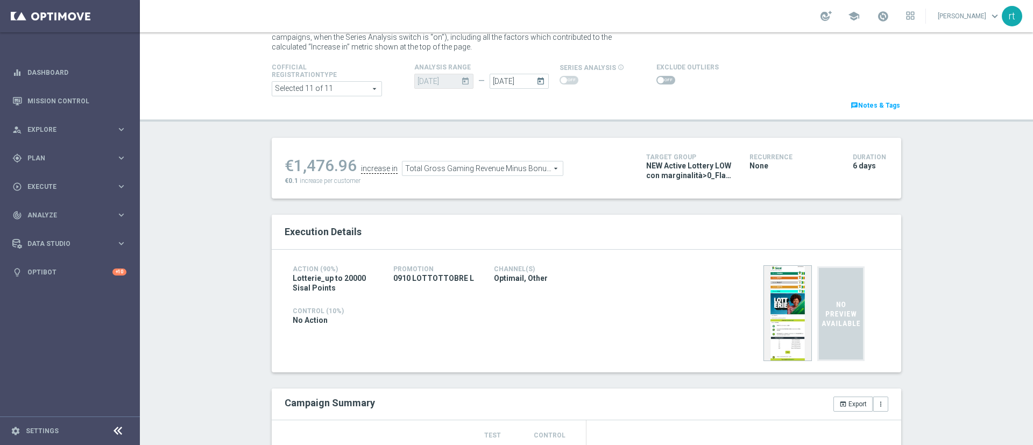
click at [661, 76] on span at bounding box center [666, 80] width 19 height 9
click at [661, 76] on input "checkbox" at bounding box center [666, 80] width 19 height 9
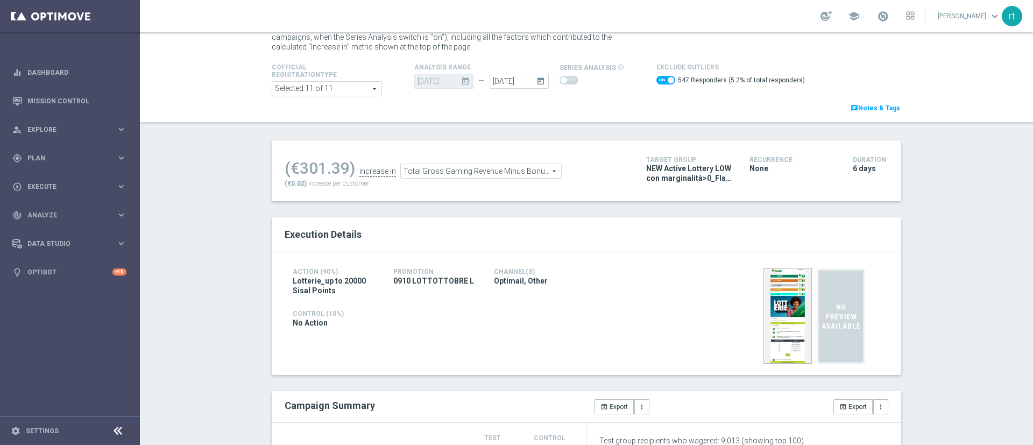
click at [657, 81] on span at bounding box center [666, 80] width 19 height 9
click at [657, 81] on input "checkbox" at bounding box center [666, 80] width 19 height 9
checkbox input "false"
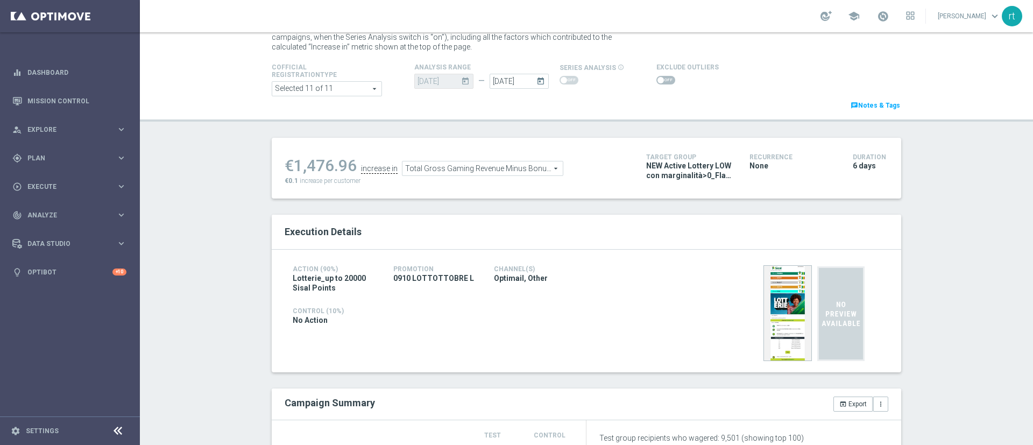
click at [417, 174] on span "Total Gross Gaming Revenue Minus Bonus Wagared" at bounding box center [483, 168] width 160 height 14
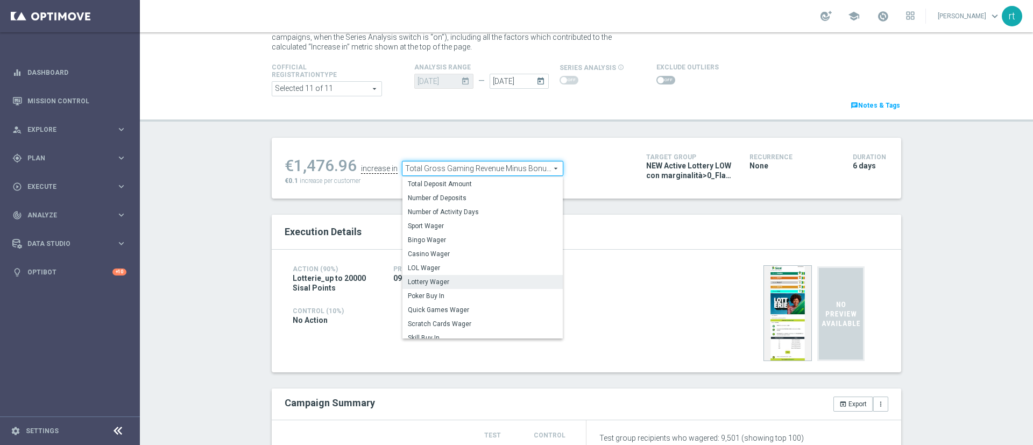
click at [444, 280] on span "Lottery Wager" at bounding box center [483, 282] width 150 height 9
type input "Lottery Wager"
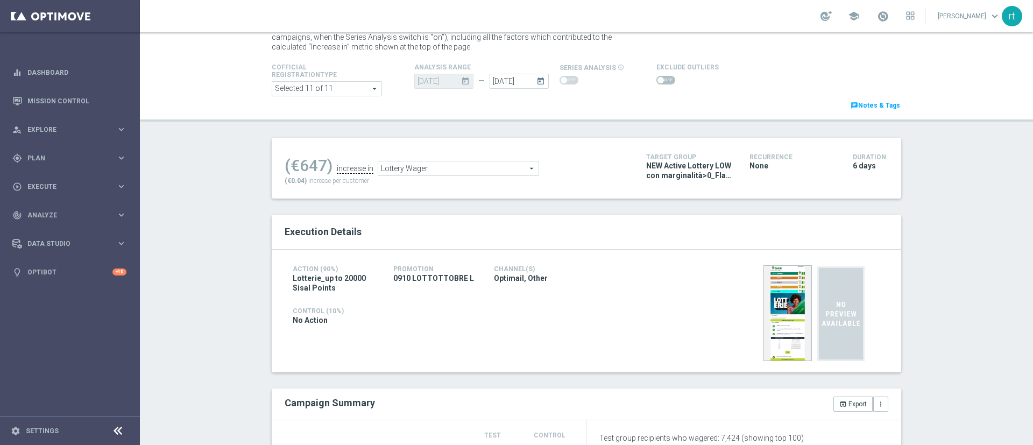
click at [659, 76] on span at bounding box center [666, 80] width 19 height 9
click at [659, 76] on input "checkbox" at bounding box center [666, 80] width 19 height 9
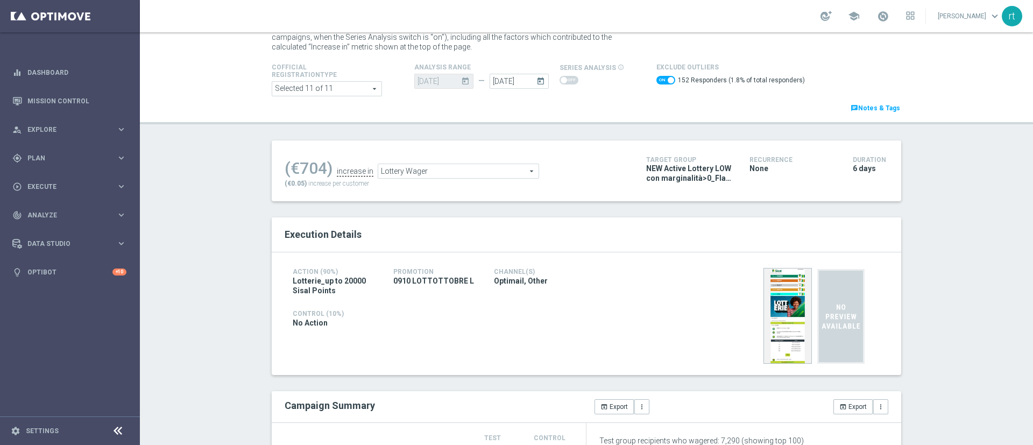
click at [456, 172] on span "Lottery Wager" at bounding box center [458, 171] width 160 height 14
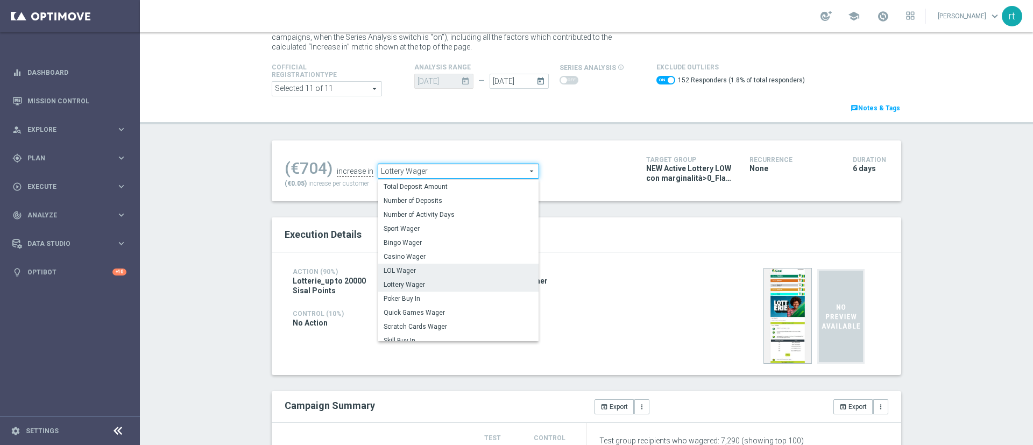
click at [416, 267] on span "LOL Wager" at bounding box center [459, 270] width 150 height 9
checkbox input "false"
type input "LOL Wager"
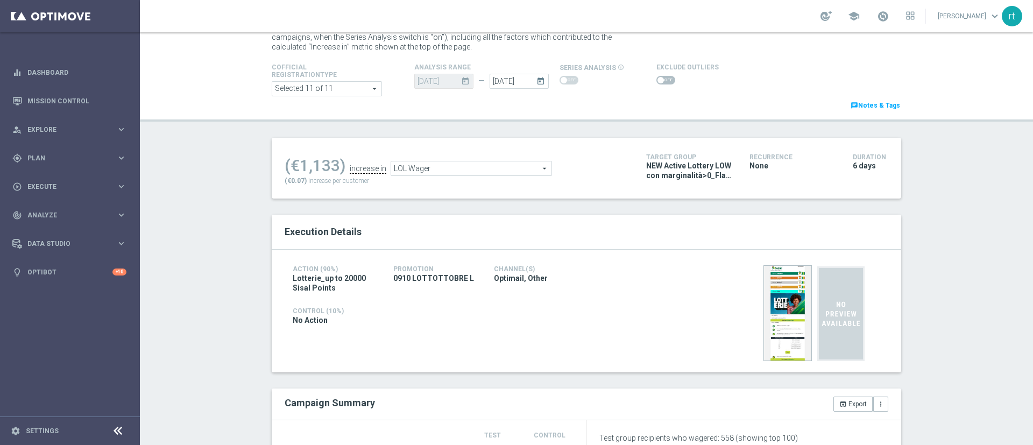
click at [657, 77] on span at bounding box center [666, 80] width 19 height 9
click at [657, 77] on input "checkbox" at bounding box center [666, 80] width 19 height 9
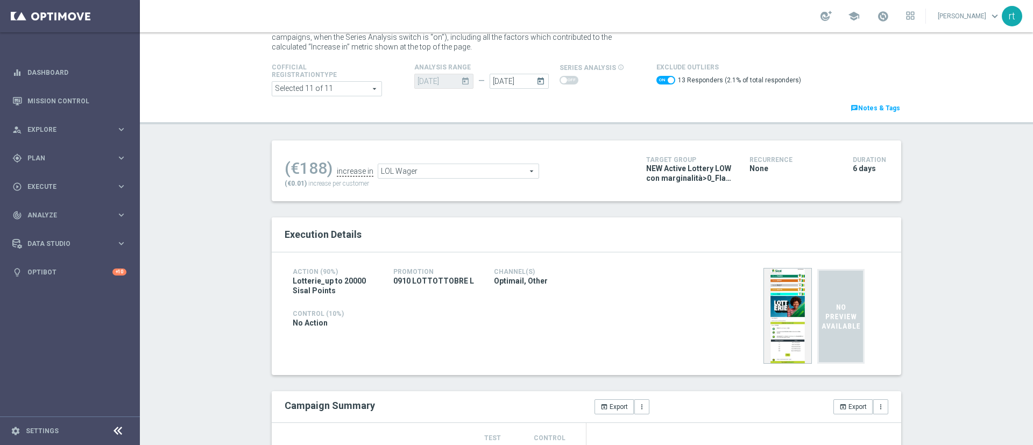
click at [398, 167] on span "LOL Wager" at bounding box center [458, 171] width 160 height 14
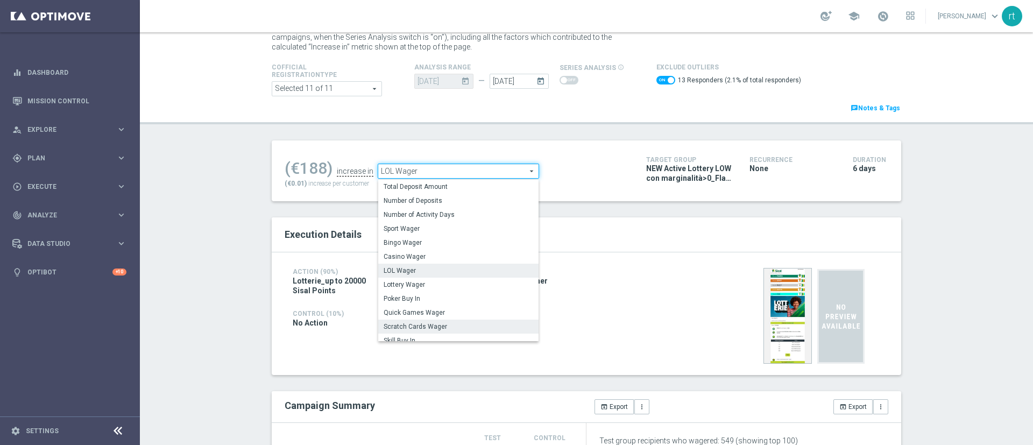
click at [399, 325] on span "Scratch Cards Wager" at bounding box center [459, 326] width 150 height 9
checkbox input "false"
type input "Scratch Cards Wager"
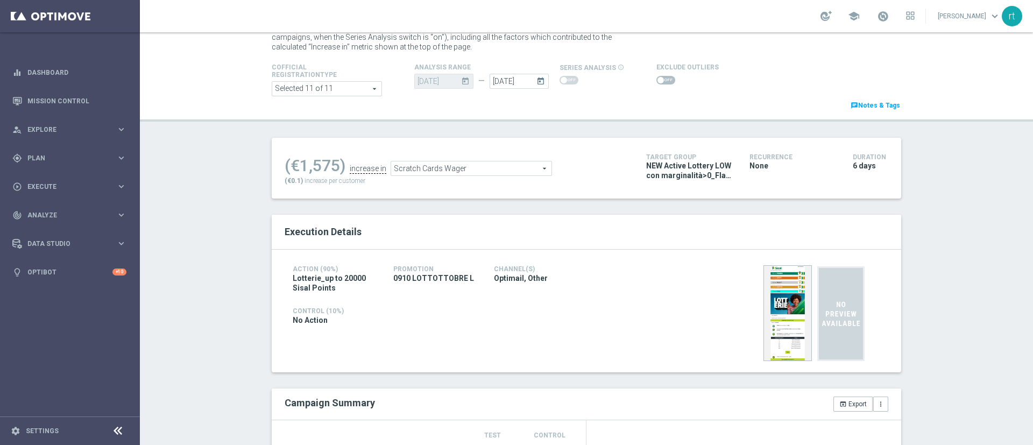
click at [657, 78] on span at bounding box center [666, 80] width 19 height 9
click at [657, 78] on input "checkbox" at bounding box center [666, 80] width 19 height 9
checkbox input "true"
